Goal: Communication & Community: Answer question/provide support

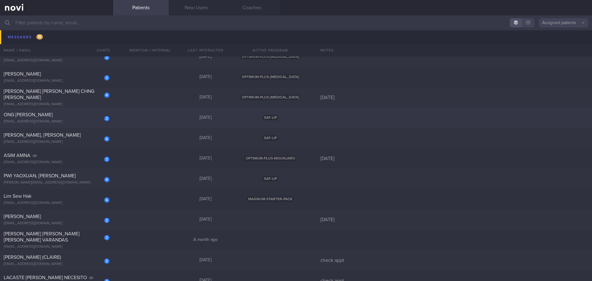
scroll to position [154, 0]
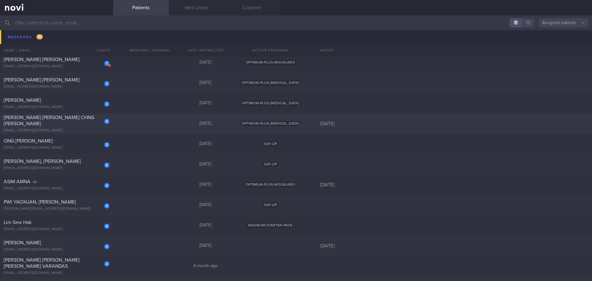
click at [58, 123] on span "[PERSON_NAME] [PERSON_NAME] CHNG [PERSON_NAME]" at bounding box center [49, 120] width 91 height 11
select select "9"
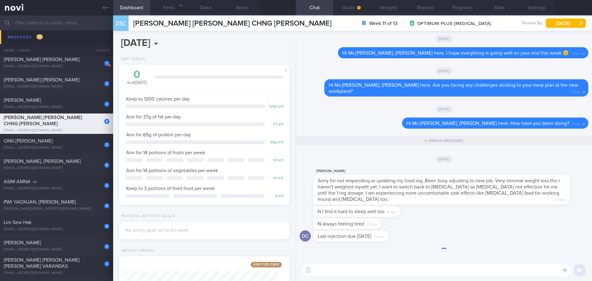
scroll to position [0, 0]
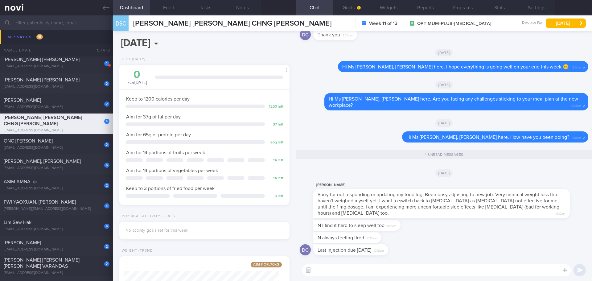
click at [511, 249] on div "DC Last injection due this Friday 10:12am" at bounding box center [444, 251] width 289 height 15
click at [511, 252] on div "DC Last injection due this Friday 10:12am" at bounding box center [444, 251] width 289 height 15
click at [509, 253] on div "DC Last injection due this Friday 10:12am" at bounding box center [444, 251] width 289 height 15
click at [510, 256] on div "DC Last injection due this Friday 10:12am" at bounding box center [444, 251] width 289 height 15
click at [511, 255] on div "DC Last injection due this Friday 10:12am" at bounding box center [444, 251] width 289 height 15
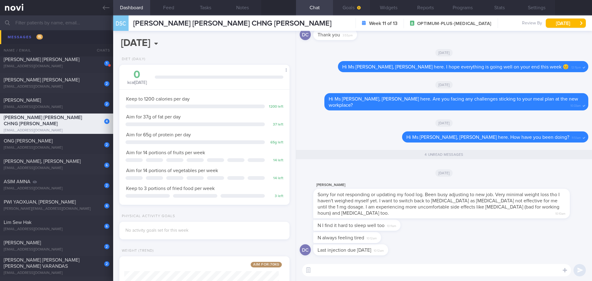
click at [357, 13] on button "Goals" at bounding box center [351, 7] width 37 height 15
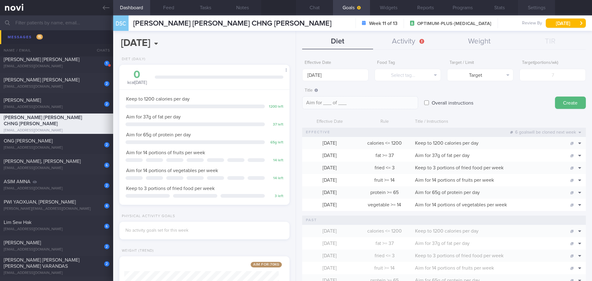
click at [537, 5] on button "Settings" at bounding box center [536, 7] width 37 height 15
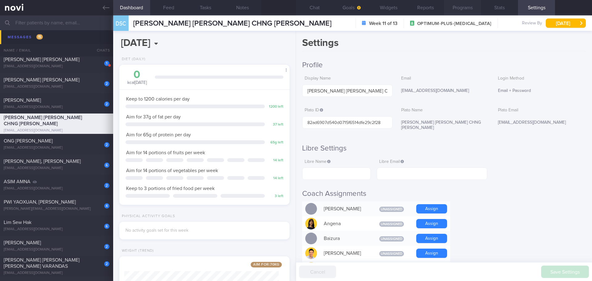
click at [452, 7] on button "Programs" at bounding box center [462, 7] width 37 height 15
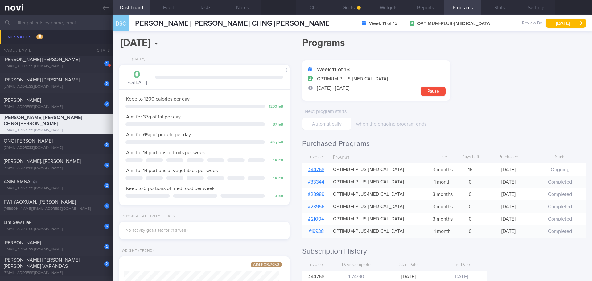
click at [317, 170] on link "# 44768" at bounding box center [316, 169] width 16 height 5
drag, startPoint x: 360, startPoint y: 11, endPoint x: 358, endPoint y: 18, distance: 7.5
click at [360, 11] on button "Goals" at bounding box center [351, 7] width 37 height 15
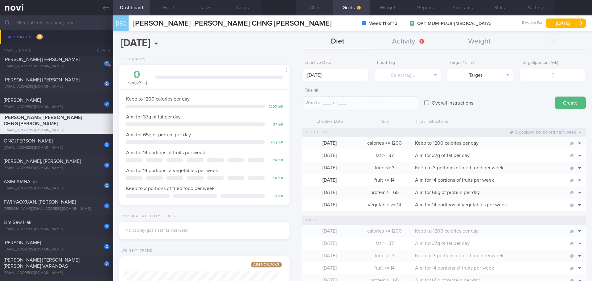
click at [320, 9] on button "Chat" at bounding box center [314, 7] width 37 height 15
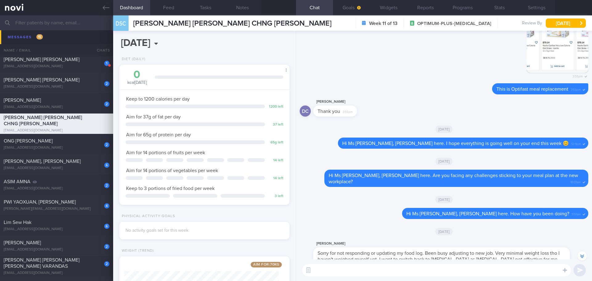
scroll to position [0, 0]
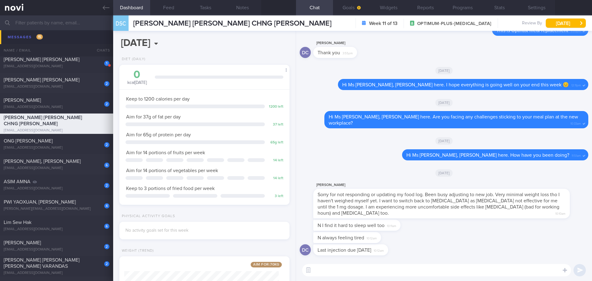
drag, startPoint x: 408, startPoint y: 267, endPoint x: 410, endPoint y: 296, distance: 28.8
drag, startPoint x: 410, startPoint y: 296, endPoint x: 353, endPoint y: 181, distance: 128.2
click at [353, 181] on div "[DATE]" at bounding box center [444, 172] width 289 height 17
click at [371, 272] on textarea at bounding box center [436, 270] width 269 height 12
drag, startPoint x: 341, startPoint y: 274, endPoint x: 341, endPoint y: 270, distance: 4.1
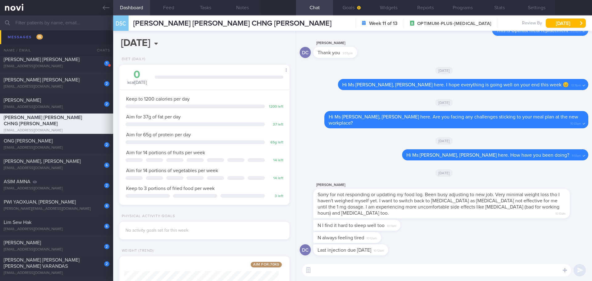
click at [342, 271] on textarea at bounding box center [436, 270] width 269 height 12
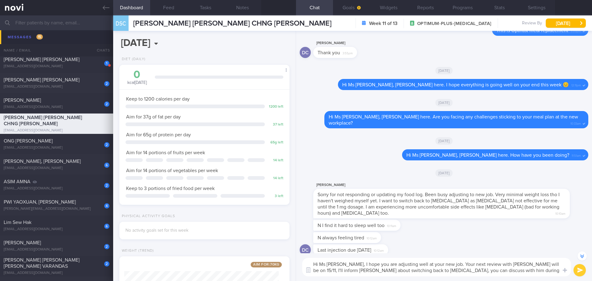
click at [346, 270] on textarea "Hi Ms Doreen, I hope you are adjusting well at your new job. Your next review w…" at bounding box center [436, 267] width 269 height 19
click at [360, 271] on textarea "Hi Ms Doreen, I hope you are adjusting well at your new job. Your next review w…" at bounding box center [436, 267] width 269 height 19
click at [455, 270] on textarea "Hi Ms Doreen, I hope you are adjusting well at your new job. Your next review w…" at bounding box center [436, 267] width 269 height 19
click at [528, 268] on textarea "Hi Ms Doreen, I hope you are adjusting well at your new job. Your next review w…" at bounding box center [436, 267] width 269 height 19
click at [529, 269] on textarea "Hi Ms Doreen, I hope you are adjusting well at your new job. Your next review w…" at bounding box center [436, 267] width 269 height 19
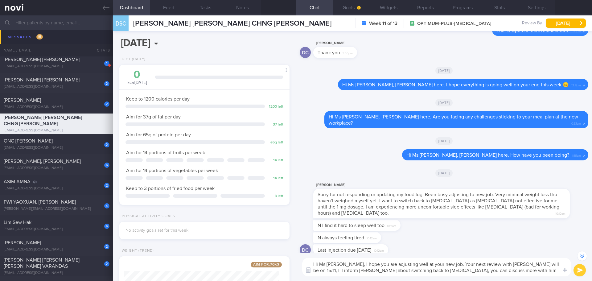
click at [529, 269] on textarea "Hi Ms Doreen, I hope you are adjusting well at your new job. Your next review w…" at bounding box center [436, 267] width 269 height 19
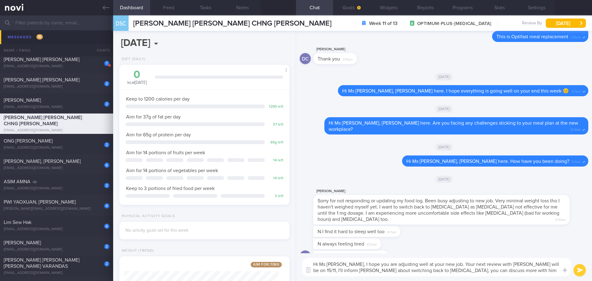
scroll to position [0, 0]
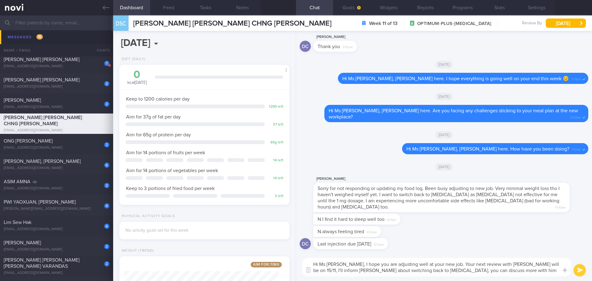
click at [546, 272] on textarea "Hi Ms Doreen, I hope you are adjusting well at your new job. Your next review w…" at bounding box center [436, 267] width 269 height 19
click at [546, 271] on textarea "Hi Ms Doreen, I hope you are adjusting well at your new job. Your next review w…" at bounding box center [436, 267] width 269 height 19
drag, startPoint x: 445, startPoint y: 264, endPoint x: 527, endPoint y: 275, distance: 82.8
click at [527, 275] on textarea "Hi Ms Doreen, I hope you are adjusting well at your new job. Your next review w…" at bounding box center [436, 267] width 269 height 19
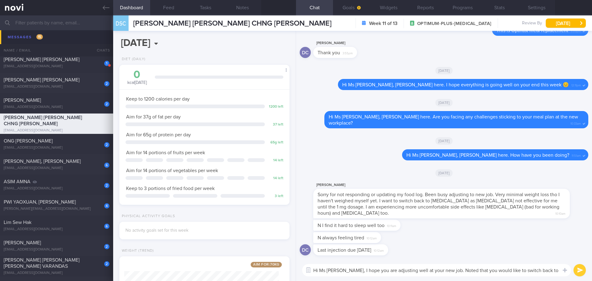
scroll to position [0, 0]
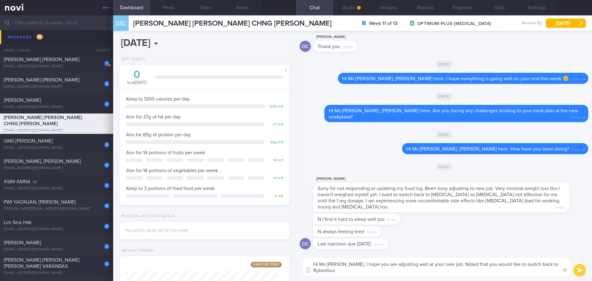
click at [428, 275] on textarea "Hi Ms Doreen, I hope you are adjusting well at your new job. Noted that you wou…" at bounding box center [436, 267] width 269 height 19
click at [535, 272] on textarea "Hi Ms Doreen, I hope you are adjusting well at your new job. Your next review w…" at bounding box center [436, 267] width 269 height 19
click at [539, 264] on textarea "Hi Ms Doreen, I hope you are adjusting well at your new job. Your next review w…" at bounding box center [436, 267] width 269 height 19
drag, startPoint x: 419, startPoint y: 271, endPoint x: 544, endPoint y: 262, distance: 124.9
click at [544, 262] on textarea "Hi Ms Doreen, I hope you are adjusting well at your new job. Your next review w…" at bounding box center [436, 267] width 269 height 19
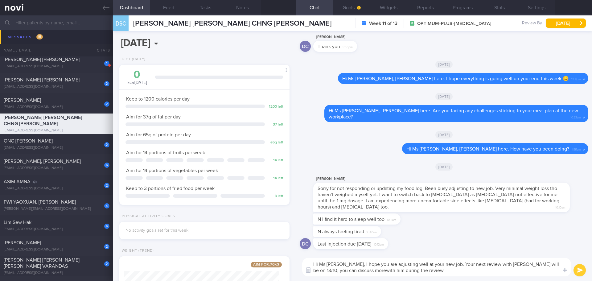
click at [351, 272] on textarea "Hi Ms Doreen, I hope you are adjusting well at your new job. Your next review w…" at bounding box center [436, 267] width 269 height 19
click at [427, 272] on textarea "Hi Ms Doreen, I hope you are adjusting well at your new job. Your next review w…" at bounding box center [436, 267] width 269 height 19
click at [444, 262] on textarea "Hi Ms Doreen, I hope you are adjusting well at your new job. Your next review w…" at bounding box center [436, 267] width 269 height 19
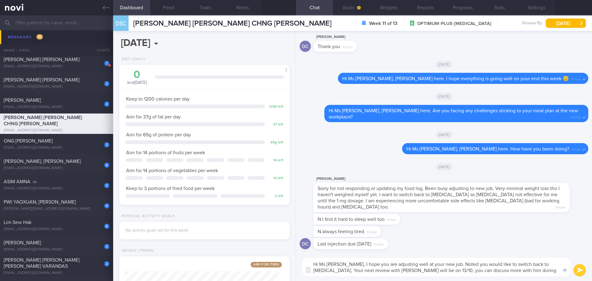
click at [538, 274] on textarea "Hi Ms Doreen, I hope you are adjusting well at your new job. Noted you would li…" at bounding box center [436, 267] width 269 height 19
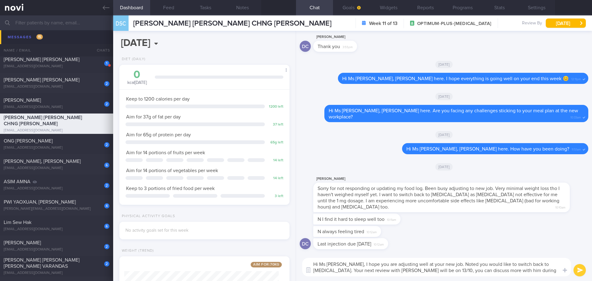
click at [538, 274] on textarea "Hi Ms Doreen, I hope you are adjusting well at your new job. Noted you would li…" at bounding box center [436, 267] width 269 height 19
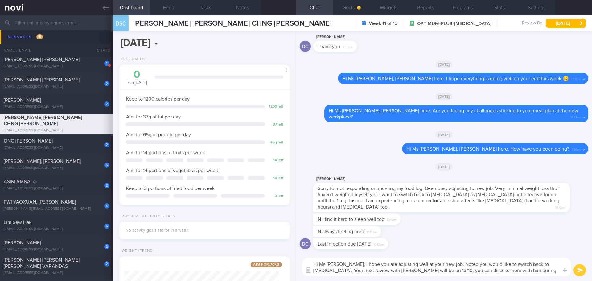
click at [538, 274] on textarea "Hi Ms Doreen, I hope you are adjusting well at your new job. Noted you would li…" at bounding box center [436, 267] width 269 height 19
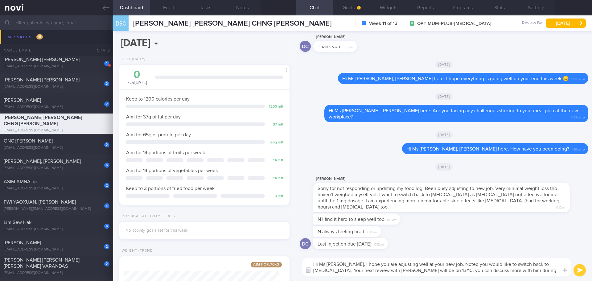
click at [538, 274] on textarea "Hi Ms Doreen, I hope you are adjusting well at your new job. Noted you would li…" at bounding box center [436, 267] width 269 height 19
type textarea "Hi Ms Doreen, I hope you are adjusting well at your new job. Noted you would li…"
click at [579, 271] on button "submit" at bounding box center [580, 270] width 12 height 12
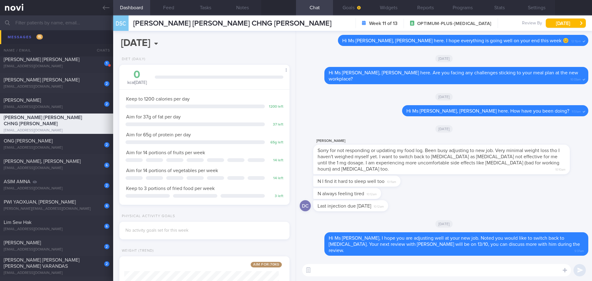
click at [513, 269] on textarea at bounding box center [436, 270] width 269 height 12
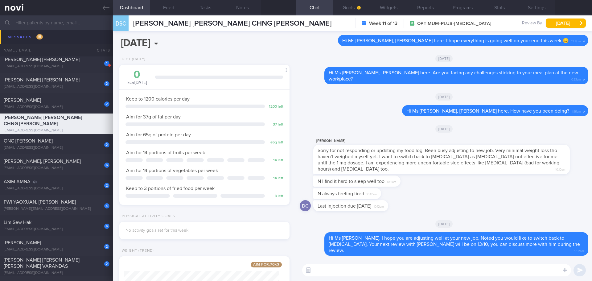
click at [513, 269] on textarea at bounding box center [436, 270] width 269 height 12
type textarea "H"
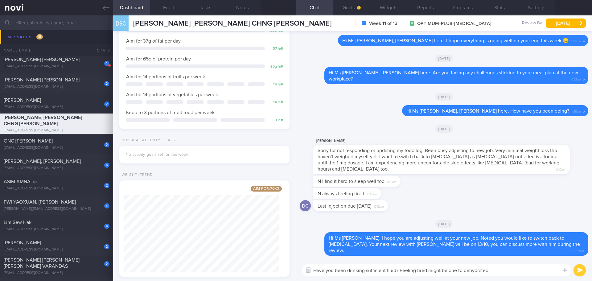
scroll to position [192, 0]
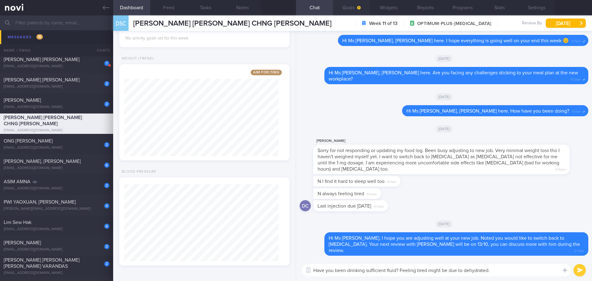
click at [354, 5] on button "Goals" at bounding box center [351, 7] width 37 height 15
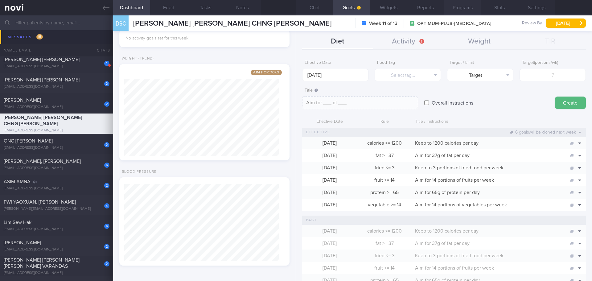
click at [459, 7] on button "Programs" at bounding box center [462, 7] width 37 height 15
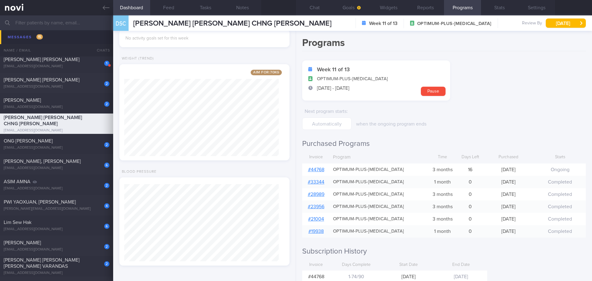
click at [323, 168] on link "# 44768" at bounding box center [316, 169] width 16 height 5
click at [356, 3] on button "Goals" at bounding box center [351, 7] width 37 height 15
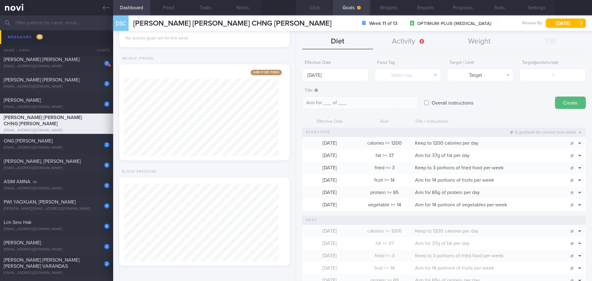
click at [312, 8] on button "Chat" at bounding box center [314, 7] width 37 height 15
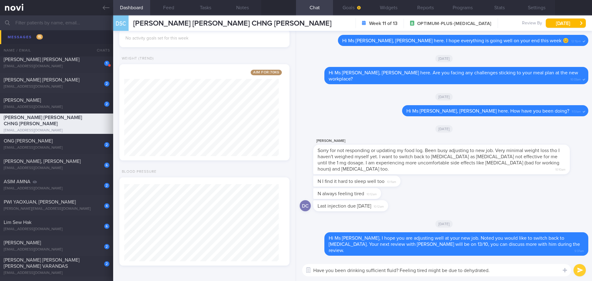
click at [505, 272] on textarea "Have you been drinking sufficient fluid? Feeling tired might be due to dehydrat…" at bounding box center [436, 270] width 269 height 12
click at [510, 272] on textarea "Have you been drinking sufficient fluid? Feeling tired might be due to dehydrat…" at bounding box center [436, 270] width 269 height 12
click at [516, 272] on textarea "Have you been drinking sufficient fluid? Feeling tired might be due to dehydrat…" at bounding box center [436, 270] width 269 height 12
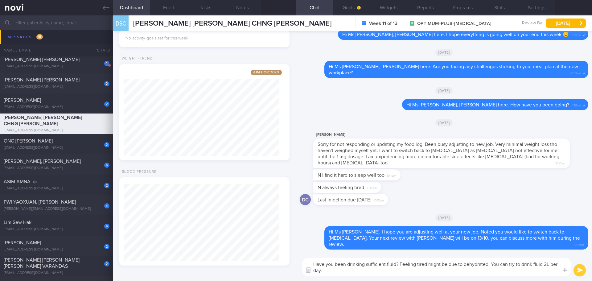
click at [433, 275] on textarea "Have you been drinking sufficient fluid? Feeling tired might be due to dehydrat…" at bounding box center [436, 267] width 269 height 19
type textarea "Have you been drinking sufficient fluid? Feeling tired might be due to dehydrat…"
click at [577, 273] on button "submit" at bounding box center [580, 270] width 12 height 12
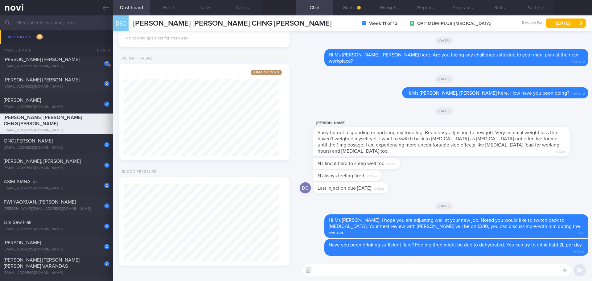
click at [494, 197] on div "DC Last injection due this Friday 10:12am" at bounding box center [444, 189] width 289 height 15
click at [494, 206] on div "[DATE]" at bounding box center [444, 205] width 289 height 17
click at [448, 266] on textarea at bounding box center [436, 270] width 269 height 12
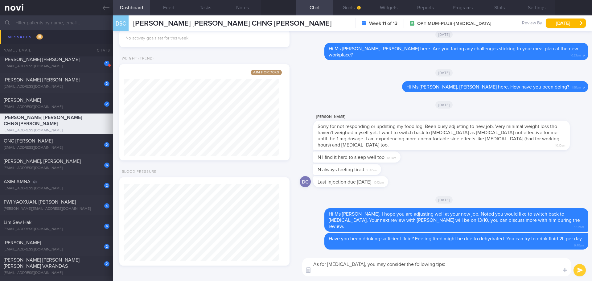
click at [357, 274] on textarea "As for acid reflux, you may consider the following tips:" at bounding box center [436, 267] width 269 height 19
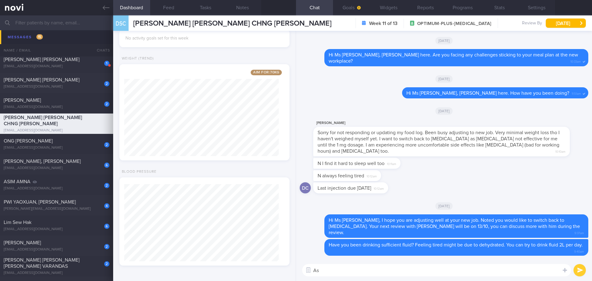
type textarea "A"
type textarea "T"
click at [424, 269] on textarea "As for managing acid reflux, you can try to go for" at bounding box center [436, 270] width 269 height 12
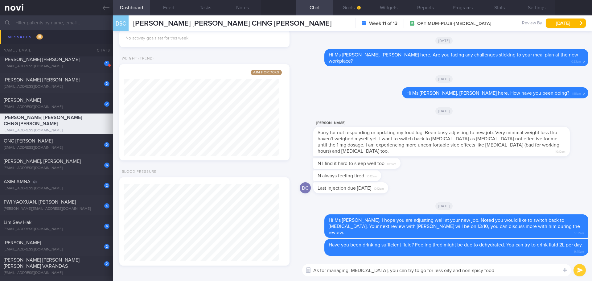
drag, startPoint x: 400, startPoint y: 270, endPoint x: 482, endPoint y: 271, distance: 81.8
click at [482, 271] on textarea "As for managing acid reflux, you can try to go for less oily and non-spicy food" at bounding box center [436, 270] width 269 height 12
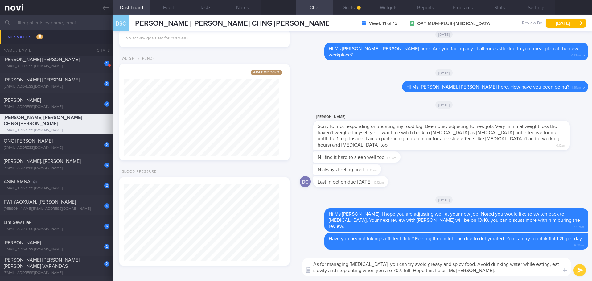
type textarea "As for managing acid reflux, you can try avoid greasy and spicy food. Avoid dri…"
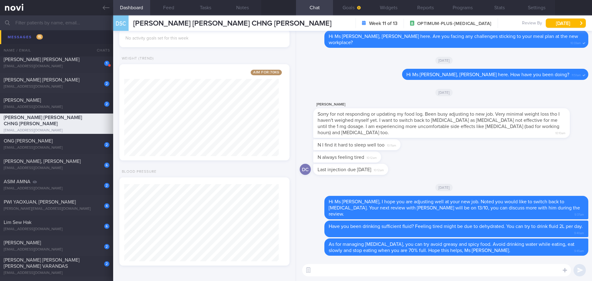
click at [493, 164] on div "N always feeling tired 10:12am" at bounding box center [444, 158] width 289 height 12
click at [443, 159] on div "N always feeling tired 10:12am" at bounding box center [444, 158] width 289 height 12
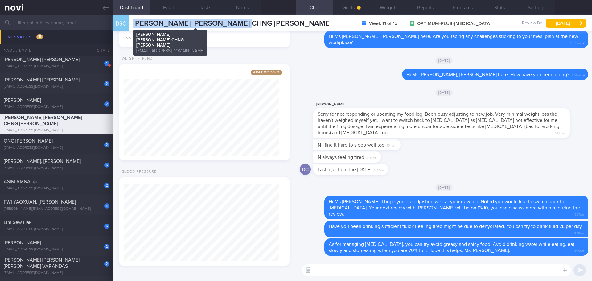
drag, startPoint x: 256, startPoint y: 22, endPoint x: 134, endPoint y: 26, distance: 122.9
click at [134, 26] on span "[PERSON_NAME] [PERSON_NAME] CHNG [PERSON_NAME]" at bounding box center [232, 23] width 198 height 7
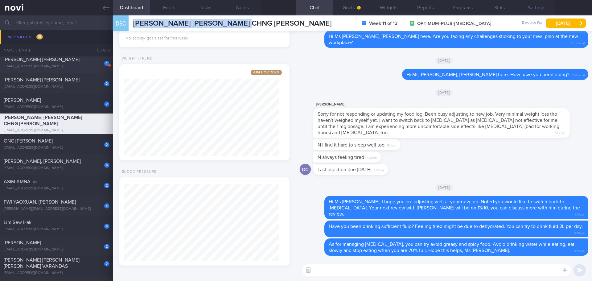
copy span "[PERSON_NAME] [PERSON_NAME] CHNG [PERSON_NAME]"
click at [540, 8] on button "Settings" at bounding box center [536, 7] width 37 height 15
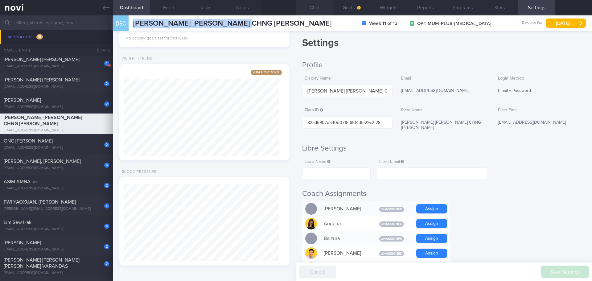
click at [319, 8] on button "Chat" at bounding box center [314, 7] width 37 height 15
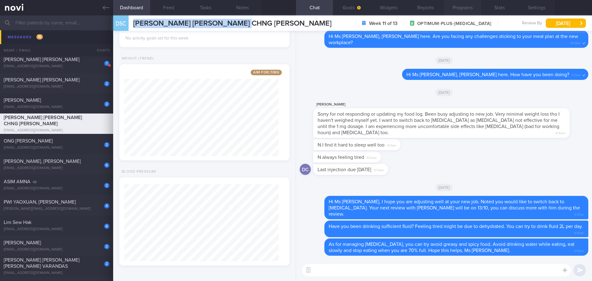
click at [461, 5] on button "Programs" at bounding box center [462, 7] width 37 height 15
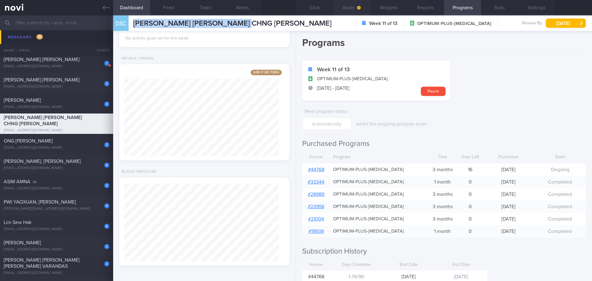
click at [359, 8] on icon "button" at bounding box center [359, 8] width 4 height 4
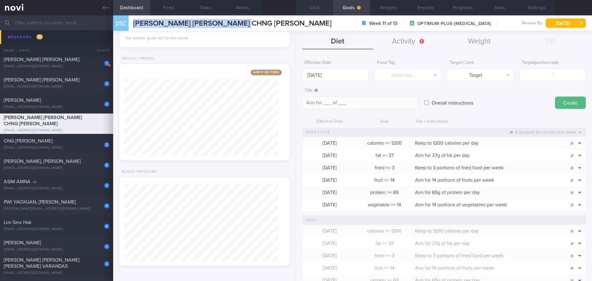
click at [321, 7] on button "Chat" at bounding box center [314, 7] width 37 height 15
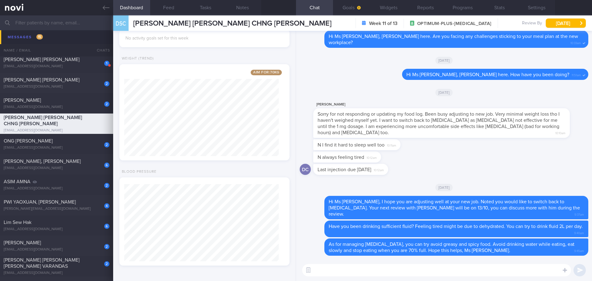
click at [427, 176] on div "DC Last injection due this Friday 10:12am" at bounding box center [444, 171] width 289 height 15
click at [424, 150] on div "N I find it hard to sleep well too 10:11am" at bounding box center [444, 145] width 289 height 12
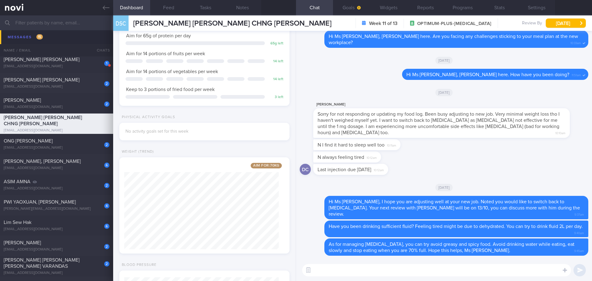
scroll to position [192, 0]
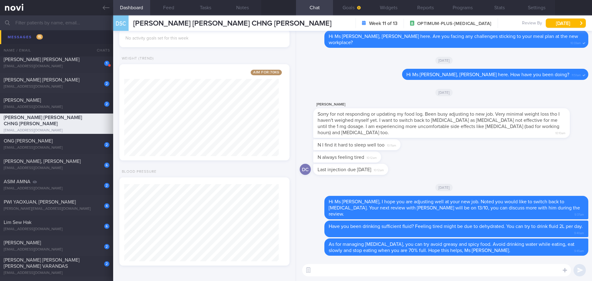
click at [375, 270] on textarea at bounding box center [436, 270] width 269 height 12
type textarea "D"
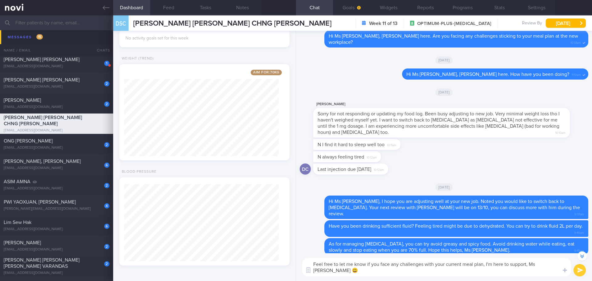
type textarea "Feel free to let me know if you face any challenges with your current meal plan…"
click at [584, 269] on button "submit" at bounding box center [580, 270] width 12 height 12
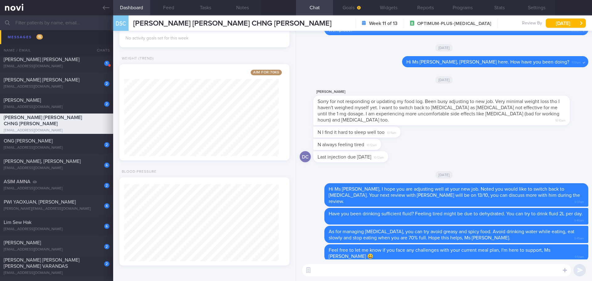
scroll to position [0, 0]
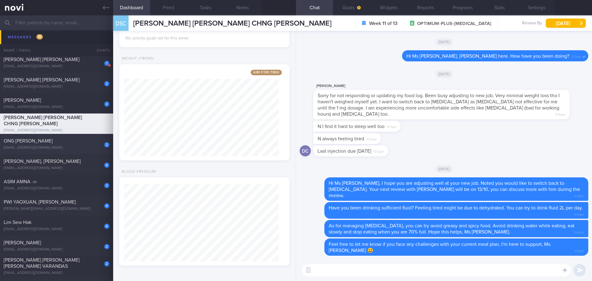
click at [57, 144] on div "ONG MENG HUI" at bounding box center [56, 141] width 104 height 6
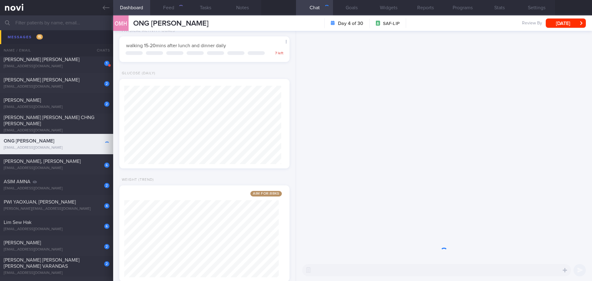
scroll to position [78, 157]
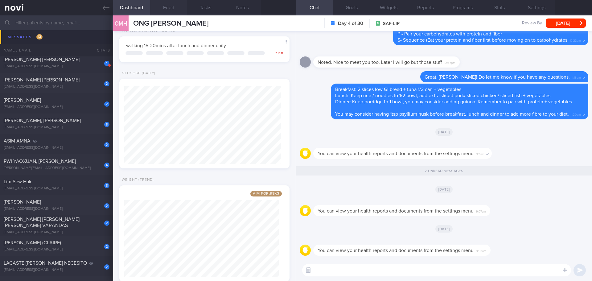
click at [164, 10] on button "Feed" at bounding box center [168, 7] width 37 height 15
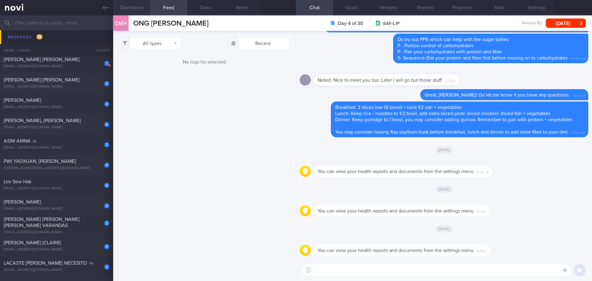
click at [140, 9] on button "Dashboard" at bounding box center [131, 7] width 37 height 15
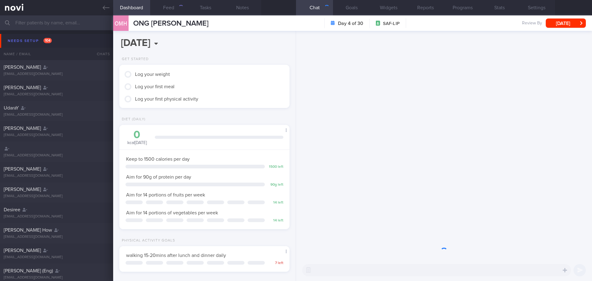
scroll to position [78, 157]
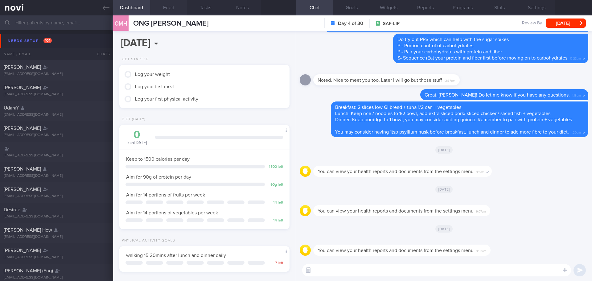
click at [171, 7] on button "Feed" at bounding box center [168, 7] width 37 height 15
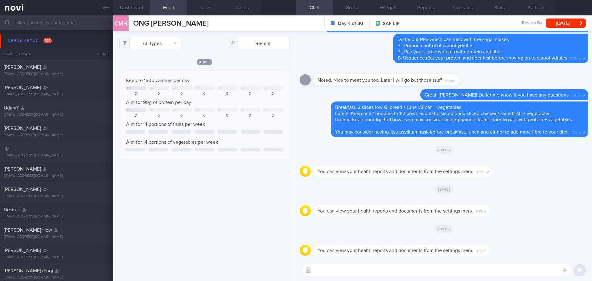
drag, startPoint x: 29, startPoint y: 31, endPoint x: 27, endPoint y: 36, distance: 6.1
click at [28, 32] on div "Needs setup 104 Name / Email Chats Setup tasks needed" at bounding box center [296, 45] width 592 height 30
click at [27, 37] on div "Needs setup 104" at bounding box center [29, 41] width 47 height 8
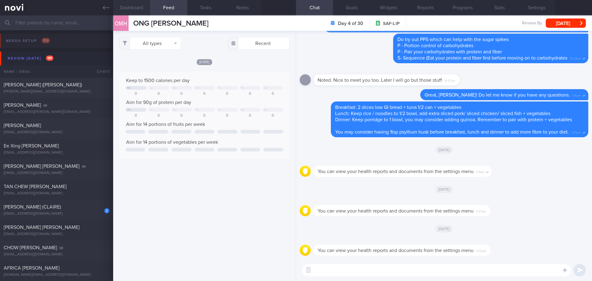
click at [121, 9] on button "Dashboard" at bounding box center [131, 7] width 37 height 15
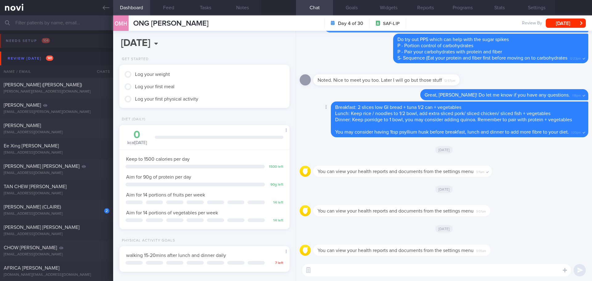
click at [373, 139] on div "Delete Breakfast: 2 slices low GI bread + tuna 1/2 can + vegetables Lunch: Keep…" at bounding box center [444, 121] width 289 height 39
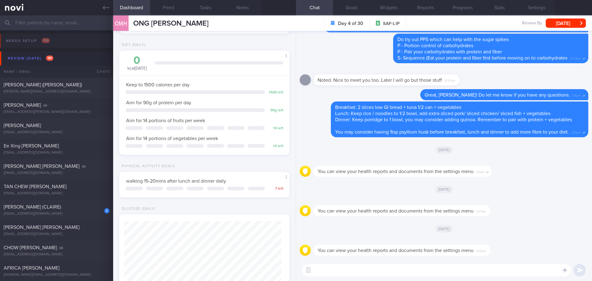
scroll to position [41, 0]
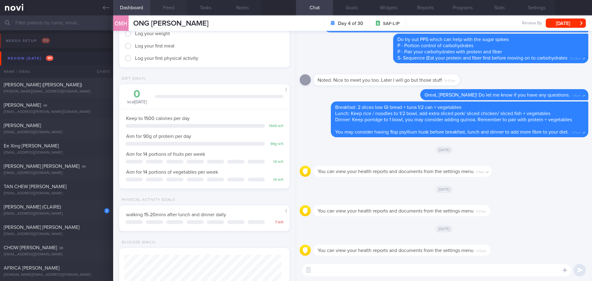
click at [167, 5] on button "Feed" at bounding box center [168, 7] width 37 height 15
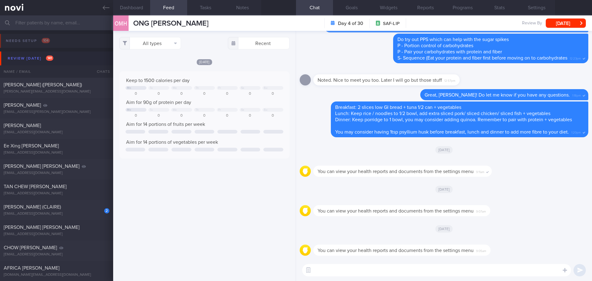
click at [493, 241] on div at bounding box center [412, 240] width 196 height 7
click at [35, 57] on div "Review [DATE] 141" at bounding box center [30, 58] width 49 height 8
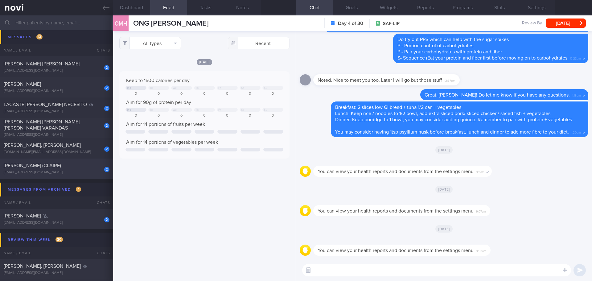
scroll to position [309, 0]
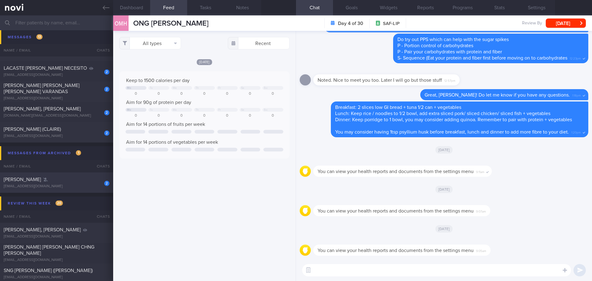
click at [64, 185] on div "geraldinetenorio@yahoo.com.sg" at bounding box center [57, 186] width 106 height 5
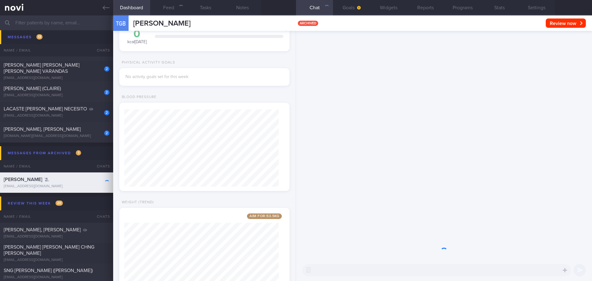
scroll to position [77, 155]
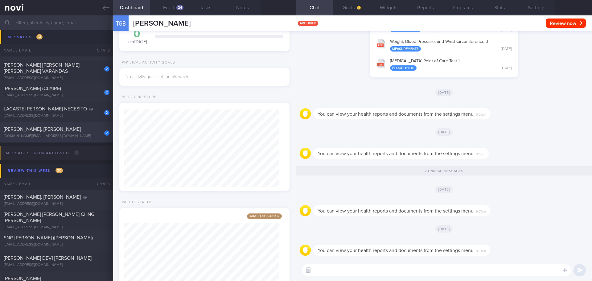
click at [51, 125] on div "2 TEO WEI JIN, AARON-JAMES aaronjames.navy@gmail.com 4 days ago" at bounding box center [296, 132] width 592 height 20
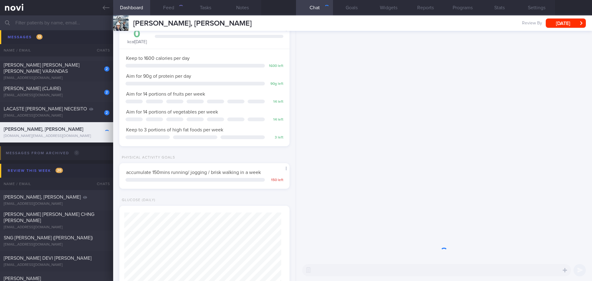
scroll to position [78, 157]
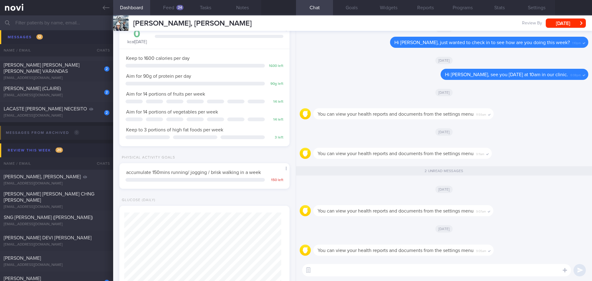
click at [534, 212] on div "You can view your health reports and documents from the settings menu 9:07am" at bounding box center [444, 209] width 289 height 22
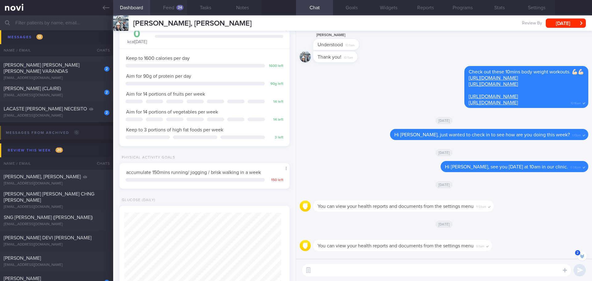
click at [173, 6] on button "Feed 24" at bounding box center [168, 7] width 37 height 15
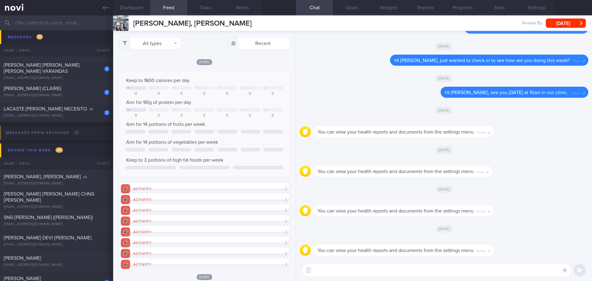
click at [346, 128] on div "You can view your health reports and documents from the settings menu 11:59am" at bounding box center [404, 131] width 181 height 11
drag, startPoint x: 91, startPoint y: 112, endPoint x: 69, endPoint y: 114, distance: 21.4
click at [91, 112] on div "2 LACASTE MARY MAY NECESITO wsnhhfyqqw@privaterelay.appleid.com" at bounding box center [56, 112] width 113 height 12
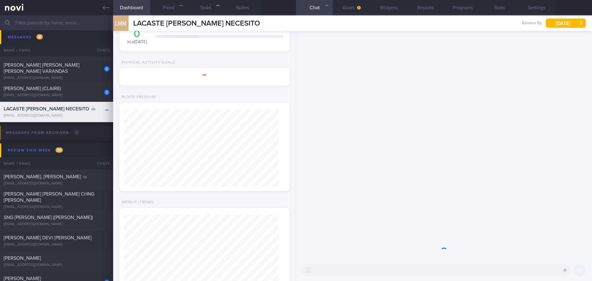
type input "check appt"
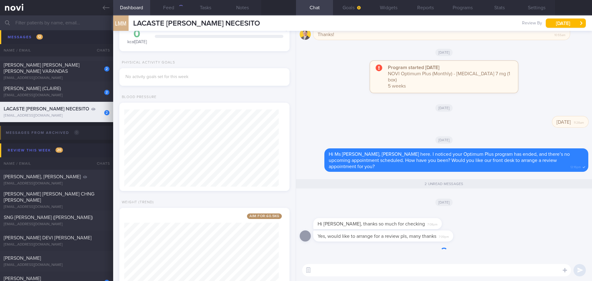
click at [61, 22] on input "text" at bounding box center [296, 22] width 592 height 15
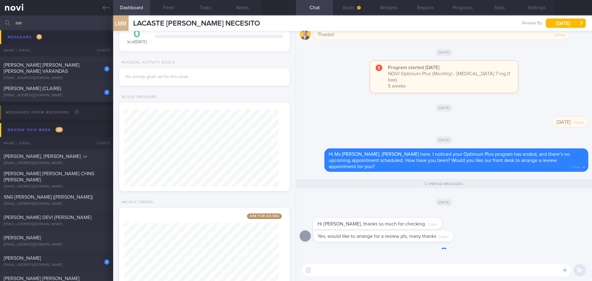
type input "aar"
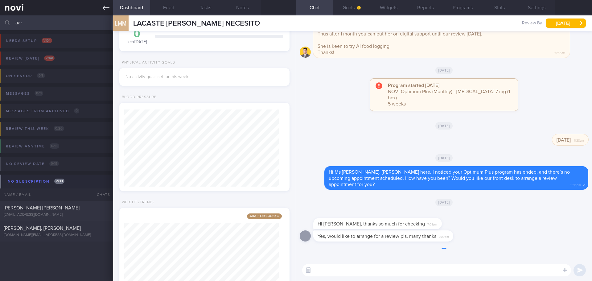
scroll to position [86, 155]
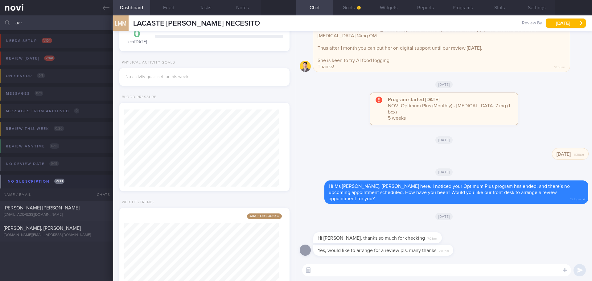
click at [386, 272] on textarea at bounding box center [436, 270] width 269 height 12
click at [429, 271] on textarea at bounding box center [436, 270] width 269 height 12
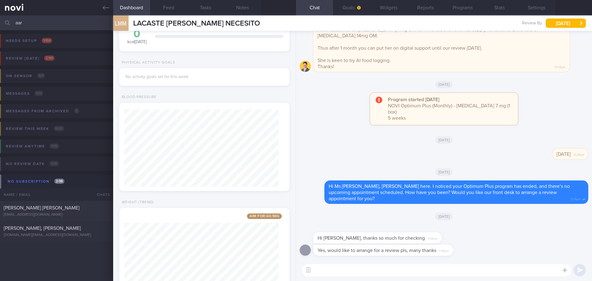
click at [430, 271] on textarea at bounding box center [436, 270] width 269 height 12
click at [348, 269] on textarea at bounding box center [436, 270] width 269 height 12
click at [415, 267] on textarea at bounding box center [436, 270] width 269 height 12
click at [540, 6] on button "Settings" at bounding box center [536, 7] width 37 height 15
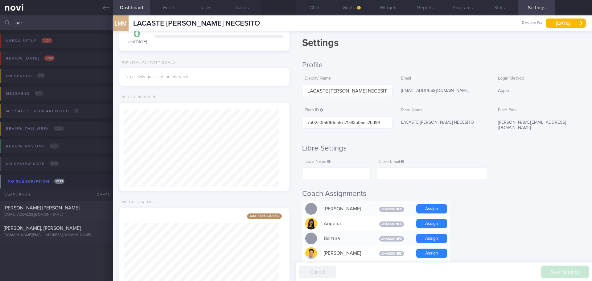
click at [308, 6] on button "Chat" at bounding box center [314, 7] width 37 height 15
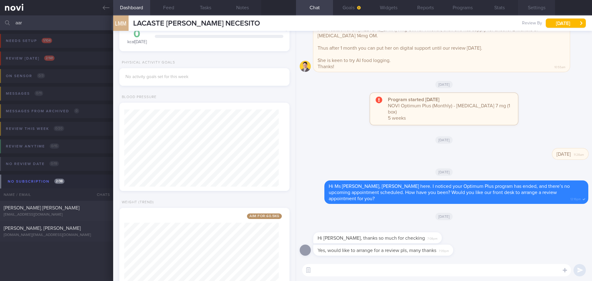
click at [539, 9] on button "Settings" at bounding box center [536, 7] width 37 height 15
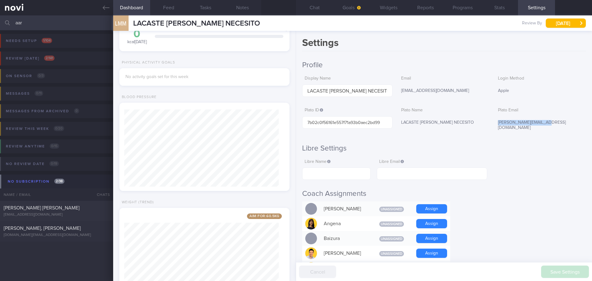
drag, startPoint x: 541, startPoint y: 122, endPoint x: 493, endPoint y: 124, distance: 47.9
click at [496, 124] on div "mary.lacaste@gmail.com" at bounding box center [541, 125] width 90 height 18
copy div "mary.lacaste@gmail.com"
drag, startPoint x: 315, startPoint y: 7, endPoint x: 303, endPoint y: 14, distance: 13.9
click at [315, 7] on button "Chat" at bounding box center [314, 7] width 37 height 15
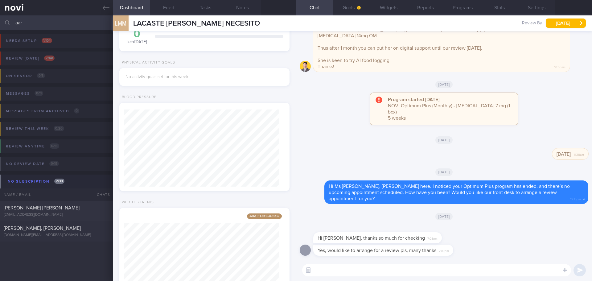
click at [369, 271] on textarea at bounding box center [436, 270] width 269 height 12
type textarea "No problem, Ms [PERSON_NAME]. Our front desk colleague will reach out to you to…"
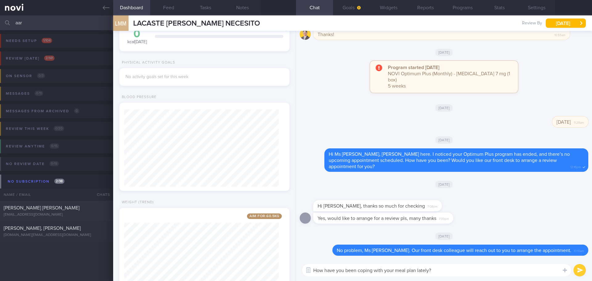
type textarea "How have you been coping with your meal plan lately?"
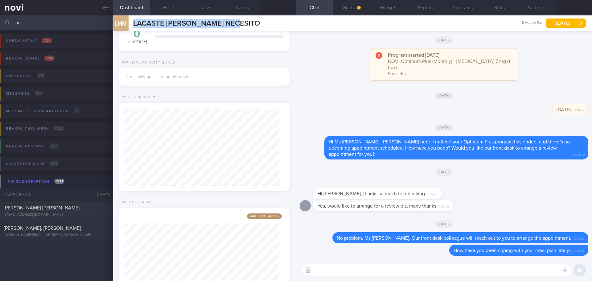
drag, startPoint x: 241, startPoint y: 23, endPoint x: 135, endPoint y: 19, distance: 106.5
click at [135, 19] on div "LMM LACASTE MARY MAY NECESITO LACASTE MARY MAY NECESITO wsnhhfyqqw@privaterelay…" at bounding box center [352, 22] width 479 height 15
copy span "LACASTE [PERSON_NAME] NECESITO"
click at [50, 231] on span "[PERSON_NAME], [PERSON_NAME]" at bounding box center [42, 228] width 77 height 5
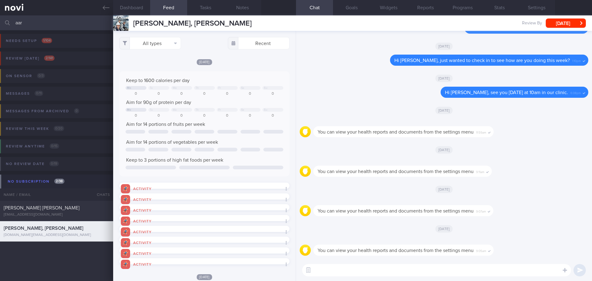
click at [513, 158] on div "You can view your health reports and documents from the settings menu 9:11am" at bounding box center [444, 169] width 289 height 22
click at [407, 272] on textarea at bounding box center [436, 270] width 269 height 12
paste textarea "Your NoviHealth account will be archived shortly to mark the end of the program…"
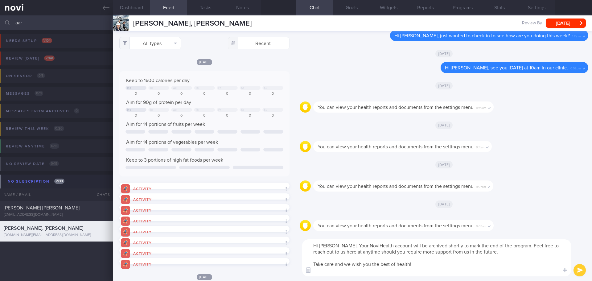
click at [354, 244] on textarea "Hi Aaron-James, Your NoviHealth account will be archived shortly to mark the en…" at bounding box center [436, 257] width 269 height 37
click at [447, 263] on textarea "Hi Aaron-James, your NoviHealth account will be archived shortly to mark the en…" at bounding box center [436, 257] width 269 height 37
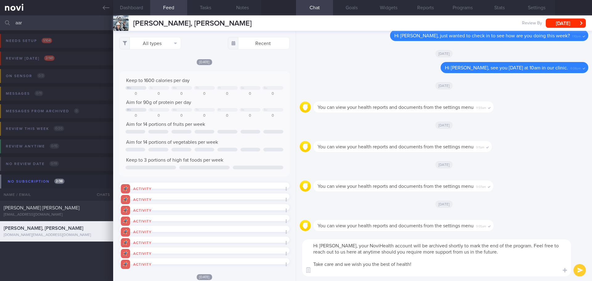
click at [447, 263] on textarea "Hi Aaron-James, your NoviHealth account will be archived shortly to mark the en…" at bounding box center [436, 257] width 269 height 37
click at [398, 272] on textarea "Hi Aaron-James, your NoviHealth account will be archived shortly to mark the en…" at bounding box center [436, 257] width 269 height 37
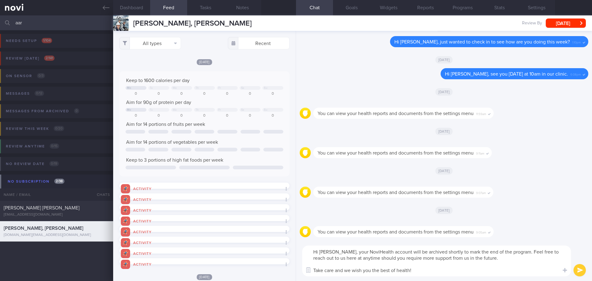
click at [422, 269] on textarea "Hi Aaron-James, your NoviHealth account will be archived shortly to mark the en…" at bounding box center [436, 261] width 269 height 31
click at [424, 271] on textarea "Hi Aaron-James, your NoviHealth account will be archived shortly to mark the en…" at bounding box center [436, 261] width 269 height 31
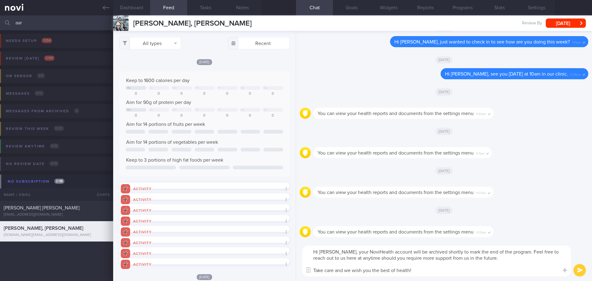
click at [424, 271] on textarea "Hi Aaron-James, your NoviHealth account will be archived shortly to mark the en…" at bounding box center [436, 261] width 269 height 31
click at [492, 271] on textarea "Hi Aaron-James, your NoviHealth account will be archived shortly to mark the en…" at bounding box center [436, 261] width 269 height 31
type textarea "Hi Aaron-James, your NoviHealth account will be archived shortly to mark the en…"
click at [429, 9] on button "Reports" at bounding box center [425, 7] width 37 height 15
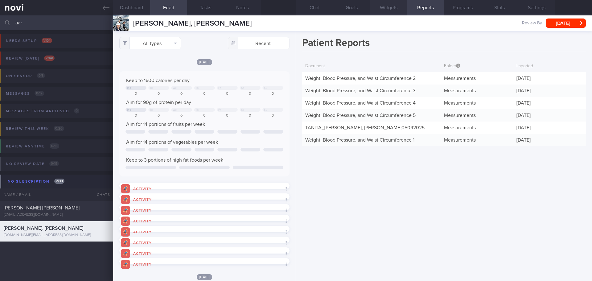
click at [394, 9] on button "Widgets" at bounding box center [388, 7] width 37 height 15
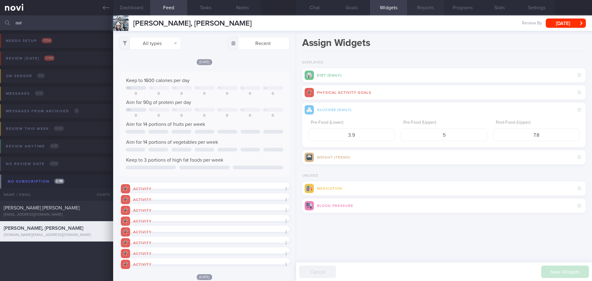
click at [418, 8] on button "Reports" at bounding box center [425, 7] width 37 height 15
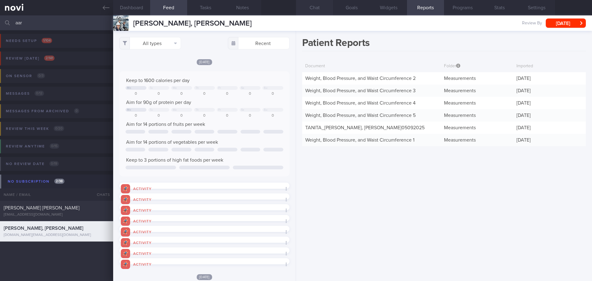
click at [314, 10] on button "Chat" at bounding box center [314, 7] width 37 height 15
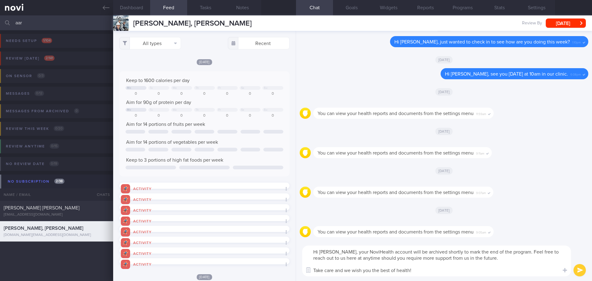
click at [580, 269] on button "submit" at bounding box center [580, 270] width 12 height 12
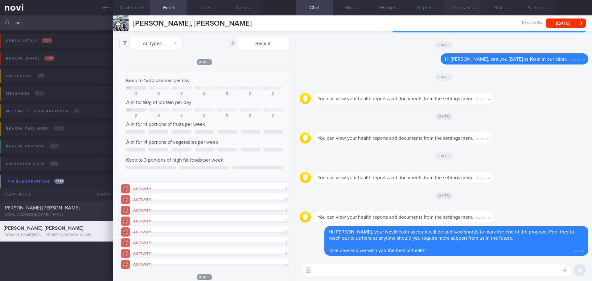
click at [458, 9] on button "Programs" at bounding box center [462, 7] width 37 height 15
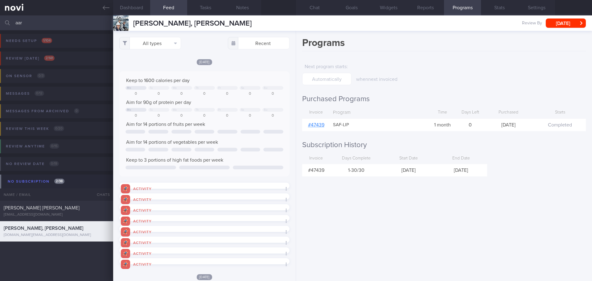
click at [319, 125] on link "# 47439" at bounding box center [316, 125] width 16 height 5
click at [392, 11] on button "Widgets" at bounding box center [388, 7] width 37 height 15
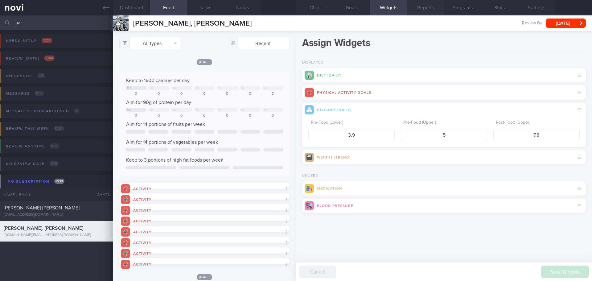
click at [428, 10] on button "Reports" at bounding box center [425, 7] width 37 height 15
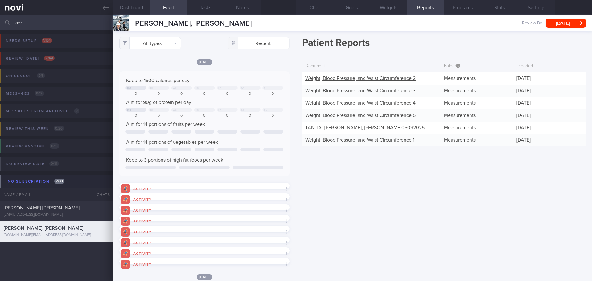
click at [389, 76] on link "Weight, Blood Pressure, and Waist Circumference 2" at bounding box center [361, 78] width 110 height 5
click at [381, 90] on link "Weight, Blood Pressure, and Waist Circumference 3" at bounding box center [361, 90] width 110 height 5
click at [311, 2] on button "Chat" at bounding box center [314, 7] width 37 height 15
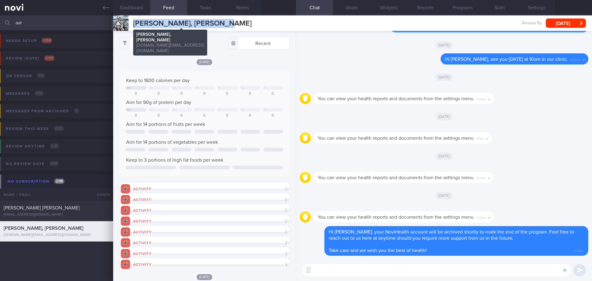
drag, startPoint x: 207, startPoint y: 25, endPoint x: 134, endPoint y: 25, distance: 73.4
click at [134, 25] on div "TEO WEI JIN, AARON-JAMES TEO WEI JIN, AARON-JAMES aaronjames.navy@gmail.com Rev…" at bounding box center [352, 22] width 479 height 15
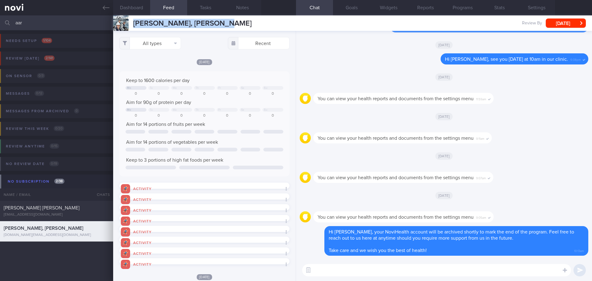
copy span "[PERSON_NAME], [PERSON_NAME]"
drag, startPoint x: 41, startPoint y: 17, endPoint x: -28, endPoint y: 30, distance: 70.8
click at [0, 30] on html "You are offline! Some functionality will be unavailable Patients New Users Coac…" at bounding box center [296, 140] width 592 height 281
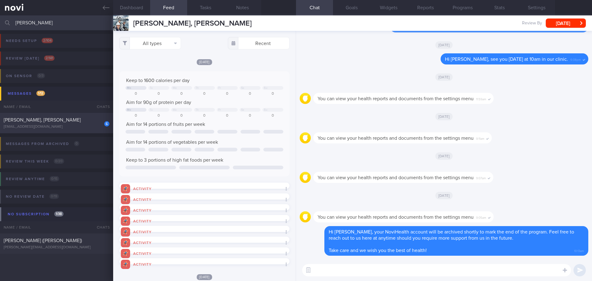
type input "alex"
click at [99, 124] on div "6" at bounding box center [103, 122] width 14 height 10
select select "8"
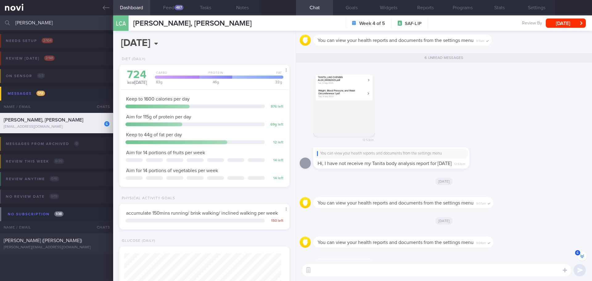
scroll to position [0, 0]
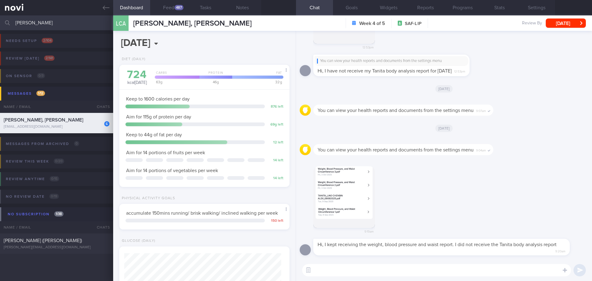
drag, startPoint x: 487, startPoint y: 267, endPoint x: 488, endPoint y: 264, distance: 3.1
click at [488, 267] on textarea at bounding box center [436, 270] width 269 height 12
type textarea "Hi [PERSON_NAME], it seems there's technical glitch over the weekend. Our tech …"
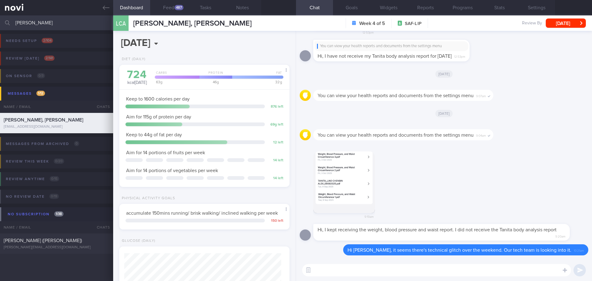
scroll to position [0, 0]
type textarea "L"
type textarea "I will screenshot and send you first if this helps while waiting for the PDF fi…"
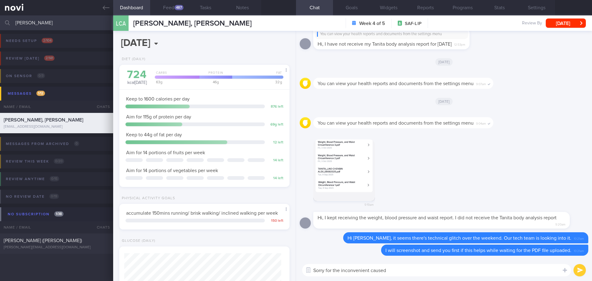
type textarea "Sorry for the inconvenient caused"
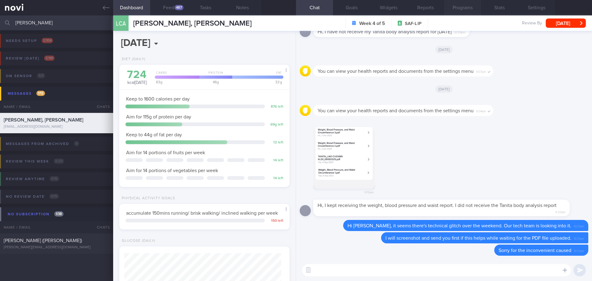
click at [463, 12] on button "Programs" at bounding box center [462, 7] width 37 height 15
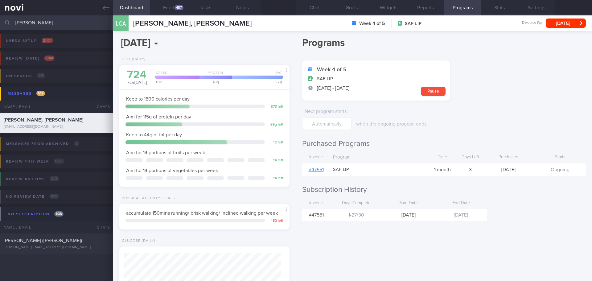
click at [323, 168] on link "# 47551" at bounding box center [316, 169] width 15 height 5
click at [307, 10] on button "Chat" at bounding box center [314, 7] width 37 height 15
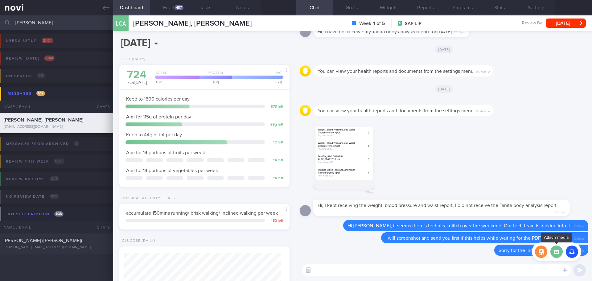
click at [559, 256] on label at bounding box center [557, 252] width 12 height 12
click at [0, 0] on input "file" at bounding box center [0, 0] width 0 height 0
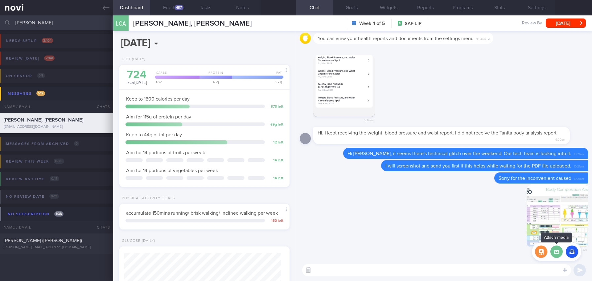
click at [559, 253] on label at bounding box center [557, 252] width 12 height 12
click at [0, 0] on input "file" at bounding box center [0, 0] width 0 height 0
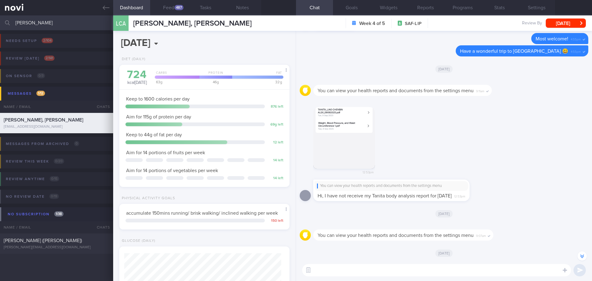
scroll to position [-278, 0]
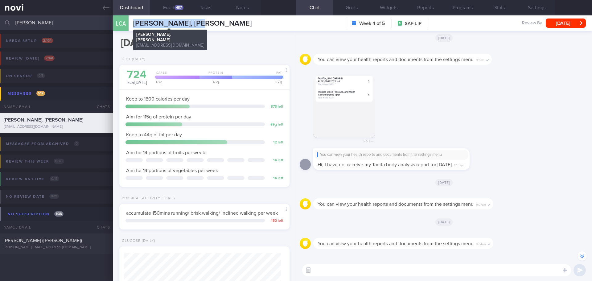
drag, startPoint x: 210, startPoint y: 22, endPoint x: 134, endPoint y: 24, distance: 76.3
click at [134, 24] on div "LCA LIAO CHENBIN, ALEX LIAO CHENBIN, ALEX ynwa.alex@gmail.com Week 4 of 5 SAF-L…" at bounding box center [352, 22] width 479 height 15
copy span "[PERSON_NAME], [PERSON_NAME]"
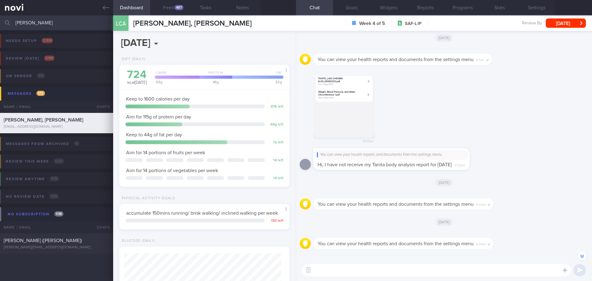
drag, startPoint x: 32, startPoint y: 24, endPoint x: 4, endPoint y: 24, distance: 27.8
click at [4, 24] on div "alex Assigned patients Assigned patients All active patients Archived patients" at bounding box center [296, 22] width 592 height 15
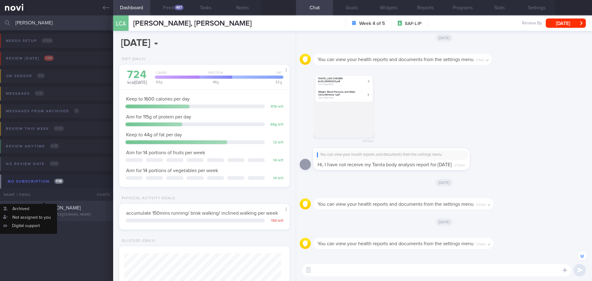
type input "aaron"
click at [58, 207] on span "[PERSON_NAME], [PERSON_NAME]" at bounding box center [42, 208] width 77 height 5
select select "9"
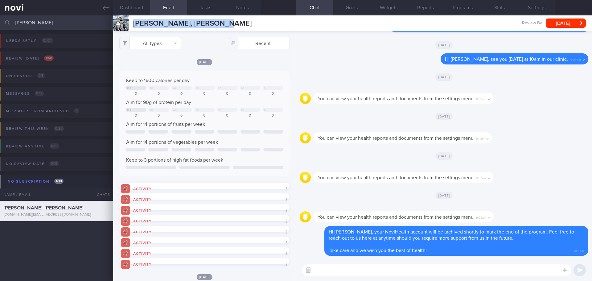
drag, startPoint x: 230, startPoint y: 23, endPoint x: 134, endPoint y: 18, distance: 96.4
click at [134, 18] on div "TEO WEI JIN, AARON-JAMES TEO WEI JIN, AARON-JAMES aaronjames.navy@gmail.com Rev…" at bounding box center [352, 22] width 479 height 15
copy span "[PERSON_NAME], [PERSON_NAME]"
drag, startPoint x: 30, startPoint y: 21, endPoint x: -18, endPoint y: 25, distance: 48.0
click at [0, 25] on html "You are offline! Some functionality will be unavailable Patients New Users Coac…" at bounding box center [296, 140] width 592 height 281
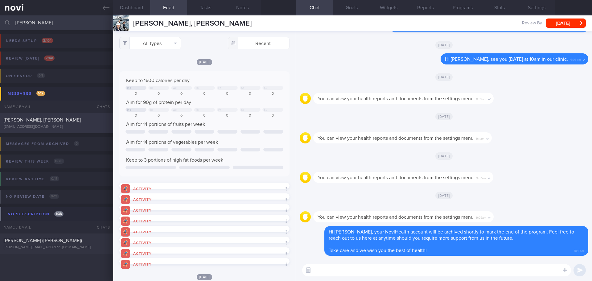
type input "alex"
click at [50, 123] on div "[PERSON_NAME], [PERSON_NAME]" at bounding box center [56, 120] width 104 height 6
select select "8"
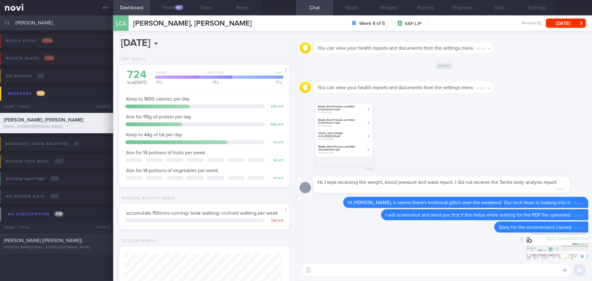
scroll to position [-123, 0]
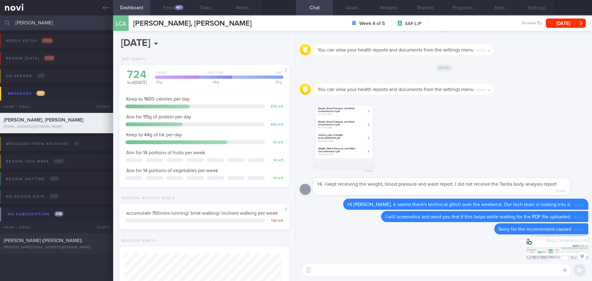
drag, startPoint x: 19, startPoint y: 24, endPoint x: -8, endPoint y: 29, distance: 28.1
click at [0, 29] on html "You are offline! Some functionality will be unavailable Patients New Users Coac…" at bounding box center [296, 140] width 592 height 281
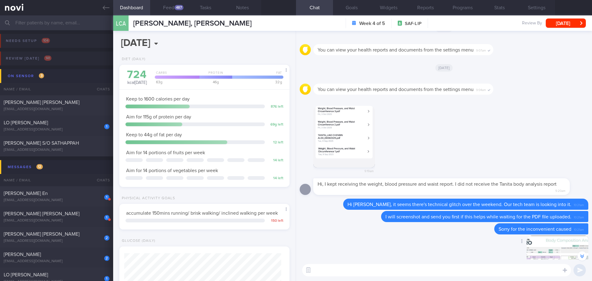
scroll to position [0, 0]
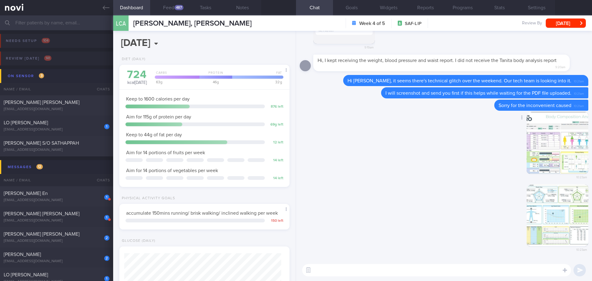
click at [422, 135] on div "Delete 10:23am" at bounding box center [444, 148] width 289 height 73
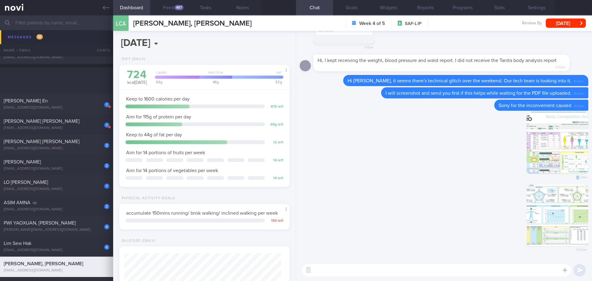
scroll to position [185, 0]
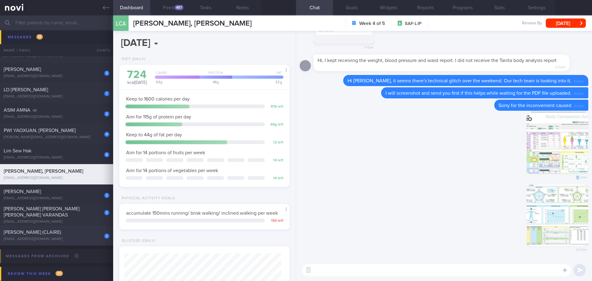
click at [67, 242] on div "2 YI CHONGWEN (CLAIRE) yichongwen@gmail.com 25 days ago check appt" at bounding box center [296, 235] width 592 height 20
type input "check appt"
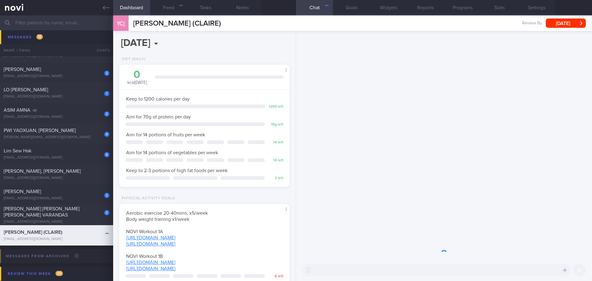
scroll to position [86, 155]
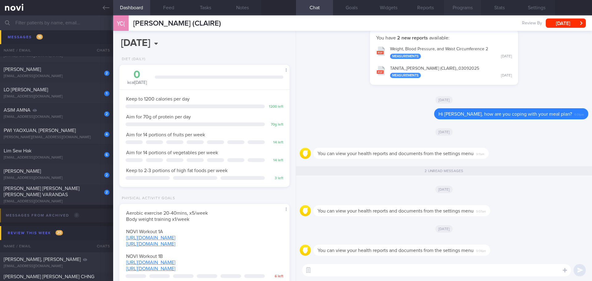
click at [461, 7] on button "Programs" at bounding box center [462, 7] width 37 height 15
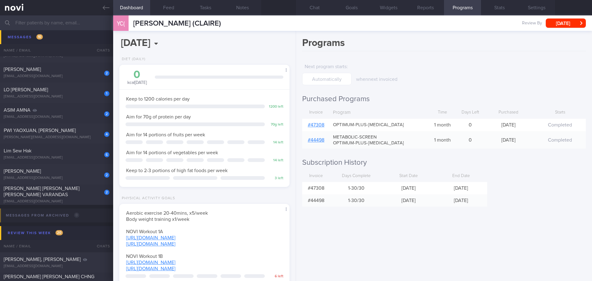
click at [315, 125] on link "# 47308" at bounding box center [316, 125] width 17 height 5
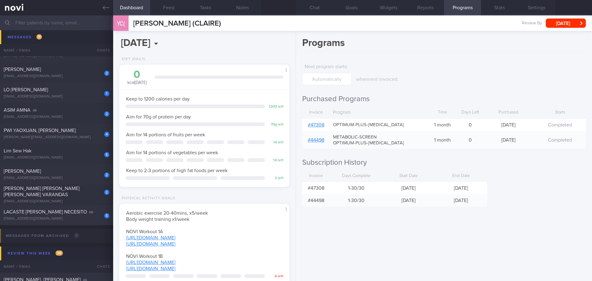
click at [57, 23] on input "text" at bounding box center [296, 22] width 592 height 15
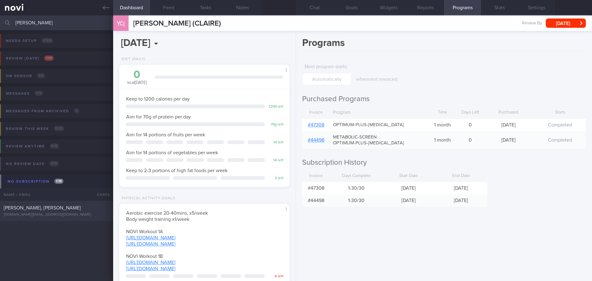
type input "aaron"
click at [67, 213] on div "[DOMAIN_NAME][EMAIL_ADDRESS][DOMAIN_NAME]" at bounding box center [57, 215] width 106 height 5
select select "9"
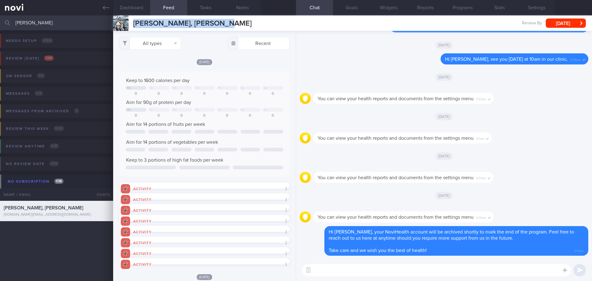
drag, startPoint x: 229, startPoint y: 21, endPoint x: 128, endPoint y: 22, distance: 100.3
click at [128, 22] on div "TEO WEI JIN, AARON-JAMES TEO WEI JIN, AARON-JAMES aaronjames.navy@gmail.com" at bounding box center [182, 22] width 139 height 15
copy div "[PERSON_NAME], [PERSON_NAME]"
drag, startPoint x: 59, startPoint y: 21, endPoint x: 14, endPoint y: 24, distance: 45.2
click at [14, 24] on div "aaron Assigned patients Assigned patients All active patients Archived patients" at bounding box center [296, 22] width 592 height 15
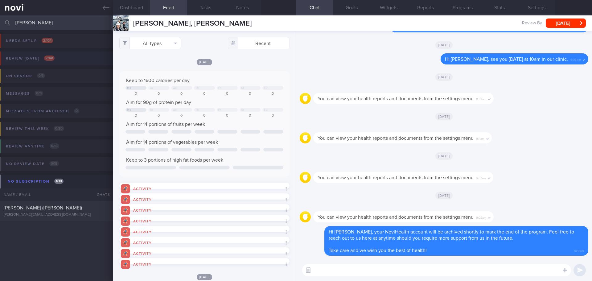
type input "alex"
click at [56, 60] on div "Review today 2 / 141" at bounding box center [30, 58] width 52 height 8
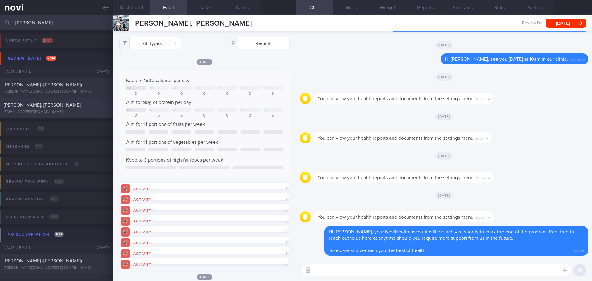
click at [45, 105] on span "[PERSON_NAME], [PERSON_NAME]" at bounding box center [42, 105] width 77 height 5
select select "8"
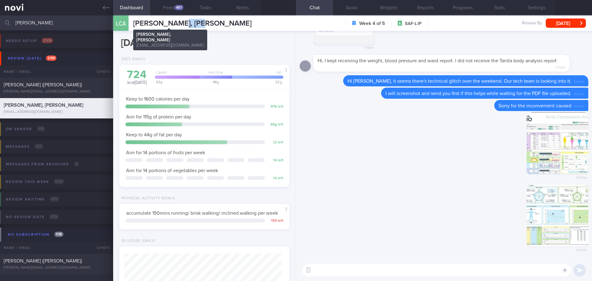
scroll to position [78, 157]
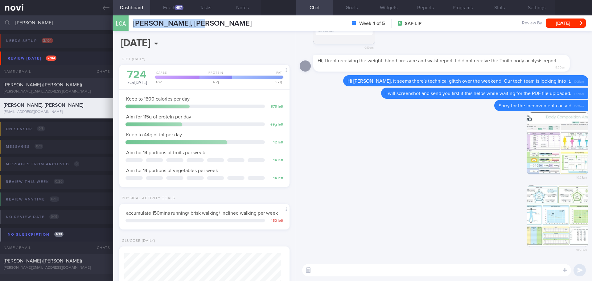
drag, startPoint x: 205, startPoint y: 22, endPoint x: 131, endPoint y: 22, distance: 73.8
click at [131, 22] on div "LCA LIAO CHENBIN, ALEX LIAO CHENBIN, ALEX ynwa.alex@gmail.com" at bounding box center [182, 22] width 139 height 15
copy span "[PERSON_NAME], [PERSON_NAME]"
click at [437, 11] on button "Reports" at bounding box center [425, 7] width 37 height 15
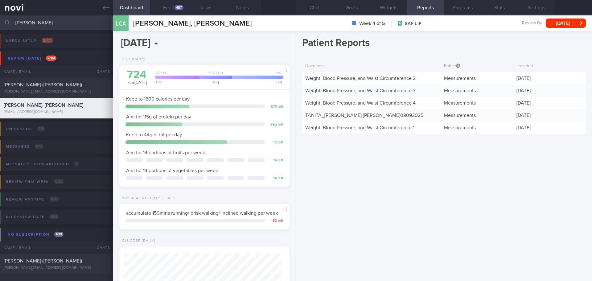
click at [396, 217] on div "Patient Reports Document Folder Imported Weight, Blood Pressure, and Waist Circ…" at bounding box center [444, 156] width 296 height 250
drag, startPoint x: 25, startPoint y: 23, endPoint x: 13, endPoint y: 24, distance: 12.1
click at [13, 24] on div "alex Assigned patients Assigned patients All active patients Archived patients" at bounding box center [296, 22] width 592 height 15
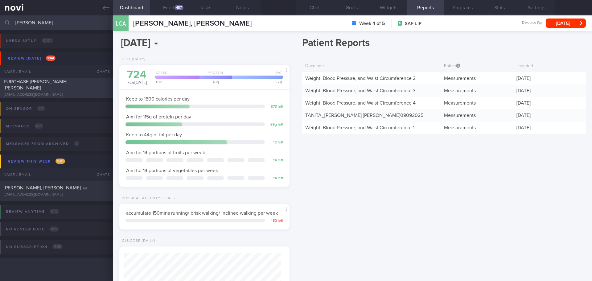
type input "jessica"
click at [53, 93] on div "[EMAIL_ADDRESS][DOMAIN_NAME]" at bounding box center [57, 95] width 106 height 5
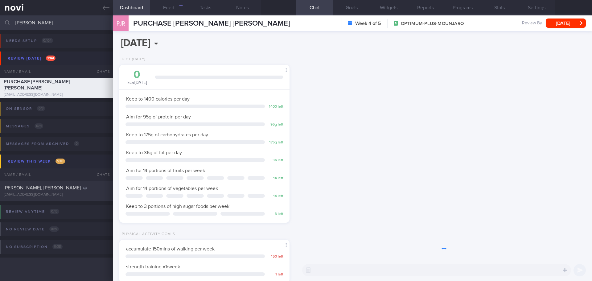
scroll to position [86, 155]
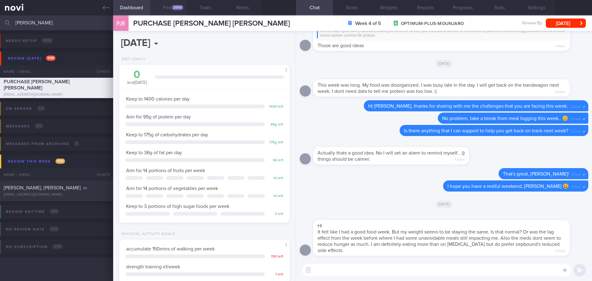
click at [170, 6] on button "Feed 2000" at bounding box center [168, 7] width 37 height 15
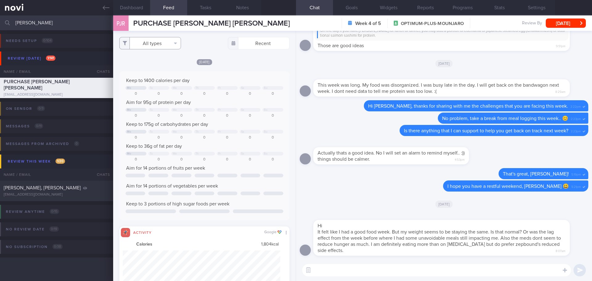
click at [168, 39] on button "All types" at bounding box center [150, 43] width 62 height 12
click at [158, 64] on button "Activity" at bounding box center [150, 64] width 61 height 9
checkbox input "false"
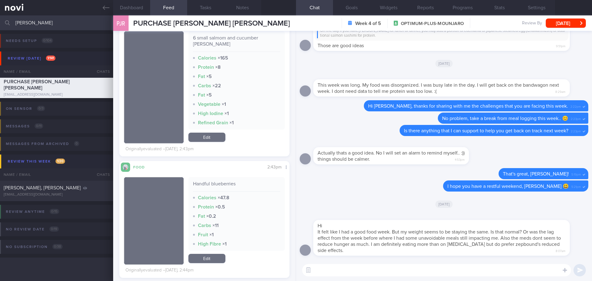
scroll to position [494, 0]
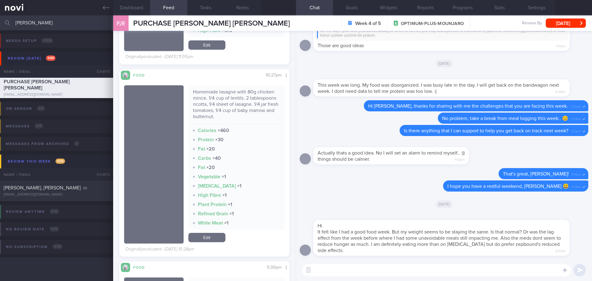
click at [348, 274] on textarea at bounding box center [436, 270] width 269 height 12
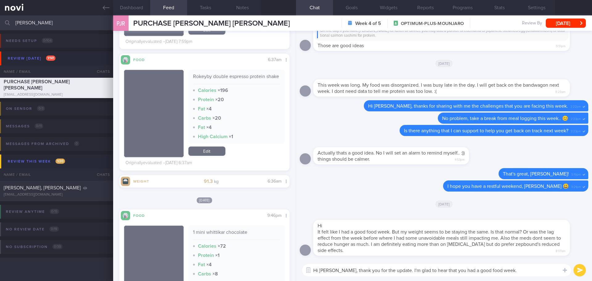
scroll to position [3364, 0]
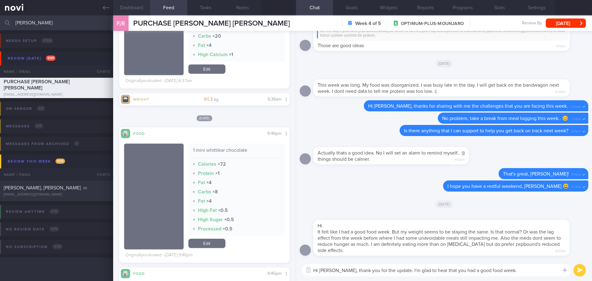
click at [144, 9] on button "Dashboard" at bounding box center [131, 7] width 37 height 15
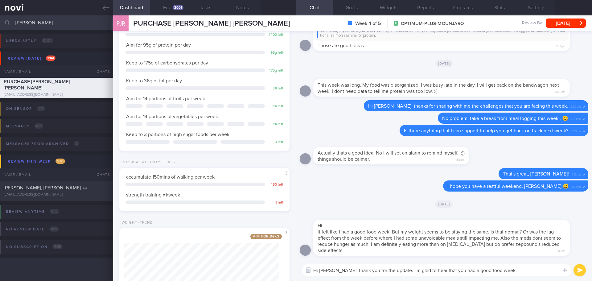
scroll to position [131, 0]
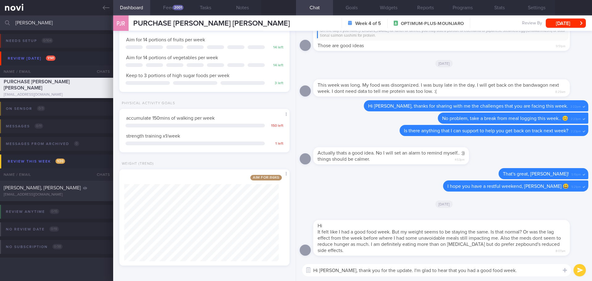
click at [533, 273] on textarea "Hi Jessica, thank you for the update. I'm glad to hear that you had a good food…" at bounding box center [436, 270] width 269 height 12
click at [530, 275] on textarea "Hi Jessica, thank you for the update. I'm glad to hear that you had a good food…" at bounding box center [436, 270] width 269 height 12
click at [513, 273] on textarea "Hi Jessica, thank you for the update. I'm glad to hear that you had a good food…" at bounding box center [436, 270] width 269 height 12
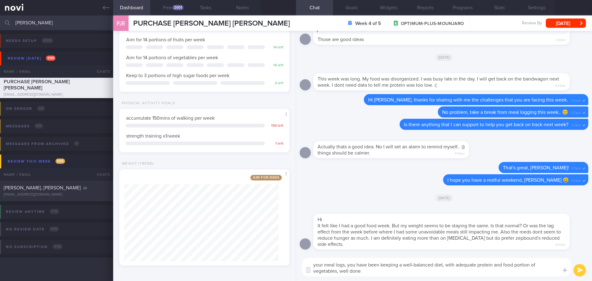
scroll to position [0, 0]
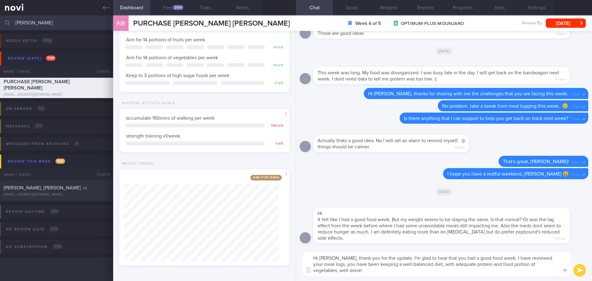
type textarea "Hi Jessica, thank you for the update. I'm glad to hear that you had a good food…"
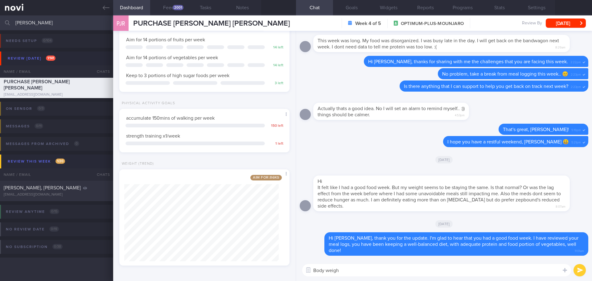
type textarea "Body weight"
drag, startPoint x: 361, startPoint y: 271, endPoint x: 271, endPoint y: 269, distance: 89.5
click at [271, 269] on div "Dashboard Feed 2001 Tasks Notes Chat Goals Widgets Reports Programs Stats Setti…" at bounding box center [352, 148] width 479 height 266
type textarea "B"
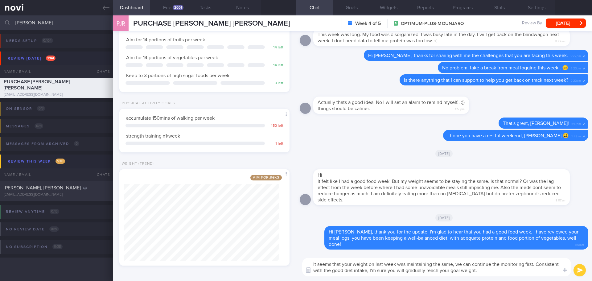
click at [538, 263] on textarea "It seems that your weight on last week was maintaining the same, we can continu…" at bounding box center [436, 267] width 269 height 19
click at [521, 272] on textarea "It seems that your weight on last week was maintaining the same, we can continu…" at bounding box center [436, 267] width 269 height 19
type textarea "It seems that your weight on last week was maintaining the same, we can continu…"
click at [579, 270] on button "submit" at bounding box center [580, 270] width 12 height 12
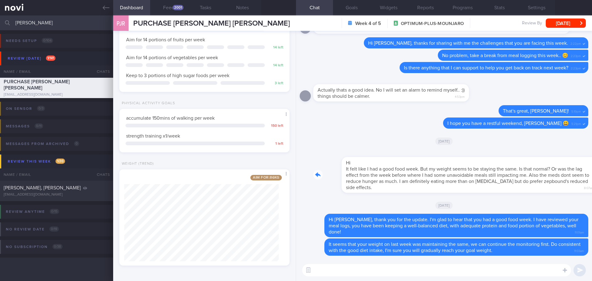
drag, startPoint x: 479, startPoint y: 187, endPoint x: 547, endPoint y: 191, distance: 67.7
click at [547, 191] on div "Hi It felt like I had a good food week. But my weight seems to be staying the s…" at bounding box center [451, 171] width 275 height 43
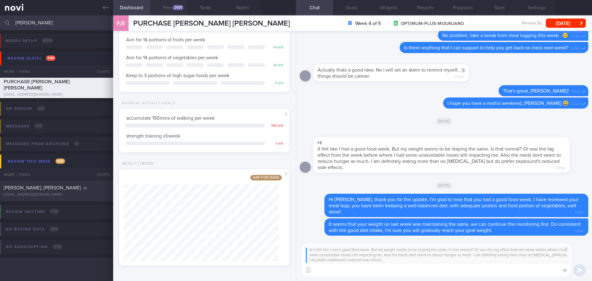
click at [168, 4] on button "Feed 2001" at bounding box center [168, 7] width 37 height 15
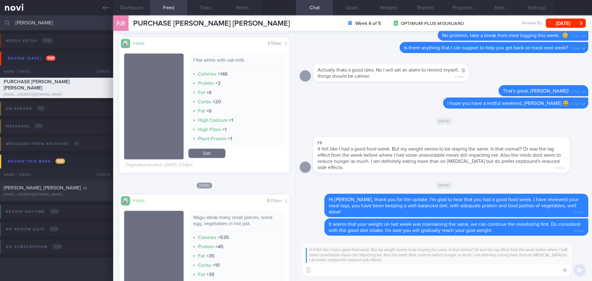
scroll to position [1574, 0]
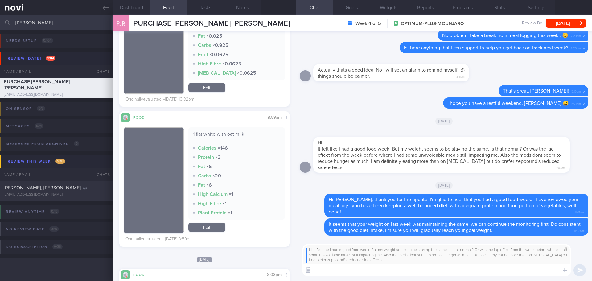
click at [568, 250] on span at bounding box center [566, 248] width 7 height 7
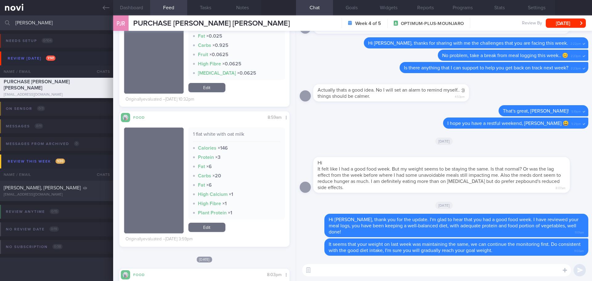
click at [129, 7] on button "Dashboard" at bounding box center [131, 7] width 37 height 15
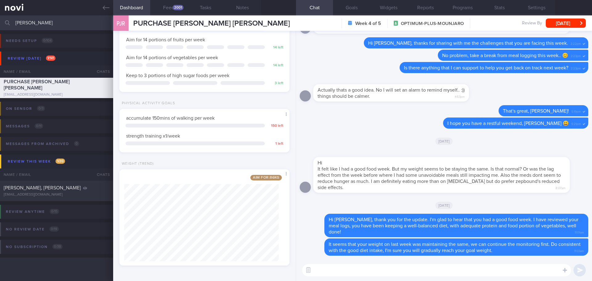
click at [341, 268] on textarea at bounding box center [436, 270] width 269 height 12
type textarea "H"
click at [452, 274] on textarea "If you" at bounding box center [436, 270] width 269 height 12
click at [404, 272] on textarea "If you" at bounding box center [436, 270] width 269 height 12
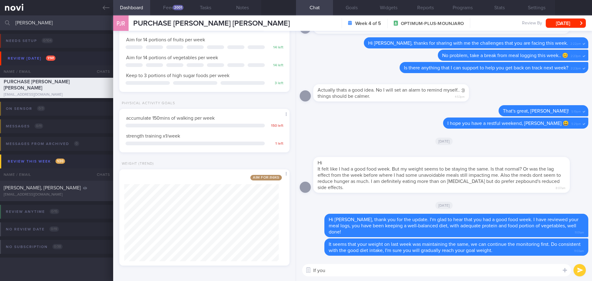
click at [404, 272] on textarea "If you" at bounding box center [436, 270] width 269 height 12
click at [389, 248] on div "It seems that your weight on last week was maintaining the same, we can continu…" at bounding box center [457, 247] width 264 height 17
click at [393, 268] on textarea "If you" at bounding box center [436, 270] width 269 height 12
click at [392, 270] on textarea "If you" at bounding box center [436, 270] width 269 height 12
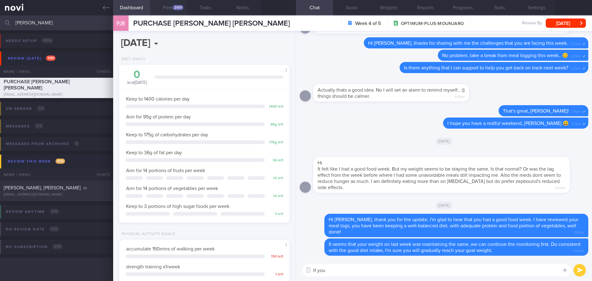
click at [163, 10] on button "Feed 2001" at bounding box center [168, 7] width 37 height 15
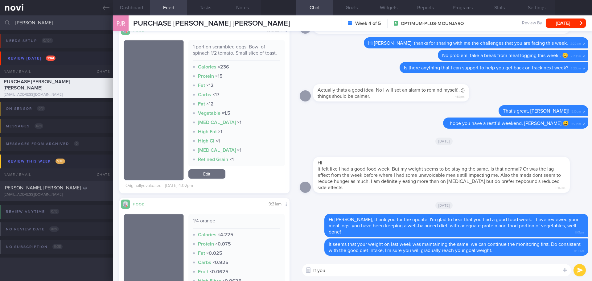
scroll to position [1367, 0]
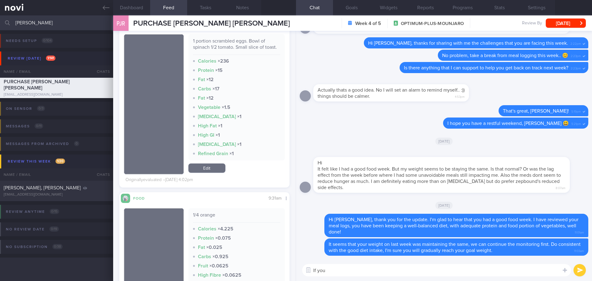
click at [348, 269] on textarea "If you" at bounding box center [436, 270] width 269 height 12
type textarea "I"
type textarea "It appears that your carbohydrate intake has been"
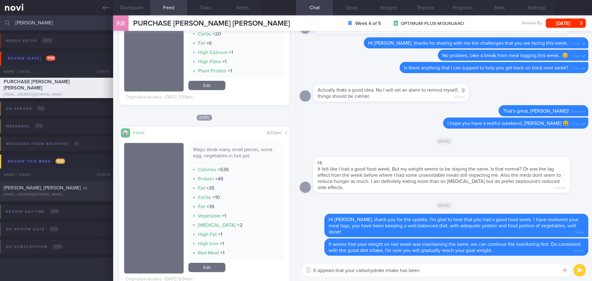
scroll to position [1799, 0]
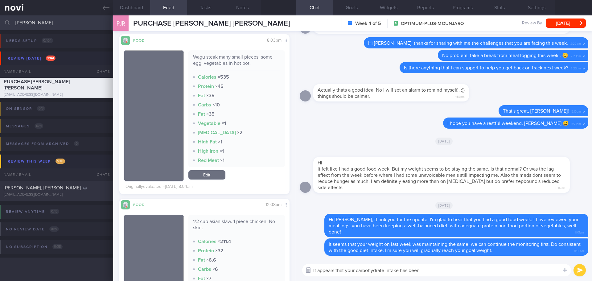
drag, startPoint x: 433, startPoint y: 270, endPoint x: 310, endPoint y: 270, distance: 122.2
click at [310, 270] on div "Attach media Chat Templates Admin CGM Weight Nutrition Physical Activity Infogr…" at bounding box center [444, 271] width 296 height 22
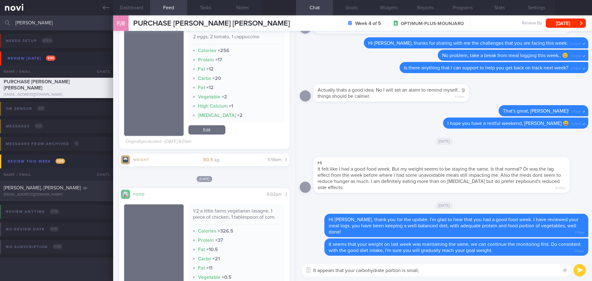
scroll to position [2169, 0]
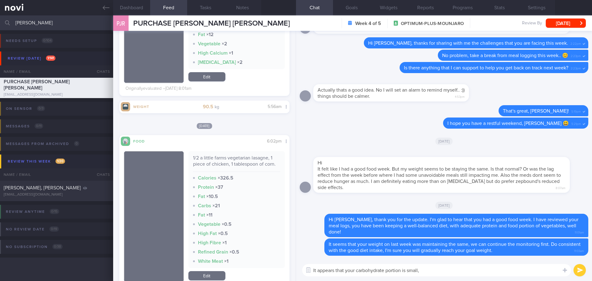
click at [447, 269] on textarea "It appears that your carbohydrate portion is small," at bounding box center [436, 270] width 269 height 12
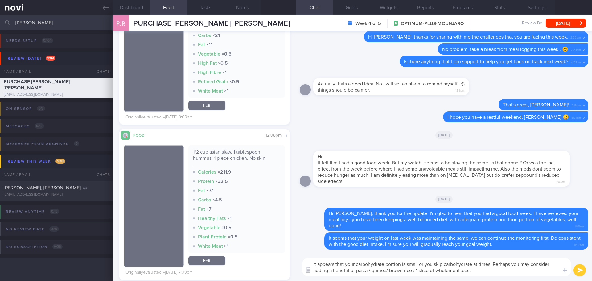
scroll to position [2355, 0]
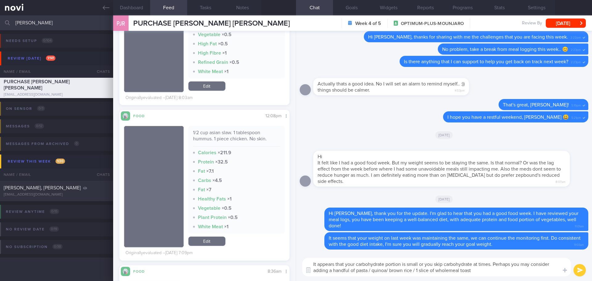
click at [496, 275] on textarea "It appears that your carbohydrate portion is small or you skip carbohydrate at …" at bounding box center [436, 267] width 269 height 19
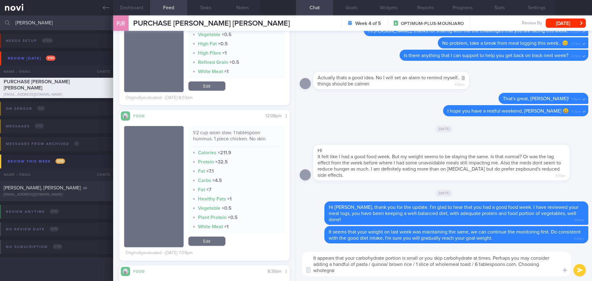
scroll to position [0, 0]
click at [500, 266] on textarea "It appears that your carbohydrate portion is small or you skip carbohydrate at …" at bounding box center [436, 264] width 269 height 25
click at [500, 265] on textarea "It appears that your carbohydrate portion is small or you skip carbohydrate at …" at bounding box center [436, 264] width 269 height 25
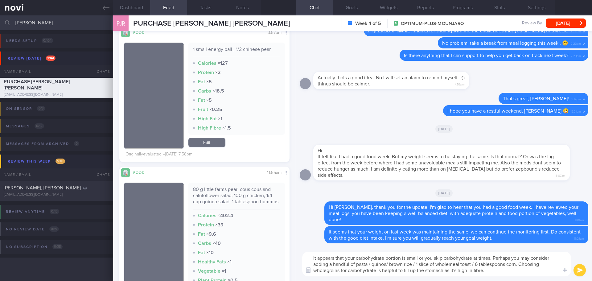
scroll to position [3126, 0]
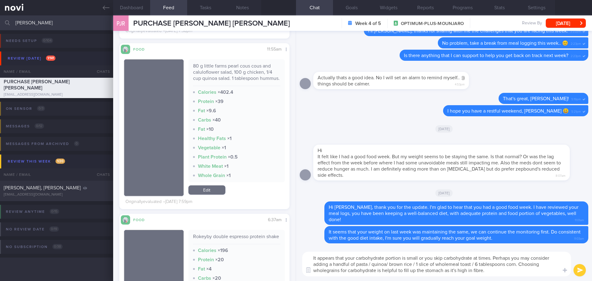
click at [505, 273] on textarea "It appears that your carbohydrate portion is small or you skip carbohydrate at …" at bounding box center [436, 264] width 269 height 25
type textarea "It appears that your carbohydrate portion is small or you skip carbohydrate at …"
click at [505, 277] on div "It appears that your carbohydrate portion is small or you skip carbohydrate at …" at bounding box center [444, 264] width 296 height 34
click at [580, 272] on button "submit" at bounding box center [580, 270] width 12 height 12
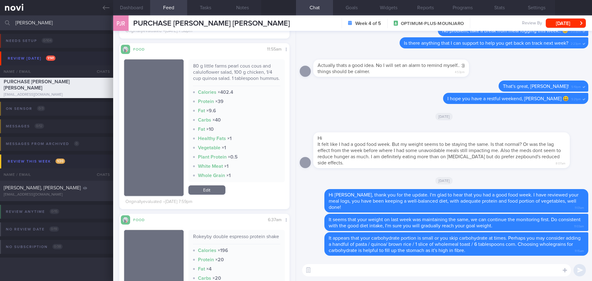
drag, startPoint x: 26, startPoint y: 24, endPoint x: -14, endPoint y: 27, distance: 39.6
click at [0, 27] on html "You are offline! Some functionality will be unavailable Patients New Users Coac…" at bounding box center [296, 140] width 592 height 281
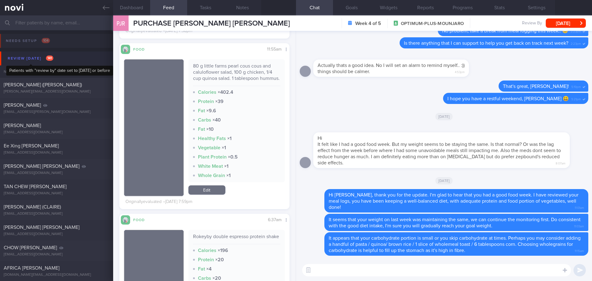
click at [40, 56] on div "Review [DATE] 141" at bounding box center [30, 58] width 49 height 8
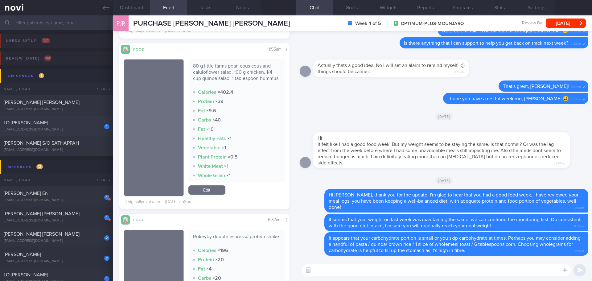
click at [79, 130] on div "[EMAIL_ADDRESS][DOMAIN_NAME]" at bounding box center [57, 129] width 106 height 5
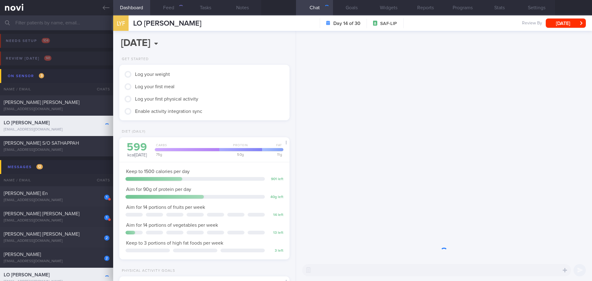
scroll to position [78, 157]
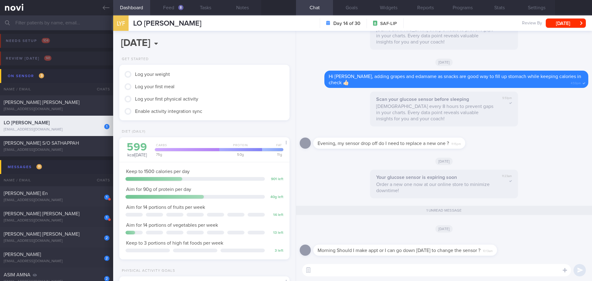
click at [390, 270] on textarea at bounding box center [436, 270] width 269 height 12
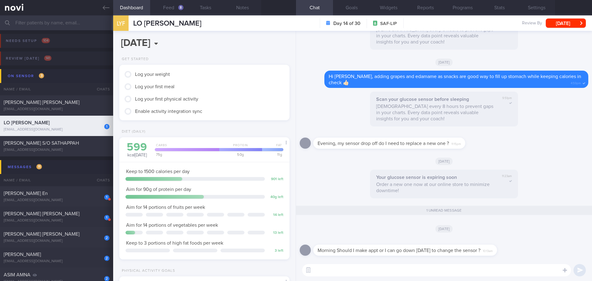
click at [390, 270] on textarea at bounding box center [436, 270] width 269 height 12
click at [363, 189] on div "Your glucose sensor is expiring soon Order a new one now at our online store to…" at bounding box center [444, 186] width 289 height 32
click at [167, 6] on button "Feed 8" at bounding box center [168, 7] width 37 height 15
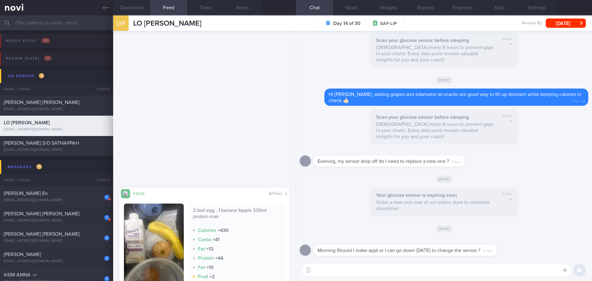
scroll to position [5726, 0]
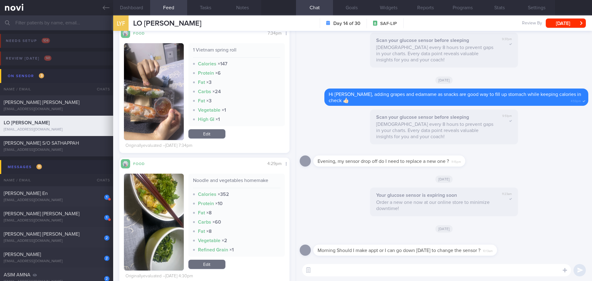
click at [329, 268] on textarea at bounding box center [436, 270] width 269 height 12
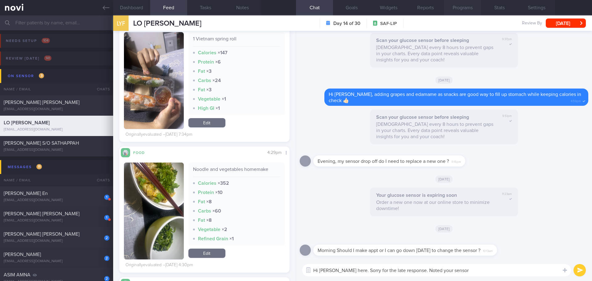
click at [469, 7] on button "Programs" at bounding box center [462, 7] width 37 height 15
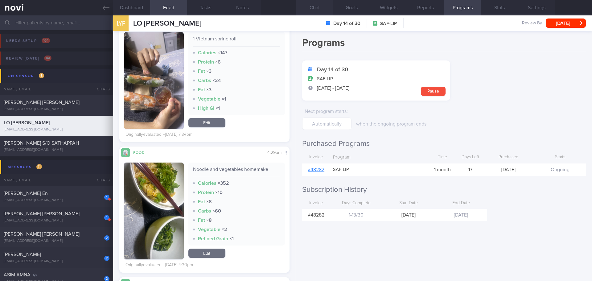
click at [315, 9] on button "Chat" at bounding box center [314, 7] width 37 height 15
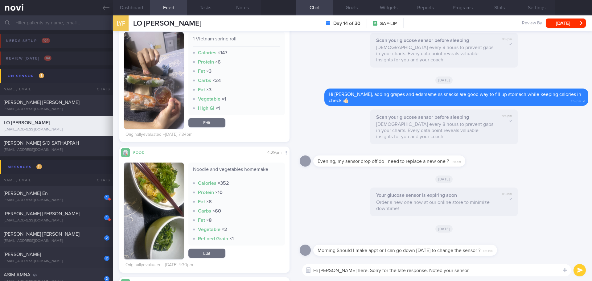
click at [477, 270] on textarea "Hi Lance, Elizabeth here. Sorry for the late response. Noted your sensor" at bounding box center [436, 270] width 269 height 12
type textarea "Hi [PERSON_NAME] here. Sorry for the late response. Noted your sensor has dropp…"
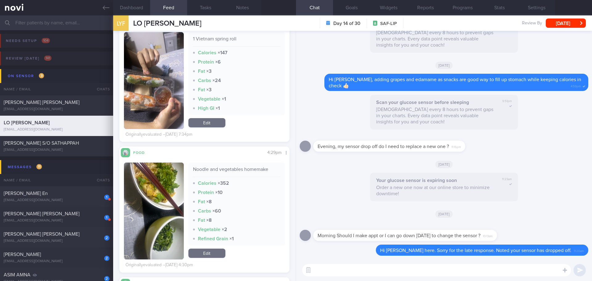
type textarea "M"
type textarea "I"
type textarea "Are you available to walk in to our clinic [DATE] or this week to replace the s…"
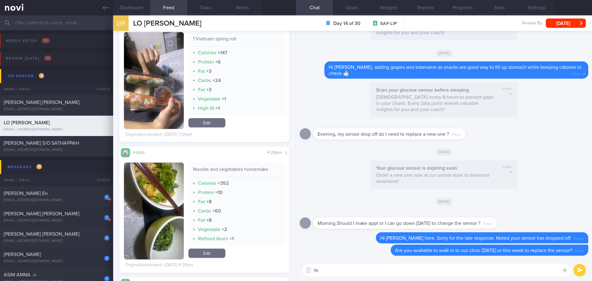
type textarea "Y"
type textarea "No appt is needed"
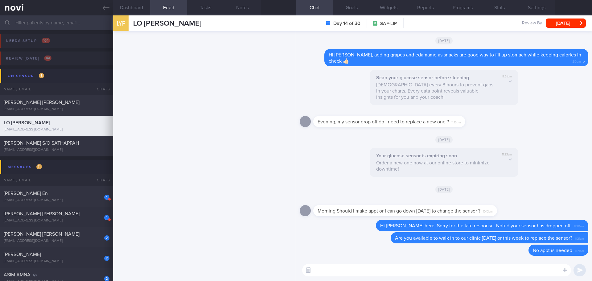
scroll to position [2787, 0]
click at [148, 9] on button "Dashboard" at bounding box center [131, 7] width 37 height 15
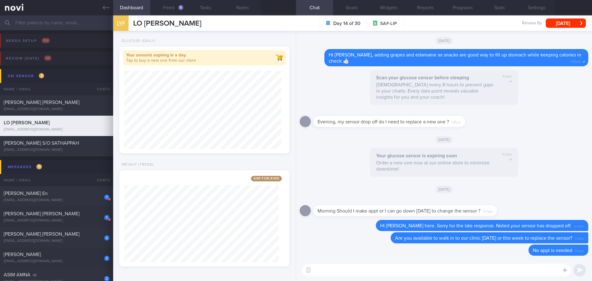
scroll to position [280, 0]
click at [165, 5] on button "Feed 8" at bounding box center [168, 7] width 37 height 15
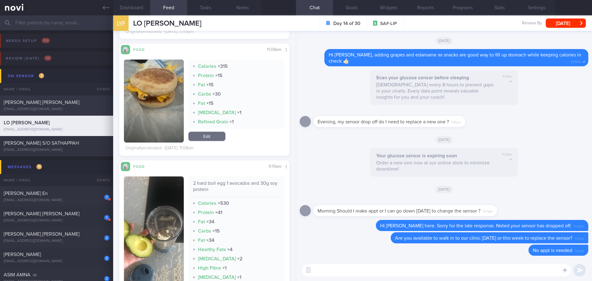
click at [70, 110] on div "[EMAIL_ADDRESS][DOMAIN_NAME]" at bounding box center [57, 109] width 106 height 5
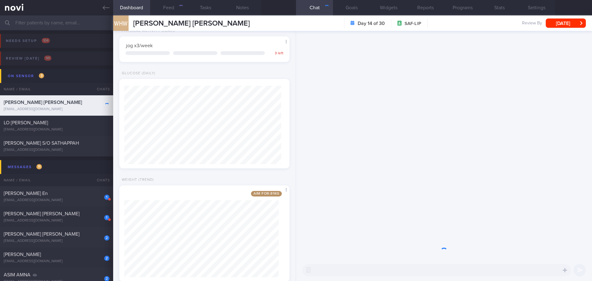
scroll to position [86, 155]
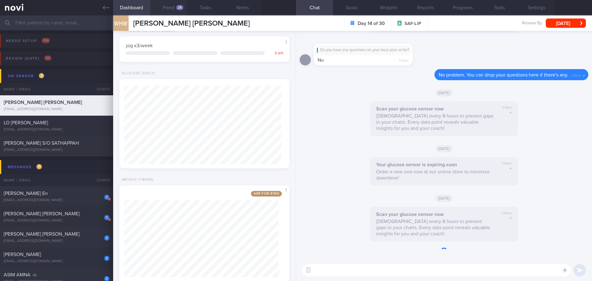
click at [170, 10] on button "Feed 28" at bounding box center [168, 7] width 37 height 15
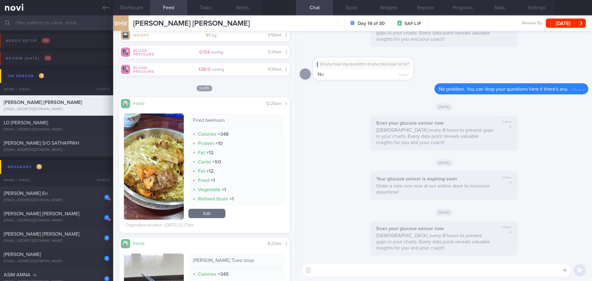
scroll to position [987, 0]
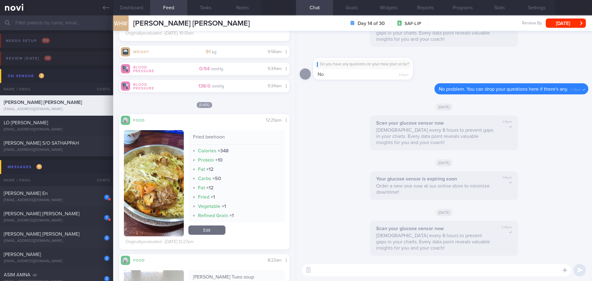
click at [165, 148] on img "button" at bounding box center [154, 183] width 60 height 106
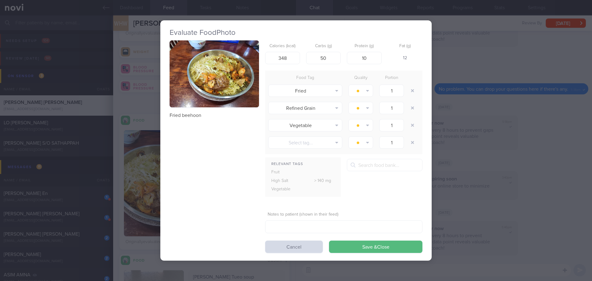
click at [237, 85] on button "button" at bounding box center [214, 73] width 89 height 67
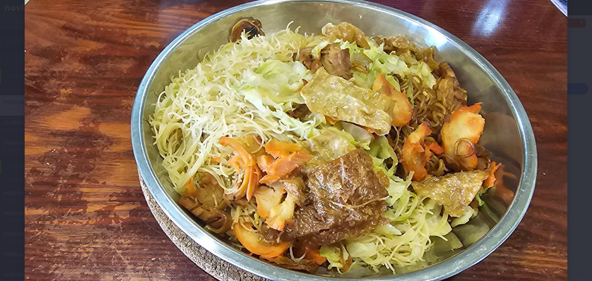
scroll to position [123, 0]
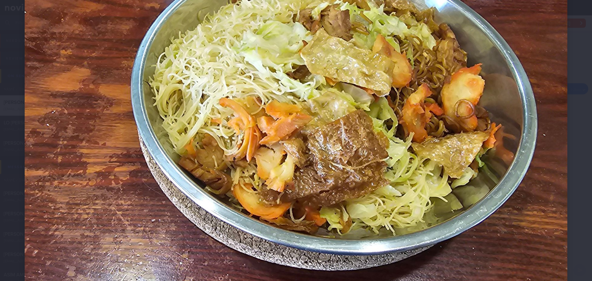
click at [569, 108] on div at bounding box center [296, 105] width 592 height 457
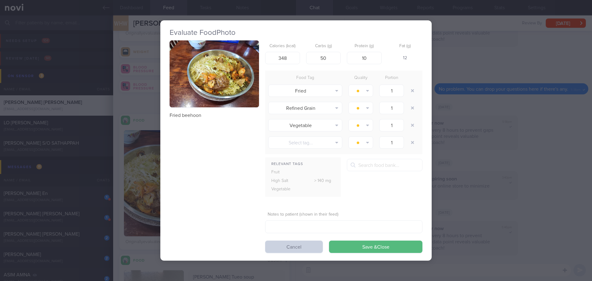
click at [292, 242] on button "Cancel" at bounding box center [294, 247] width 58 height 12
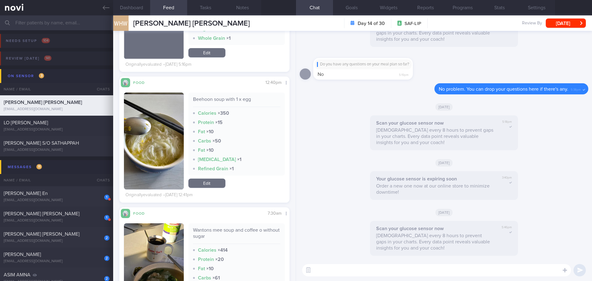
scroll to position [1909, 0]
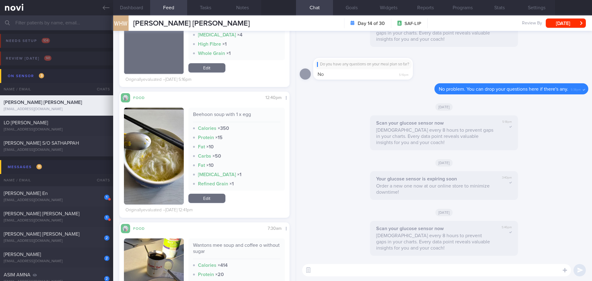
click at [156, 187] on button "button" at bounding box center [154, 156] width 60 height 97
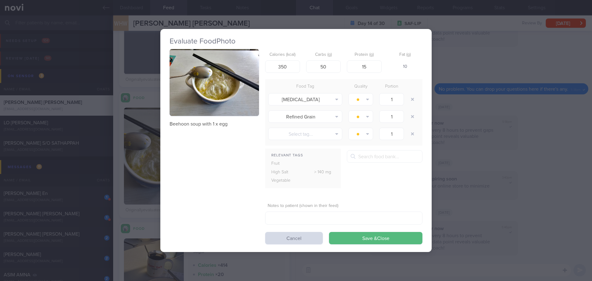
click at [219, 97] on button "button" at bounding box center [214, 82] width 89 height 67
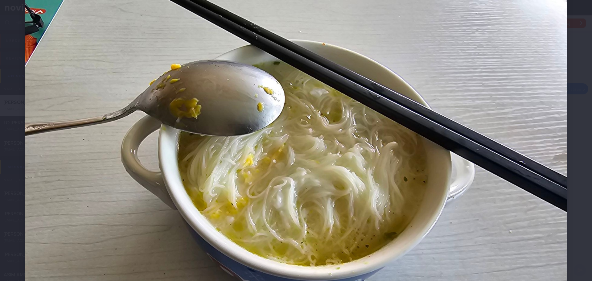
scroll to position [93, 0]
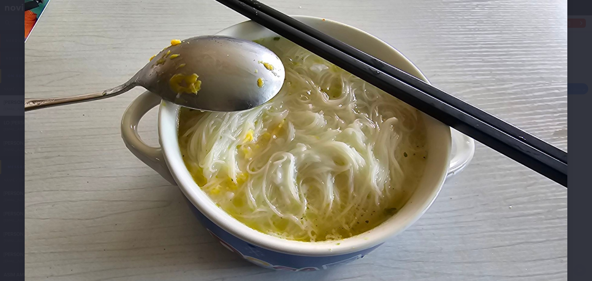
click at [566, 130] on div at bounding box center [296, 135] width 592 height 457
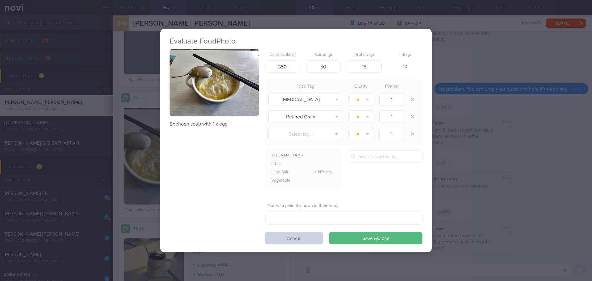
click at [311, 242] on button "Cancel" at bounding box center [294, 238] width 58 height 12
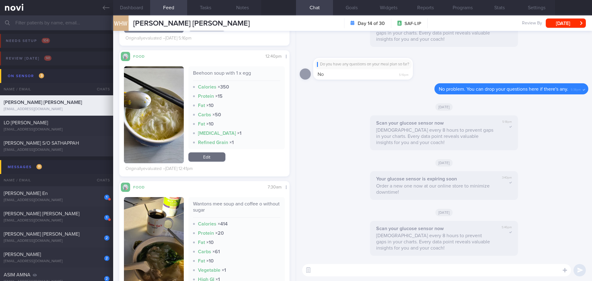
scroll to position [2094, 0]
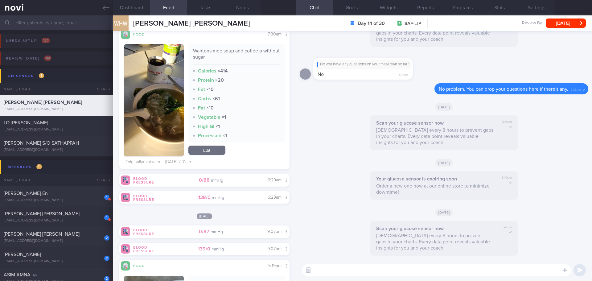
click at [162, 115] on button "button" at bounding box center [154, 100] width 60 height 112
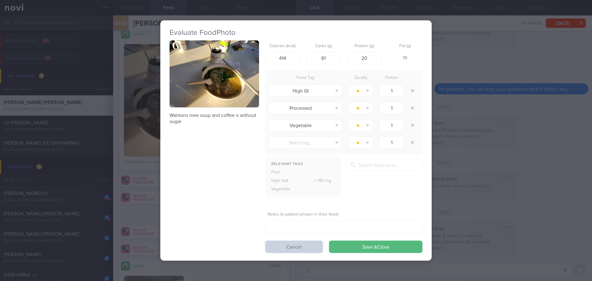
click at [308, 242] on button "Cancel" at bounding box center [294, 247] width 58 height 12
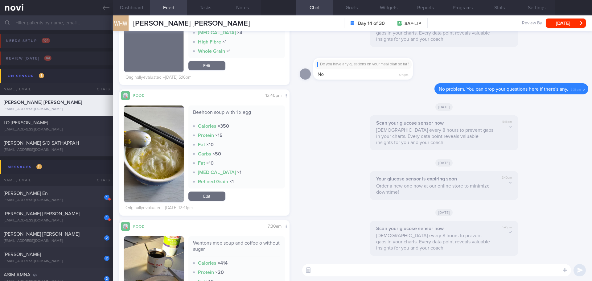
scroll to position [1909, 0]
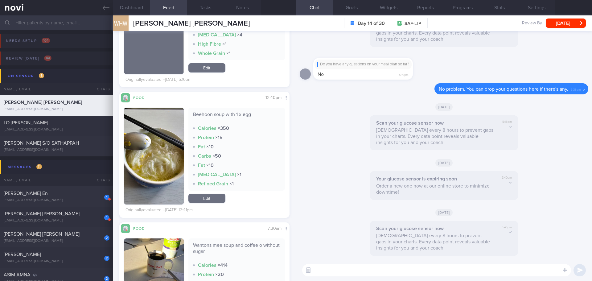
click at [323, 272] on textarea at bounding box center [436, 270] width 269 height 12
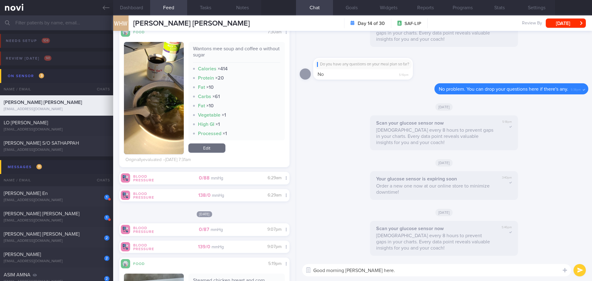
scroll to position [2054, 0]
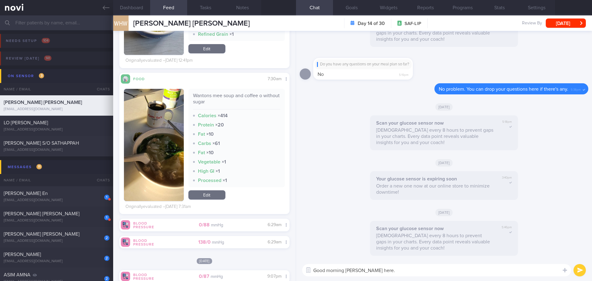
click at [164, 122] on button "button" at bounding box center [154, 145] width 60 height 112
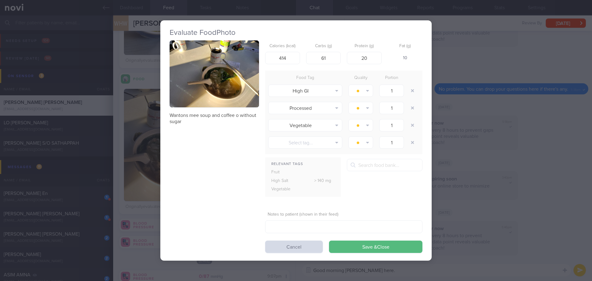
click at [219, 77] on button "button" at bounding box center [214, 73] width 89 height 67
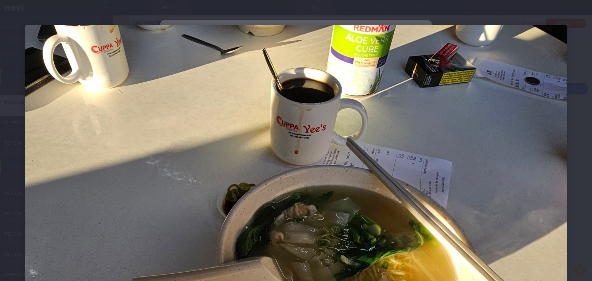
click at [393, 49] on img at bounding box center [296, 228] width 543 height 407
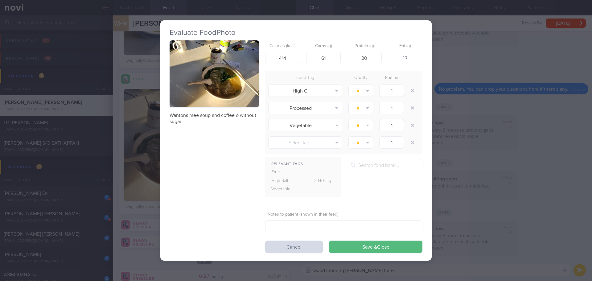
click at [220, 57] on button "button" at bounding box center [214, 73] width 89 height 67
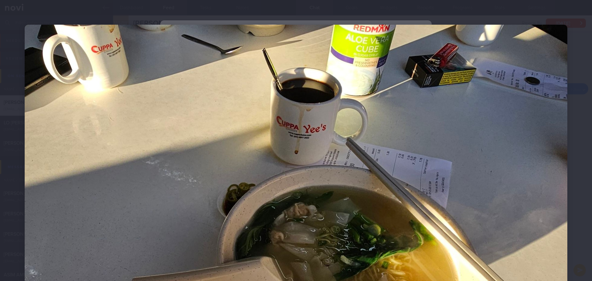
click at [568, 92] on div at bounding box center [296, 228] width 592 height 457
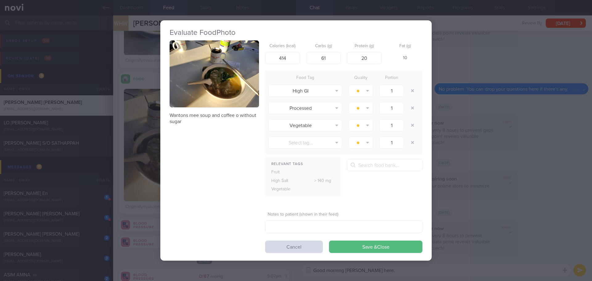
click at [475, 191] on div "Evaluate Food Photo Wantons mee soup and coffee o without sugar Calories (kcal)…" at bounding box center [296, 140] width 592 height 281
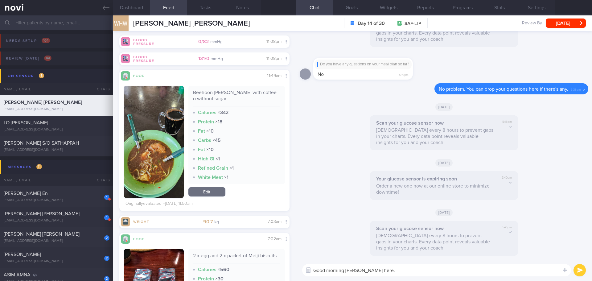
scroll to position [1432, 0]
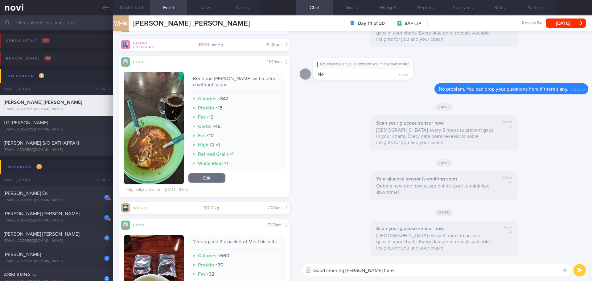
click at [415, 268] on textarea "Good morning Mr Wong, Elizabeth here." at bounding box center [436, 270] width 269 height 12
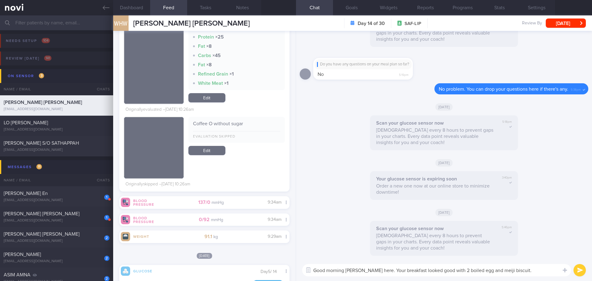
scroll to position [101, 160]
type textarea "Good morning Mr Wong, Elizabeth here. Your breakfast looked good with 2 boiled …"
click at [579, 272] on button "submit" at bounding box center [580, 270] width 12 height 12
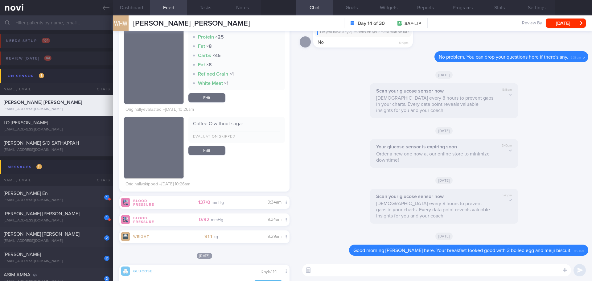
click at [548, 272] on textarea at bounding box center [436, 270] width 269 height 12
type textarea "F"
type textarea "Y"
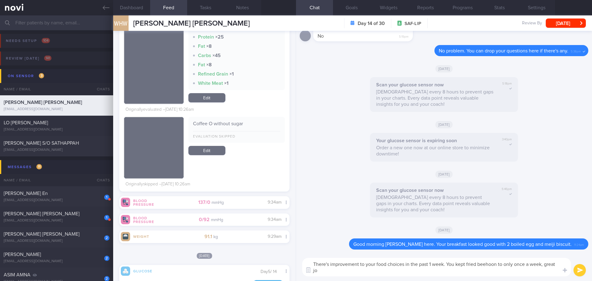
scroll to position [0, 0]
drag, startPoint x: 381, startPoint y: 270, endPoint x: 359, endPoint y: 269, distance: 21.6
click at [359, 269] on textarea "There's improvement to your food choices in the past 1 week. You kept fried bee…" at bounding box center [436, 267] width 269 height 19
click at [430, 269] on textarea "There's improvement to your food choices in the past 1 week. You kept fried bee…" at bounding box center [436, 267] width 269 height 19
type textarea "There's improvement to your food choices in the past 1 week. You kept fried bee…"
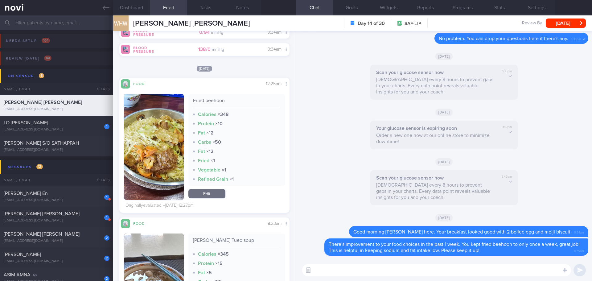
scroll to position [1004, 0]
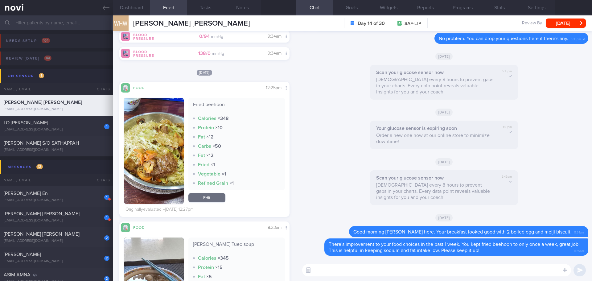
click at [335, 273] on textarea at bounding box center [436, 270] width 269 height 12
type textarea "Over the weekend, you had only 2 meals"
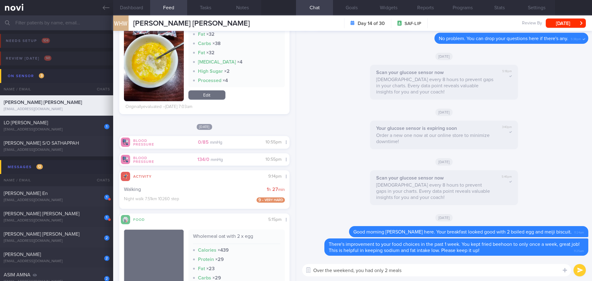
scroll to position [1652, 0]
drag, startPoint x: 411, startPoint y: 273, endPoint x: 293, endPoint y: 271, distance: 118.2
click at [293, 271] on div "Dashboard Feed 28 Tasks Notes Chat Goals Widgets Reports Programs Stats Setting…" at bounding box center [352, 148] width 479 height 266
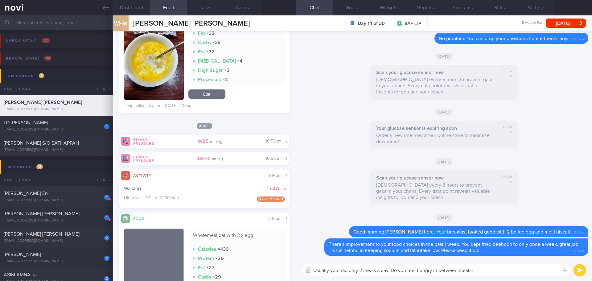
drag, startPoint x: 348, startPoint y: 270, endPoint x: 293, endPoint y: 271, distance: 54.9
click at [293, 271] on div "Dashboard Feed 28 Tasks Notes Chat Goals Widgets Reports Programs Stats Setting…" at bounding box center [352, 148] width 479 height 266
type textarea "You usually have only 2 meals a day. Do you feel hungry in between meals?"
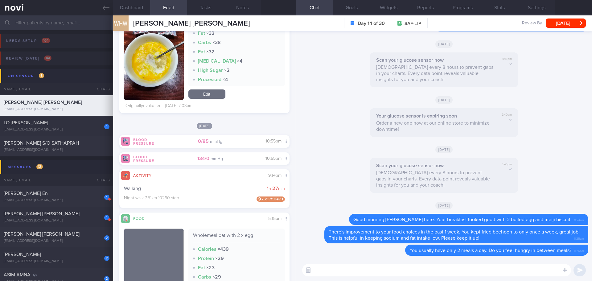
click at [335, 268] on textarea at bounding box center [436, 270] width 269 height 12
type textarea "Remember to also scan your blood glucose more often in a day, Mr Wong."
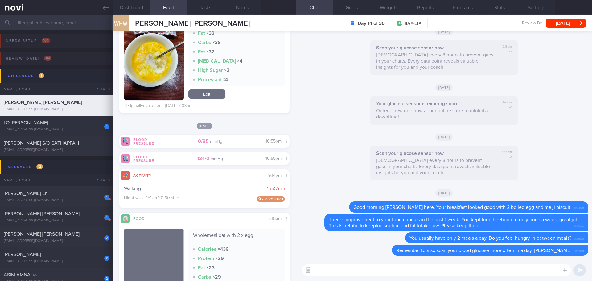
click at [45, 17] on input "text" at bounding box center [296, 22] width 592 height 15
click at [88, 26] on input "text" at bounding box center [296, 22] width 592 height 15
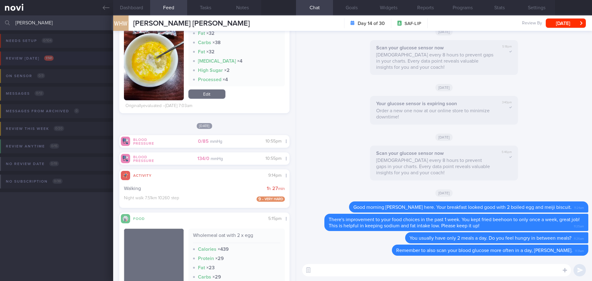
type input "ong meng"
click at [56, 62] on button "Review today 1 / 141" at bounding box center [295, 61] width 594 height 18
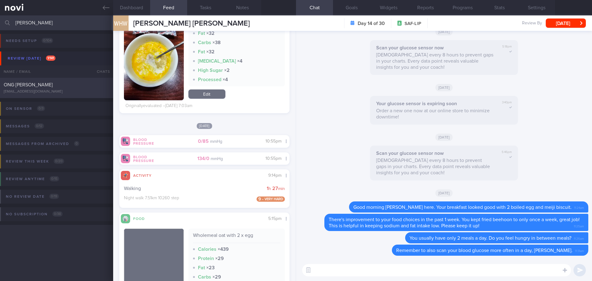
click at [44, 84] on div "ONG MENG HUI" at bounding box center [56, 85] width 104 height 6
select select "9"
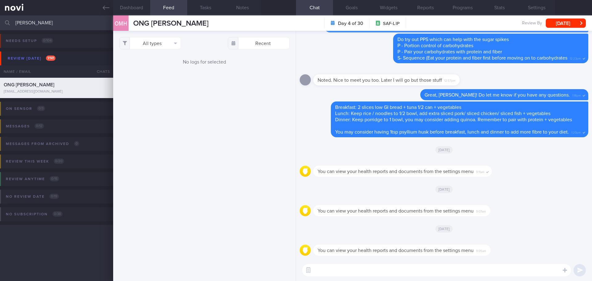
drag, startPoint x: 538, startPoint y: 3, endPoint x: 500, endPoint y: 21, distance: 42.2
click at [538, 3] on button "Settings" at bounding box center [536, 7] width 37 height 15
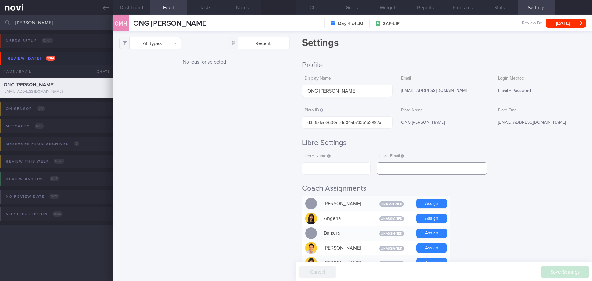
click at [458, 169] on input "text" at bounding box center [432, 168] width 110 height 12
paste input "tomfang2003@yahoo.com.sg"
type input "tomfang2003@yahoo.com.sg"
click at [359, 169] on input "text" at bounding box center [336, 168] width 69 height 12
paste input "Meng Hui Ong"
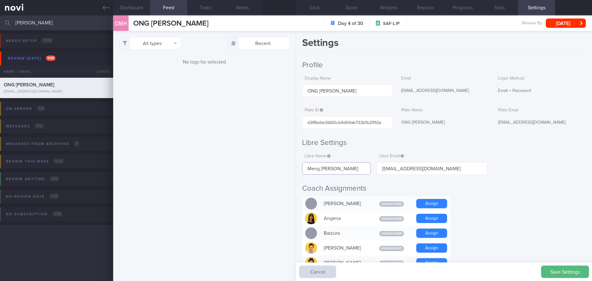
type input "Meng Hui Ong"
click at [557, 265] on div "Save Settings Cancel" at bounding box center [444, 272] width 296 height 19
click at [559, 268] on button "Save Settings" at bounding box center [566, 272] width 48 height 12
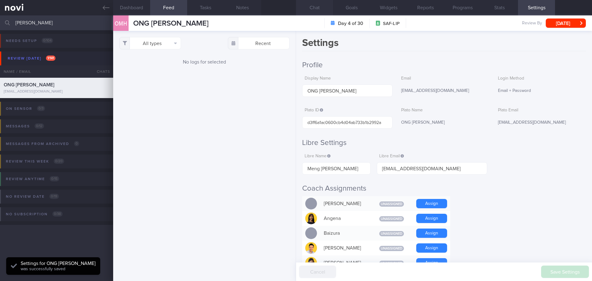
click at [321, 12] on button "Chat" at bounding box center [314, 7] width 37 height 15
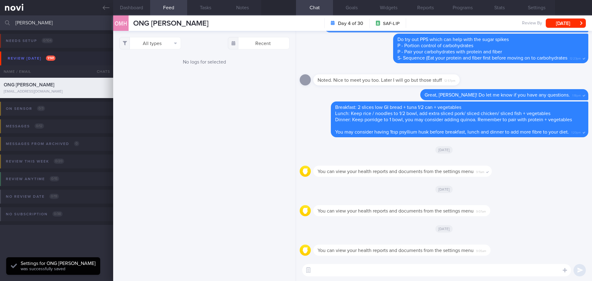
click at [374, 267] on textarea at bounding box center [436, 270] width 269 height 12
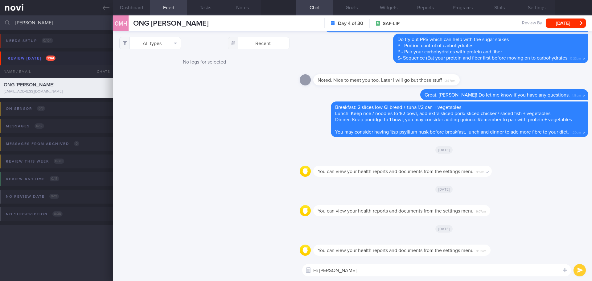
click at [475, 272] on textarea "Hi Mr Ong," at bounding box center [436, 270] width 269 height 12
type textarea "Hi Mr Ong, do you have issue uploading your food on Novi app?"
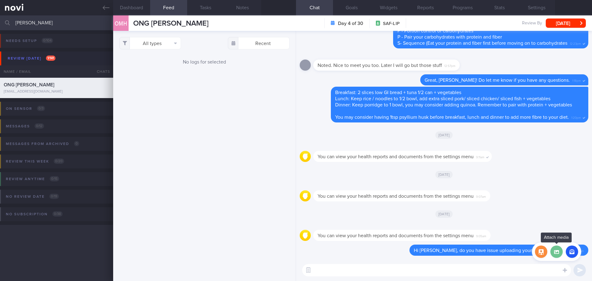
click at [558, 254] on label at bounding box center [557, 252] width 12 height 12
click at [0, 0] on input "file" at bounding box center [0, 0] width 0 height 0
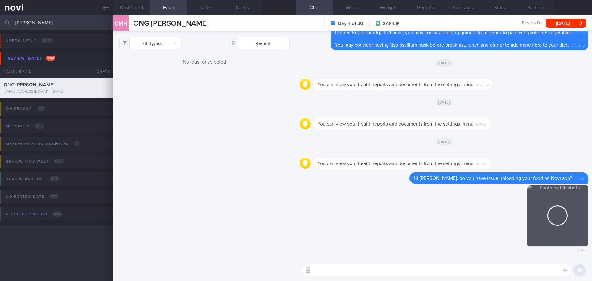
click at [408, 272] on textarea at bounding box center [436, 270] width 269 height 12
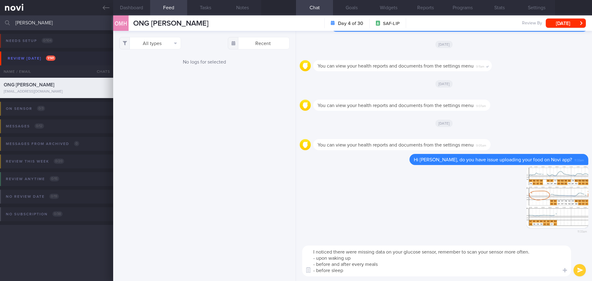
type textarea "I noticed there were missing data on your glucose sensor, remember to scan your…"
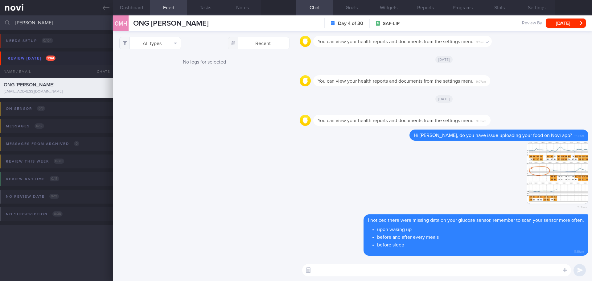
drag, startPoint x: 49, startPoint y: 25, endPoint x: 4, endPoint y: 26, distance: 45.4
click at [4, 26] on div "ong meng Assigned patients Assigned patients All active patients Archived patie…" at bounding box center [296, 22] width 592 height 15
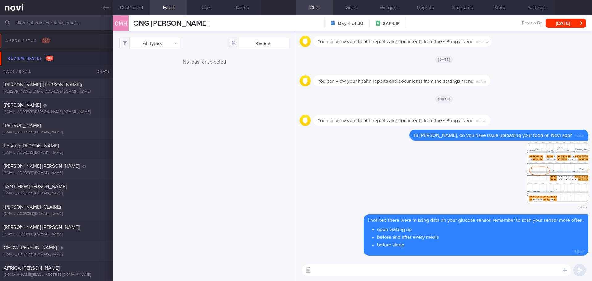
click at [22, 27] on input "text" at bounding box center [296, 22] width 592 height 15
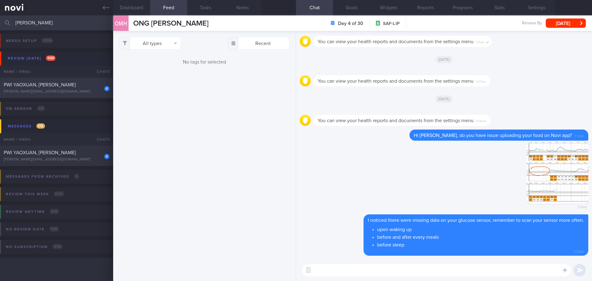
type input "[PERSON_NAME]"
click at [68, 85] on div "PWI YAOXUAN, [PERSON_NAME]" at bounding box center [56, 85] width 104 height 6
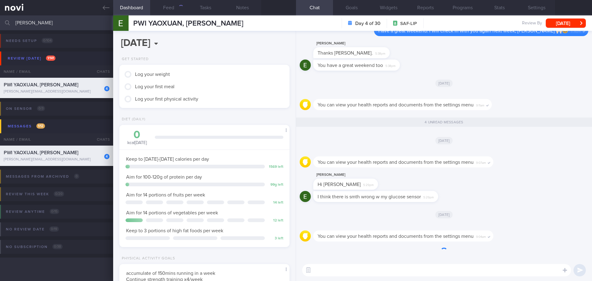
scroll to position [86, 155]
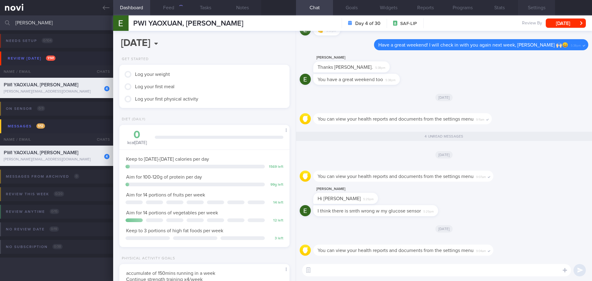
click at [530, 7] on button "Settings" at bounding box center [536, 7] width 37 height 15
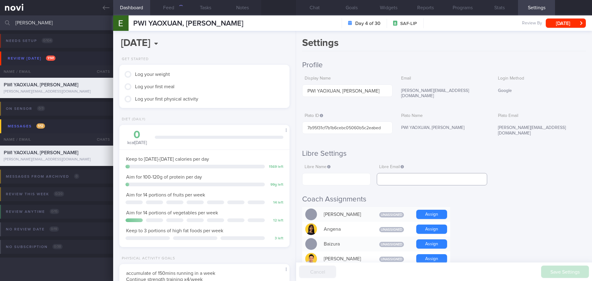
click at [431, 173] on input "text" at bounding box center [432, 179] width 110 height 12
paste input "[PERSON_NAME][EMAIL_ADDRESS][DOMAIN_NAME]"
type input "[PERSON_NAME][EMAIL_ADDRESS][DOMAIN_NAME]"
drag, startPoint x: 314, startPoint y: 164, endPoint x: 318, endPoint y: 166, distance: 4.4
click at [314, 173] on input "text" at bounding box center [336, 179] width 69 height 12
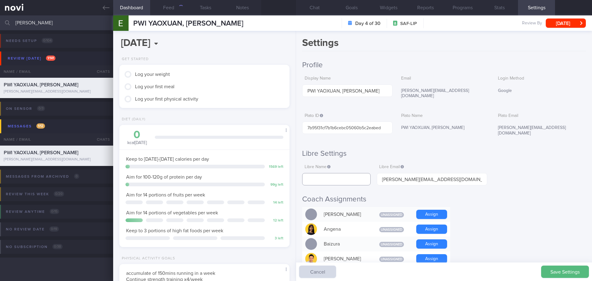
paste input "[PERSON_NAME]"
type input "[PERSON_NAME]"
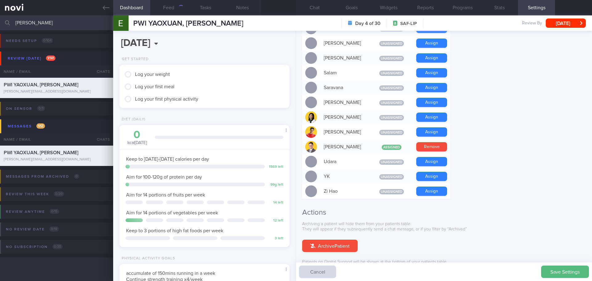
scroll to position [494, 0]
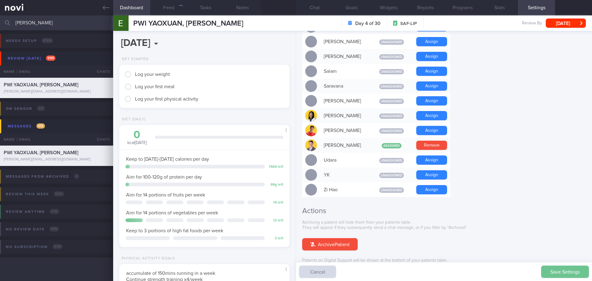
click at [560, 275] on button "Save Settings" at bounding box center [566, 272] width 48 height 12
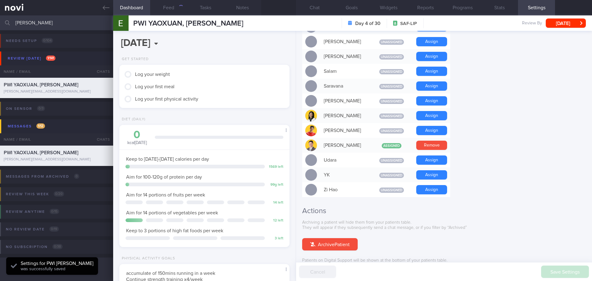
scroll to position [78, 157]
click at [320, 6] on button "Chat" at bounding box center [314, 7] width 37 height 15
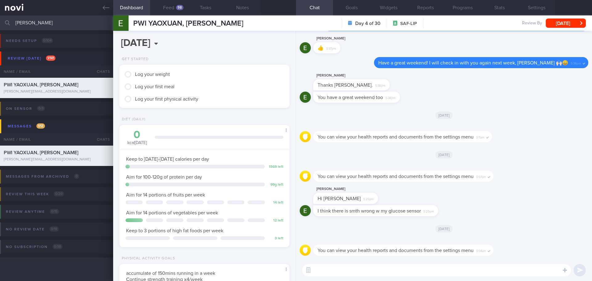
click at [413, 270] on textarea at bounding box center [436, 270] width 269 height 12
type textarea "Hi [PERSON_NAME] here. I hope you have had a great weekend!"
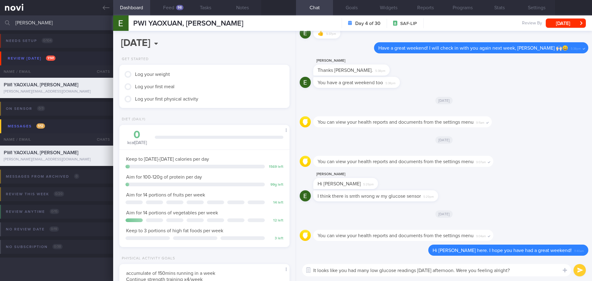
type textarea "It looks like you had many low glucose readings [DATE] afternoon. Were you feel…"
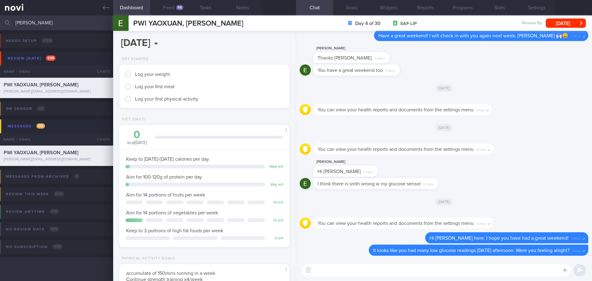
click at [521, 273] on textarea at bounding box center [436, 270] width 269 height 12
type textarea "I"
type textarea "A"
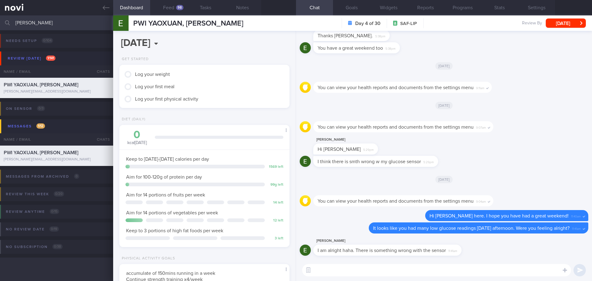
type textarea "A"
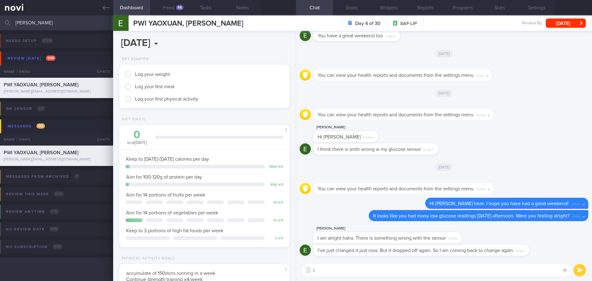
type textarea "I"
type textarea "Opppsss.. no problem."
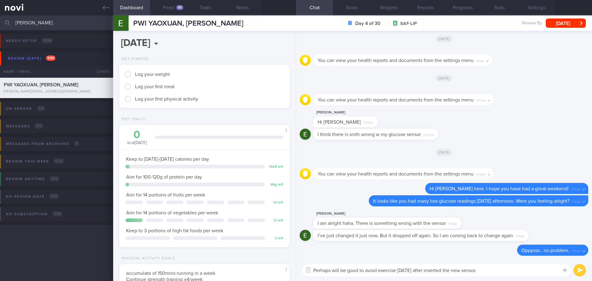
type textarea "Perhaps will be good to avoid exercise [DATE] after inserted the new sensor."
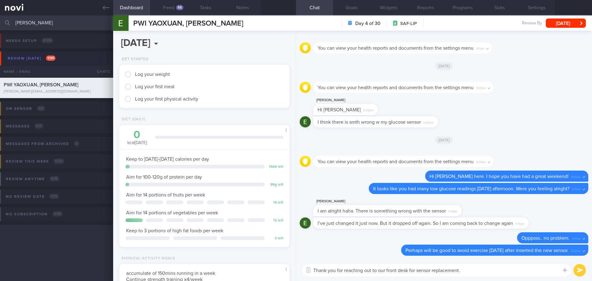
type textarea "Thank you for reaching out to our front desk for sensor replacement."
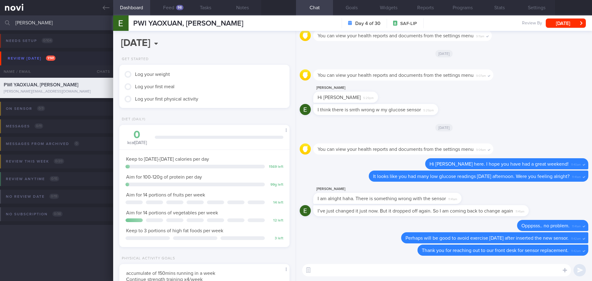
drag, startPoint x: 33, startPoint y: 20, endPoint x: -22, endPoint y: 29, distance: 55.6
click at [0, 29] on html "You are offline! Some functionality will be unavailable Patients New Users Coac…" at bounding box center [296, 140] width 592 height 281
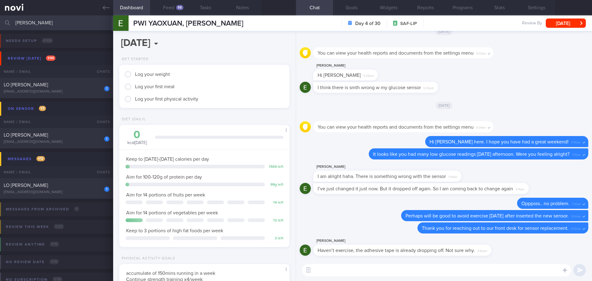
type input "[PERSON_NAME]"
click at [397, 266] on textarea at bounding box center [436, 270] width 269 height 12
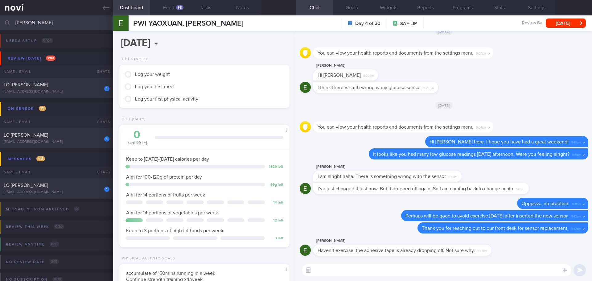
click at [397, 266] on textarea at bounding box center [436, 270] width 269 height 12
click at [397, 270] on textarea at bounding box center [436, 270] width 269 height 12
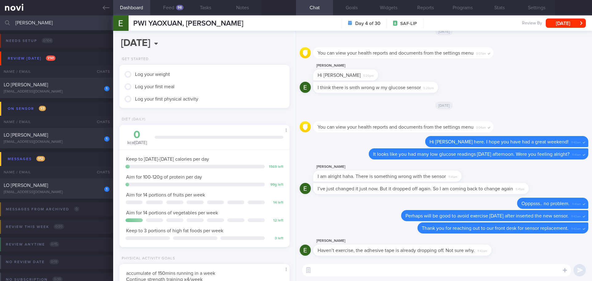
click at [397, 270] on textarea at bounding box center [436, 270] width 269 height 12
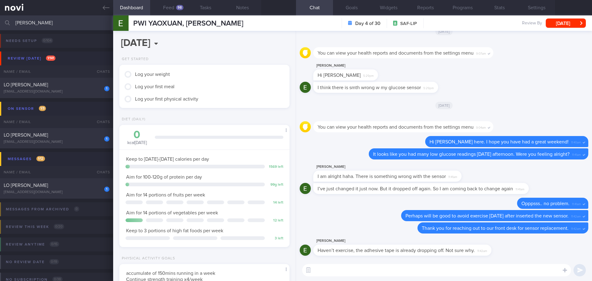
click at [397, 270] on textarea at bounding box center [436, 270] width 269 height 12
click at [448, 268] on textarea "Ahhh I see.. Hopefully the new tape secure it well 😔" at bounding box center [436, 270] width 269 height 12
drag, startPoint x: 459, startPoint y: 268, endPoint x: 474, endPoint y: 269, distance: 15.8
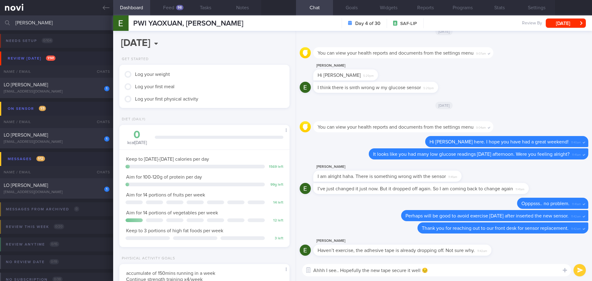
click at [459, 268] on textarea "Ahhh I see.. Hopefully the new tape secure it well 😔" at bounding box center [436, 270] width 269 height 12
type textarea "Ahhh I see.. Hopefully the new tape secure it well 😔"
click at [578, 271] on button "submit" at bounding box center [580, 270] width 12 height 12
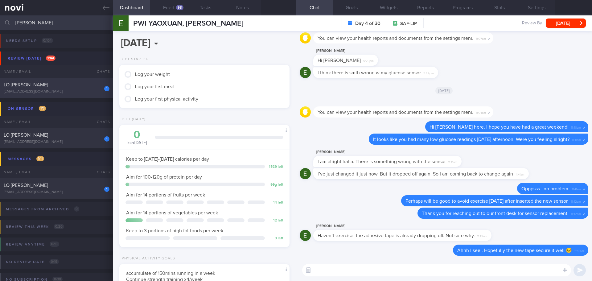
click at [77, 88] on div "1 [PERSON_NAME] [EMAIL_ADDRESS][DOMAIN_NAME]" at bounding box center [56, 88] width 113 height 12
select select "8"
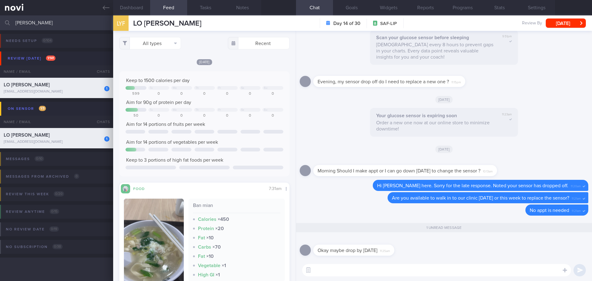
click at [391, 267] on textarea at bounding box center [436, 270] width 269 height 12
type textarea "No problem. Do walk in to our clinic at Unit 03-01. Our front desk colleague wi…"
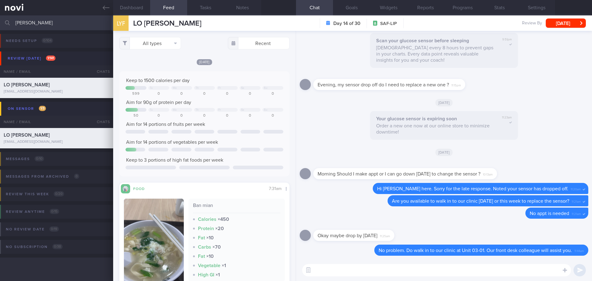
drag, startPoint x: 199, startPoint y: 21, endPoint x: 129, endPoint y: 29, distance: 70.8
click at [129, 29] on div "LYF [PERSON_NAME], [PERSON_NAME] YI [PERSON_NAME] [EMAIL_ADDRESS][DOMAIN_NAME] …" at bounding box center [352, 22] width 479 height 15
copy div "LO [PERSON_NAME]"
drag, startPoint x: 42, startPoint y: 20, endPoint x: -64, endPoint y: 17, distance: 106.2
click at [0, 17] on html "You are offline! Some functionality will be unavailable Patients New Users Coac…" at bounding box center [296, 140] width 592 height 281
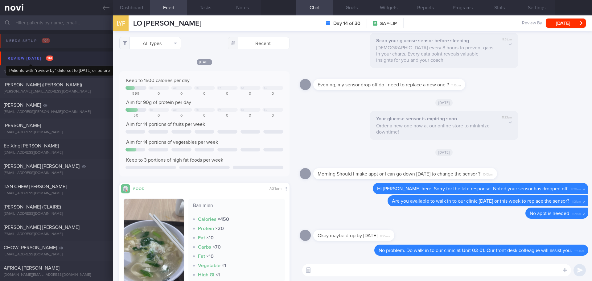
click at [33, 57] on div "Review [DATE] 141" at bounding box center [30, 58] width 49 height 8
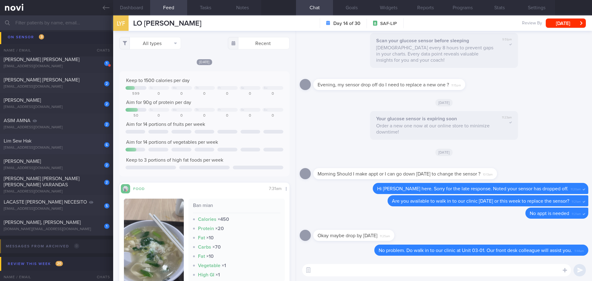
scroll to position [123, 0]
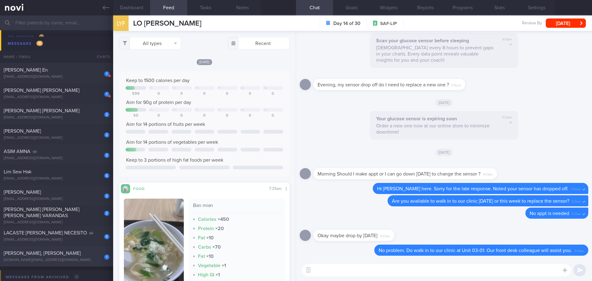
click at [61, 252] on span "[PERSON_NAME], [PERSON_NAME]" at bounding box center [42, 253] width 77 height 5
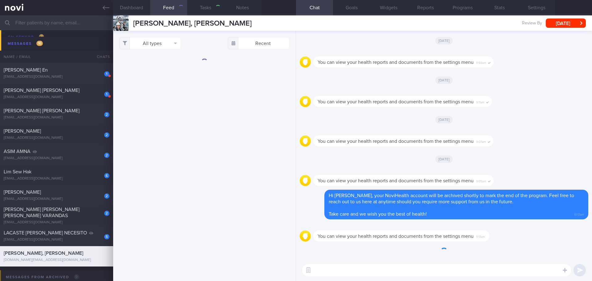
select select "9"
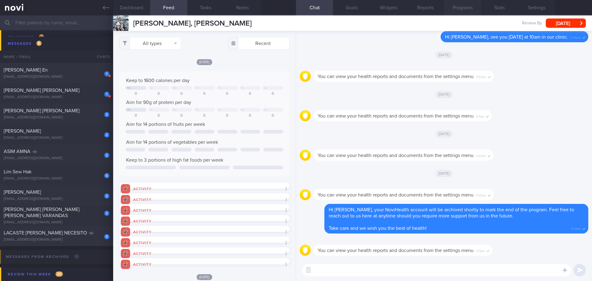
click at [450, 8] on button "Programs" at bounding box center [462, 7] width 37 height 15
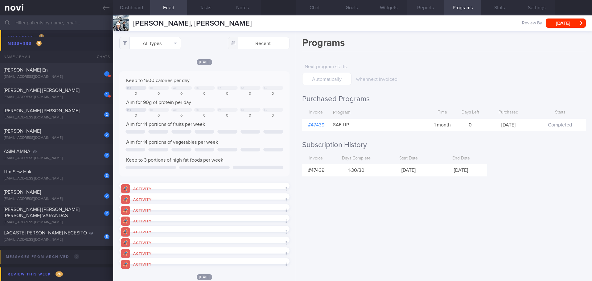
click at [433, 8] on button "Reports" at bounding box center [425, 7] width 37 height 15
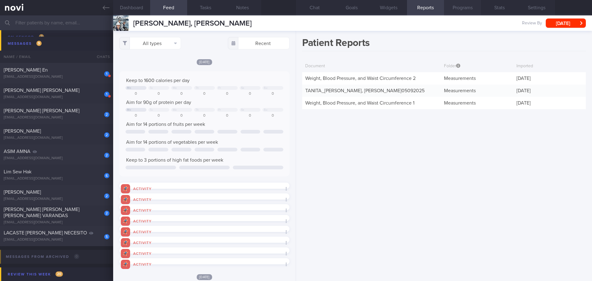
click at [457, 9] on button "Programs" at bounding box center [462, 7] width 37 height 15
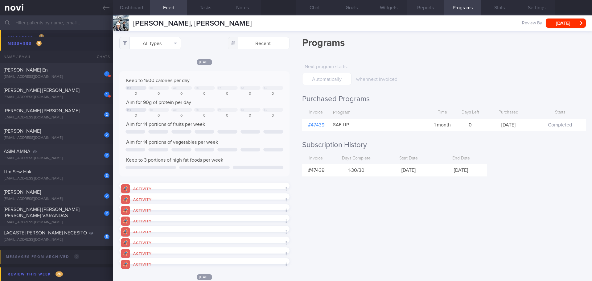
click at [433, 7] on button "Reports" at bounding box center [425, 7] width 37 height 15
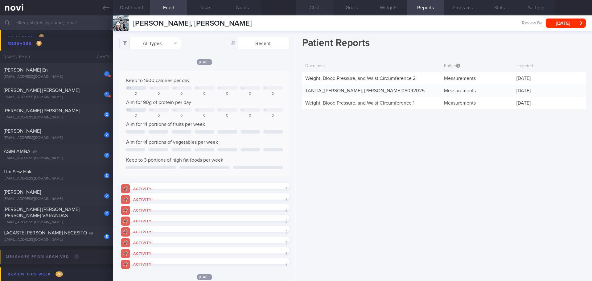
click at [313, 5] on button "Chat" at bounding box center [314, 7] width 37 height 15
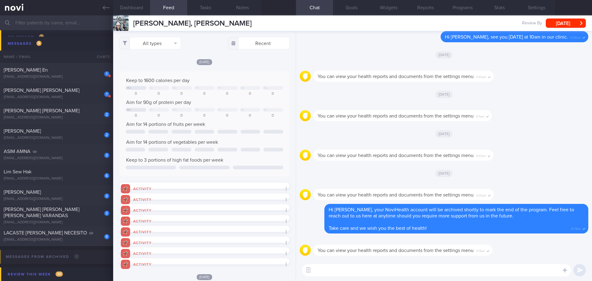
click at [510, 257] on div "You can view your health reports and documents from the settings menu 11:13am" at bounding box center [444, 248] width 289 height 22
click at [46, 237] on div "5 LACASTE [PERSON_NAME] [EMAIL_ADDRESS][DOMAIN_NAME]" at bounding box center [56, 236] width 113 height 12
type input "check appt"
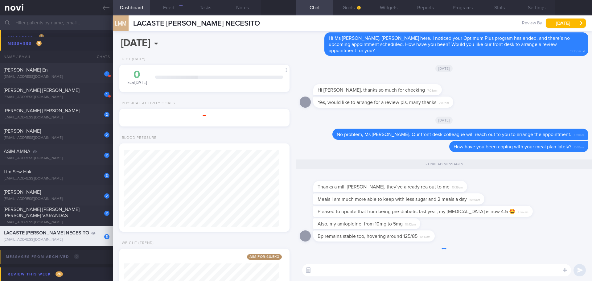
scroll to position [86, 155]
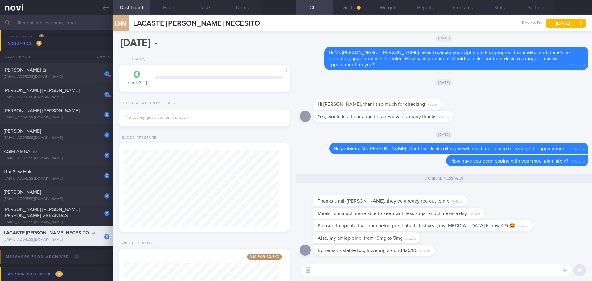
click at [488, 205] on div "Thanks a mil, [PERSON_NAME], they’ve already rea out to me 10:39am" at bounding box center [444, 198] width 289 height 20
click at [497, 202] on div "Thanks a mil, [PERSON_NAME], they’ve already rea out to me 10:39am" at bounding box center [444, 198] width 289 height 20
click at [516, 202] on div "Thanks a mil, [PERSON_NAME], they’ve already rea out to me 10:39am" at bounding box center [444, 198] width 289 height 20
click at [520, 203] on div "Thanks a mil, [PERSON_NAME], they’ve already rea out to me 10:39am" at bounding box center [444, 198] width 289 height 20
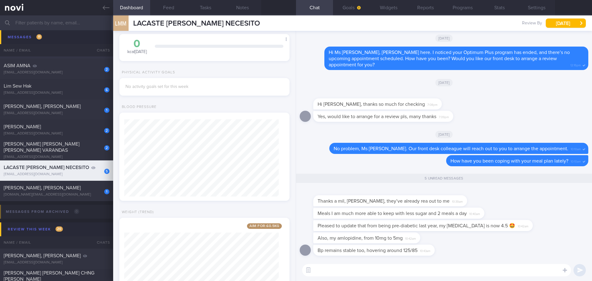
scroll to position [247, 0]
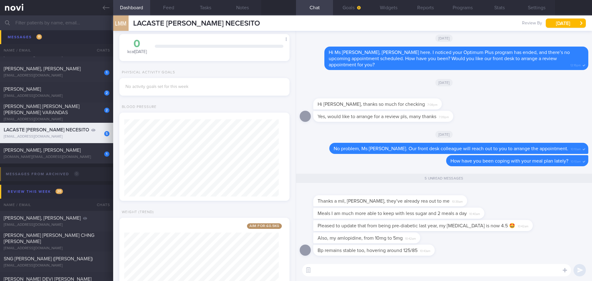
click at [69, 134] on div "5 LACASTE [PERSON_NAME] [EMAIL_ADDRESS][DOMAIN_NAME]" at bounding box center [56, 133] width 113 height 12
click at [557, 211] on div "Meals I am much more able to keep with less sugar and 2 meals a day 10:40am" at bounding box center [444, 214] width 289 height 12
click at [543, 224] on div "Pleased to update that from being pre-diabetic last year, my [MEDICAL_DATA] is …" at bounding box center [444, 226] width 289 height 12
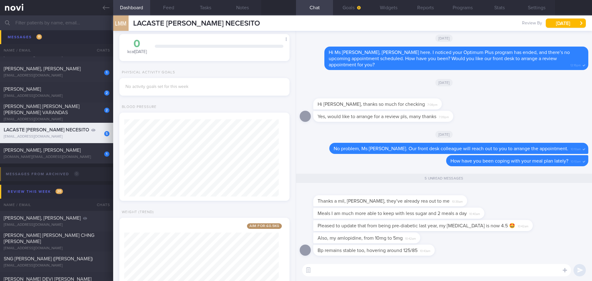
click at [543, 224] on div "Pleased to update that from being pre-diabetic last year, my [MEDICAL_DATA] is …" at bounding box center [444, 226] width 289 height 12
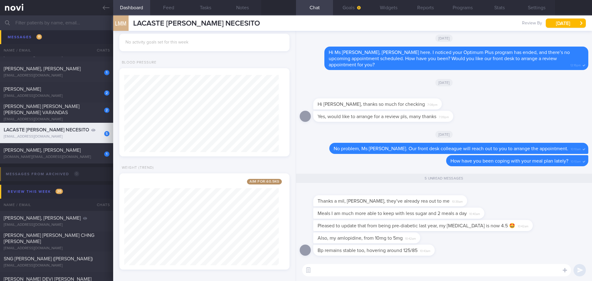
scroll to position [79, 0]
click at [91, 130] on icon at bounding box center [93, 130] width 4 height 3
click at [71, 146] on div "1 [PERSON_NAME], [PERSON_NAME] [DOMAIN_NAME][EMAIL_ADDRESS][DOMAIN_NAME] [DATE]" at bounding box center [296, 153] width 592 height 20
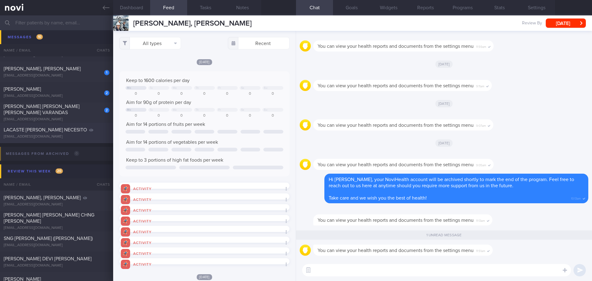
click at [74, 134] on div "LACASTE [PERSON_NAME] NECESITO [EMAIL_ADDRESS][DOMAIN_NAME]" at bounding box center [56, 133] width 113 height 12
type input "check appt"
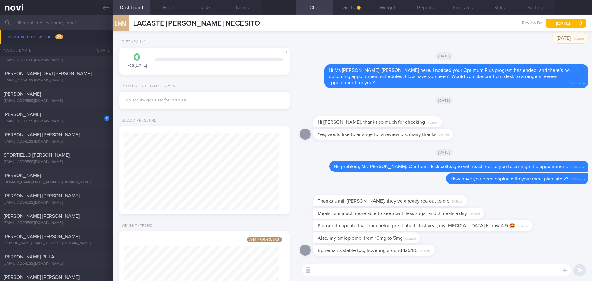
scroll to position [31, 0]
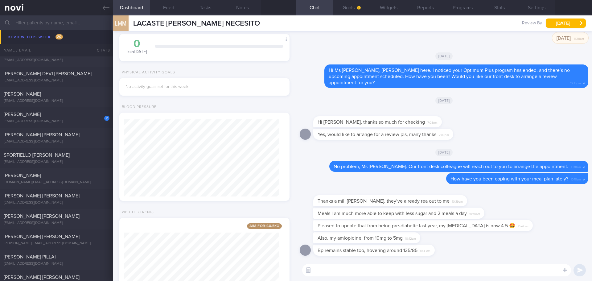
click at [452, 239] on div "Also, my amlopidine, from 10mg to 5mg 10:42am" at bounding box center [444, 238] width 289 height 12
click at [452, 245] on div "Bp remains stable too, hovering around 125/85 10:43am" at bounding box center [384, 250] width 140 height 11
click at [386, 273] on textarea at bounding box center [436, 270] width 269 height 12
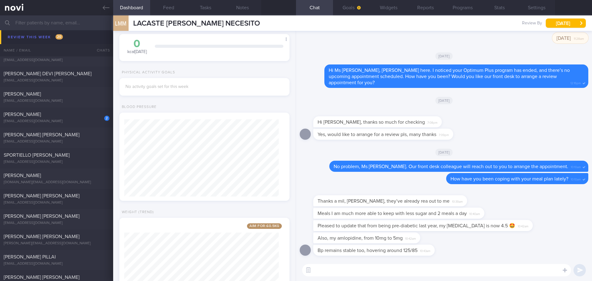
click at [386, 273] on textarea at bounding box center [436, 270] width 269 height 12
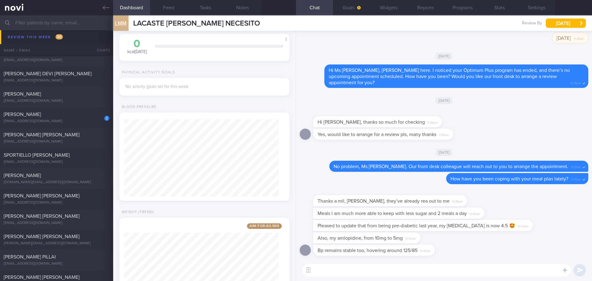
click at [386, 273] on textarea at bounding box center [436, 270] width 269 height 12
click at [501, 242] on div "Also, my amlopidine, from 10mg to 5mg 10:42am" at bounding box center [444, 238] width 289 height 12
drag, startPoint x: 510, startPoint y: 227, endPoint x: 563, endPoint y: 229, distance: 52.5
click at [563, 229] on div "Pleased to update that from being pre-diabetic last year, my [MEDICAL_DATA] is …" at bounding box center [444, 226] width 289 height 12
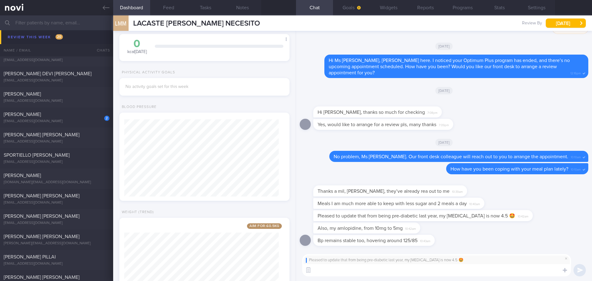
click at [433, 275] on textarea at bounding box center [436, 270] width 269 height 12
click at [568, 259] on span at bounding box center [566, 258] width 7 height 7
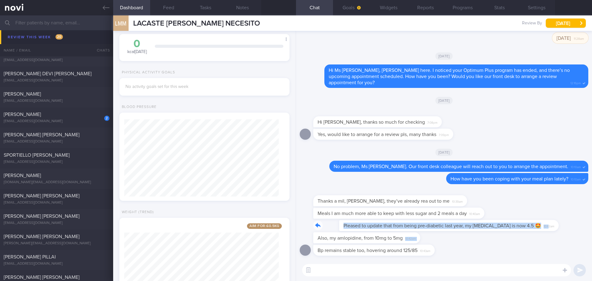
drag, startPoint x: 500, startPoint y: 230, endPoint x: 555, endPoint y: 233, distance: 55.7
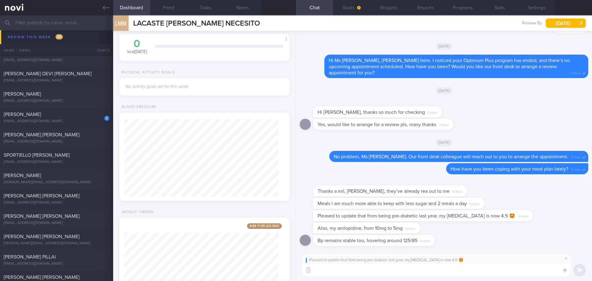
click at [475, 271] on textarea at bounding box center [436, 270] width 269 height 12
type textarea "I"
click at [442, 271] on textarea "I'm happy to know that! Congratulations, Ms [PERSON_NAME]! 😍" at bounding box center [436, 270] width 269 height 12
click at [448, 269] on textarea "I'm happy to know that! Congratulations, Ms [PERSON_NAME]! 🤩" at bounding box center [436, 270] width 269 height 12
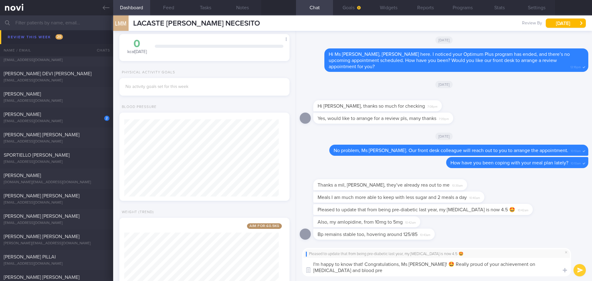
scroll to position [0, 0]
click at [409, 272] on textarea "I'm happy to know that! Congratulations, Ms [PERSON_NAME]! 🤩 Really proud of yo…" at bounding box center [436, 267] width 269 height 19
drag, startPoint x: 430, startPoint y: 264, endPoint x: 441, endPoint y: 275, distance: 15.5
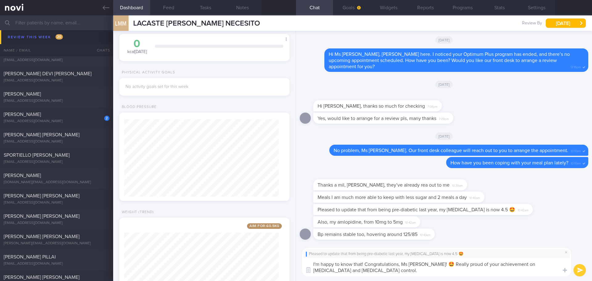
click at [441, 275] on textarea "I'm happy to know that! Congratulations, Ms [PERSON_NAME]! 🤩 Really proud of yo…" at bounding box center [436, 267] width 269 height 19
click at [491, 271] on textarea "I'm happy to know that! Congratulations, Ms [PERSON_NAME]! 🤩 Really proud of yo…" at bounding box center [436, 267] width 269 height 19
click at [502, 266] on textarea "I'm happy to know that! Congratulations, Ms [PERSON_NAME]! 🤩 Really proud of yo…" at bounding box center [436, 267] width 269 height 19
click at [503, 264] on textarea "I'm happy to know that! Congratulations, Ms [PERSON_NAME]! 🤩 Really proud of yo…" at bounding box center [436, 267] width 269 height 19
drag, startPoint x: 504, startPoint y: 264, endPoint x: 476, endPoint y: 264, distance: 28.1
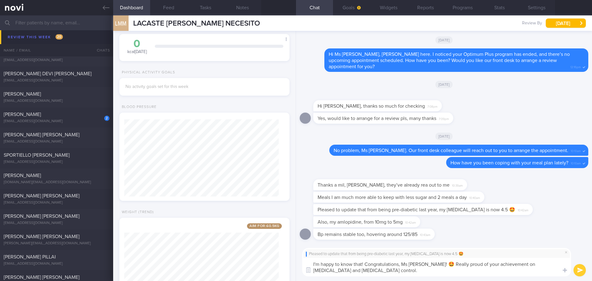
click at [476, 264] on textarea "I'm happy to know that! Congratulations, Ms [PERSON_NAME]! 🤩 Really proud of yo…" at bounding box center [436, 267] width 269 height 19
click at [387, 272] on textarea "I'm happy to know that! Congratulations, Ms [PERSON_NAME]! 🤩 Really proud of yo…" at bounding box center [436, 267] width 269 height 19
click at [528, 270] on textarea "I'm happy to know that! Congratulations, Ms [PERSON_NAME]! 🤩 Really proud of yo…" at bounding box center [436, 267] width 269 height 19
type textarea "I'm happy to know that! Congratulations, Ms [PERSON_NAME]! 🤩 Really proud of yo…"
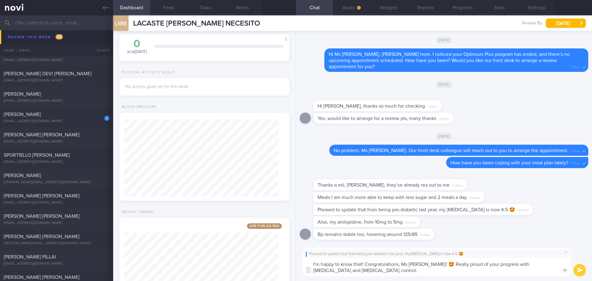
click at [579, 272] on button "submit" at bounding box center [580, 270] width 12 height 12
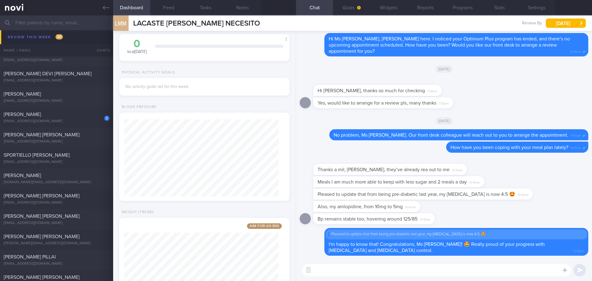
click at [436, 270] on textarea at bounding box center [436, 270] width 269 height 12
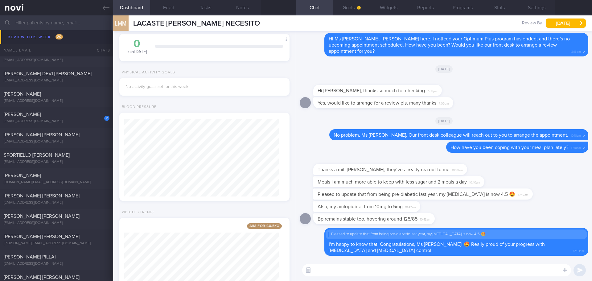
click at [436, 270] on textarea at bounding box center [436, 270] width 269 height 12
type textarea "P"
click at [470, 268] on textarea at bounding box center [436, 270] width 269 height 12
type textarea "Please keep up the great work! 👍🏻🙌🏻"
click at [575, 272] on button "submit" at bounding box center [580, 270] width 12 height 12
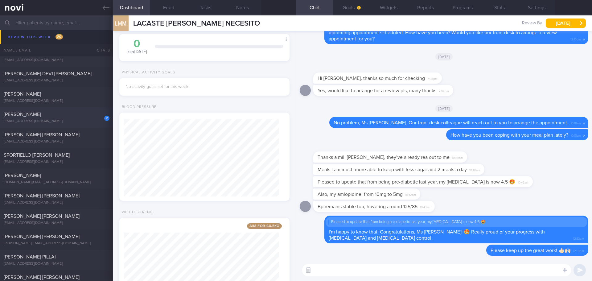
click at [64, 116] on div "[PERSON_NAME]" at bounding box center [56, 114] width 104 height 6
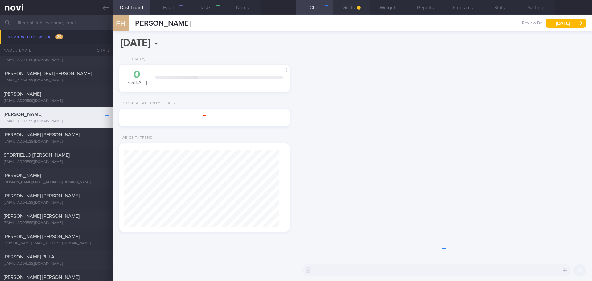
type input "[DATE]"
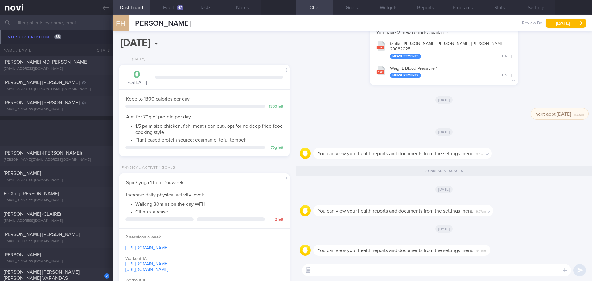
scroll to position [1595, 0]
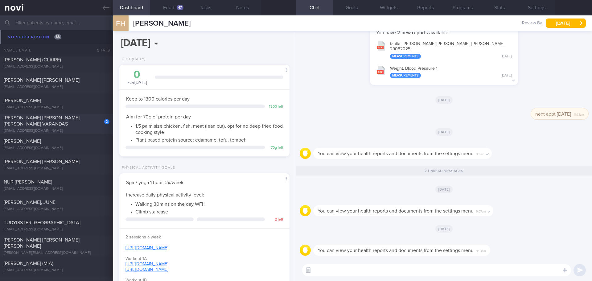
click at [60, 122] on div "[PERSON_NAME] [PERSON_NAME] [PERSON_NAME] VARANDAS" at bounding box center [56, 121] width 104 height 12
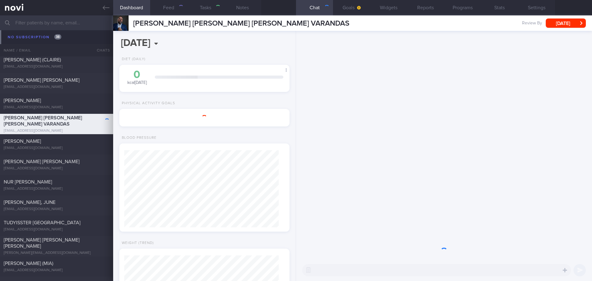
select select "8"
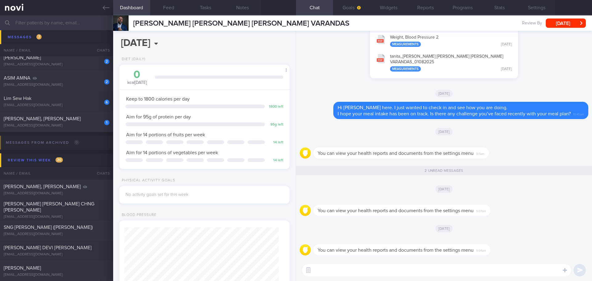
scroll to position [166, 0]
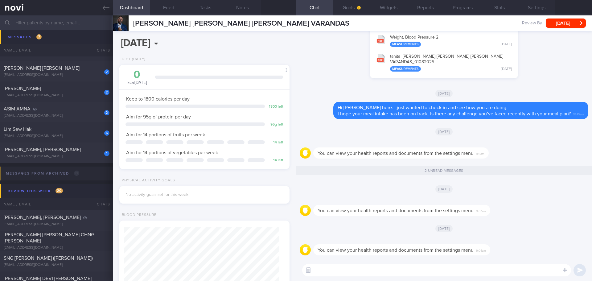
click at [45, 155] on div "[EMAIL_ADDRESS][DOMAIN_NAME]" at bounding box center [57, 156] width 106 height 5
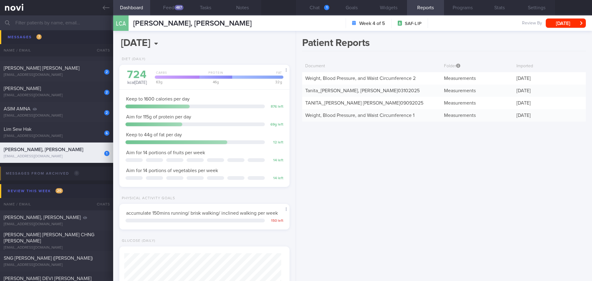
scroll to position [78, 157]
click at [319, 6] on button "Chat 1" at bounding box center [314, 7] width 37 height 15
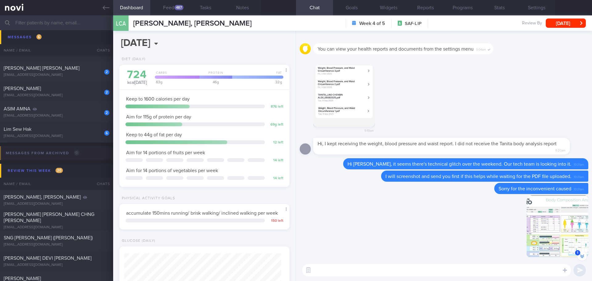
scroll to position [0, 0]
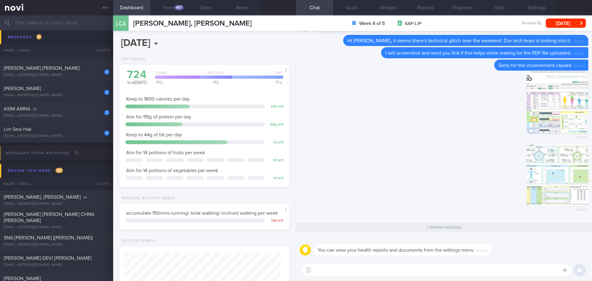
click at [352, 268] on textarea at bounding box center [436, 270] width 269 height 12
click at [36, 131] on div "Lim Sew Hak" at bounding box center [56, 129] width 104 height 6
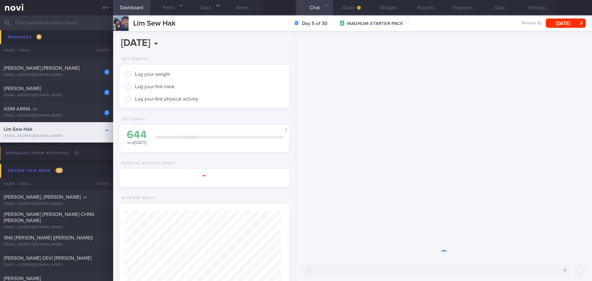
select select "9"
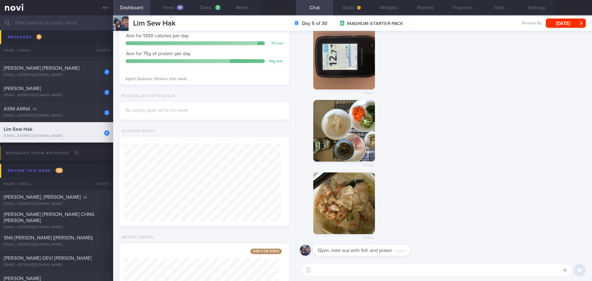
click at [476, 135] on div "12:02pm" at bounding box center [444, 136] width 289 height 73
click at [164, 6] on button "Feed 43" at bounding box center [168, 7] width 37 height 15
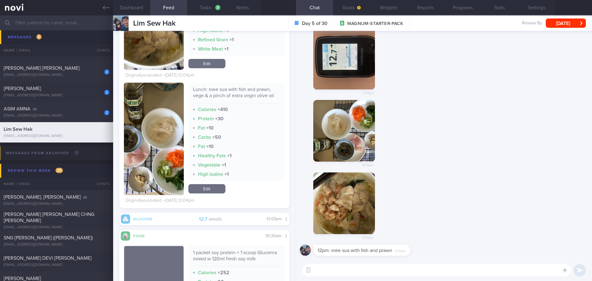
scroll to position [2958, 0]
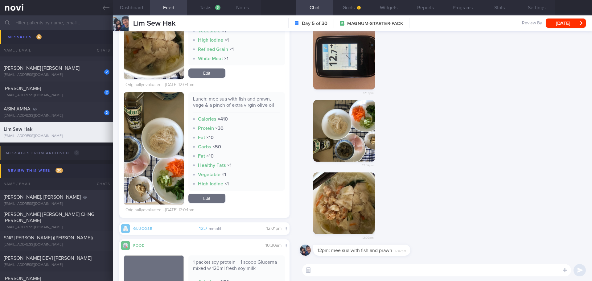
click at [163, 129] on button "button" at bounding box center [154, 148] width 60 height 112
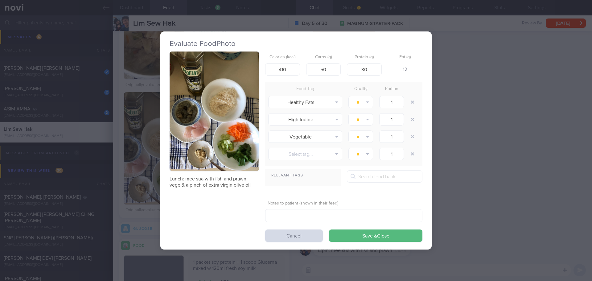
click at [193, 109] on button "button" at bounding box center [214, 111] width 89 height 119
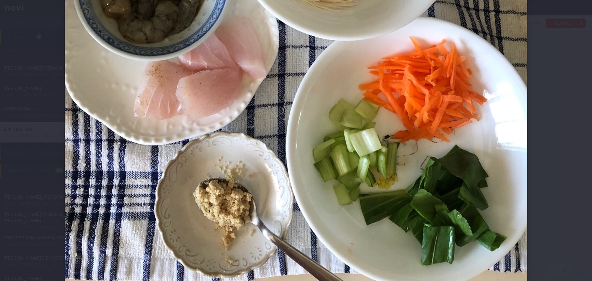
scroll to position [370, 0]
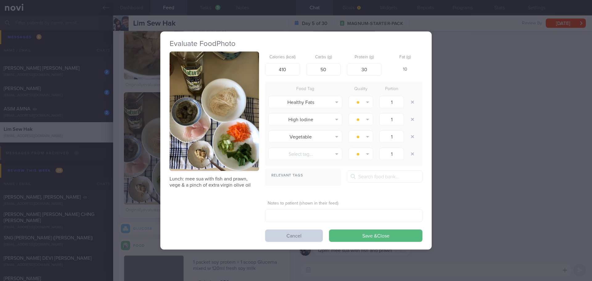
click at [296, 234] on button "Cancel" at bounding box center [294, 236] width 58 height 12
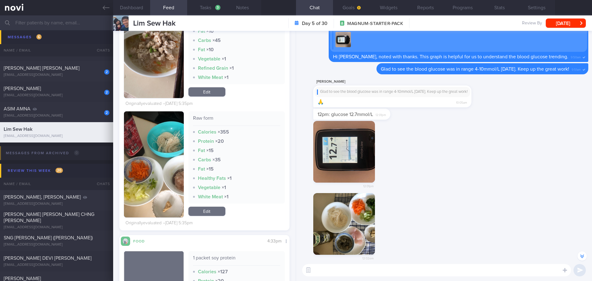
scroll to position [-123, 0]
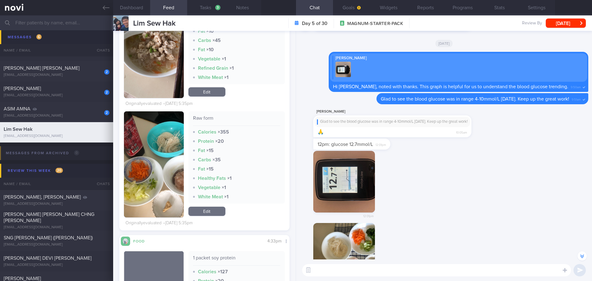
click at [347, 173] on button "button" at bounding box center [345, 182] width 62 height 62
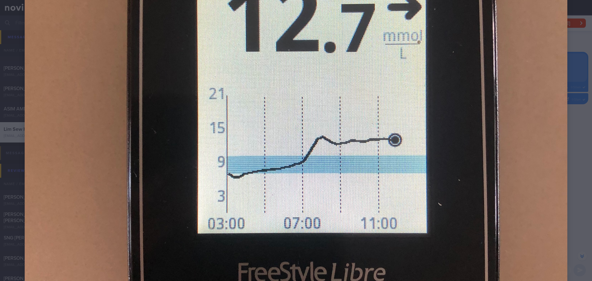
scroll to position [278, 0]
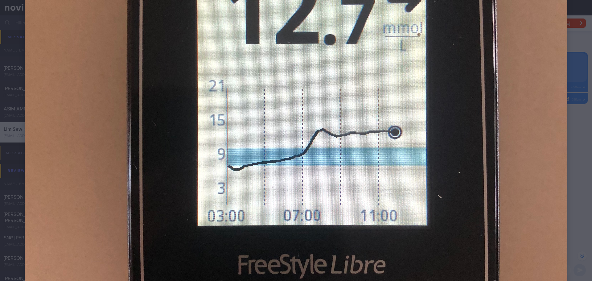
click at [507, 168] on img at bounding box center [296, 109] width 543 height 724
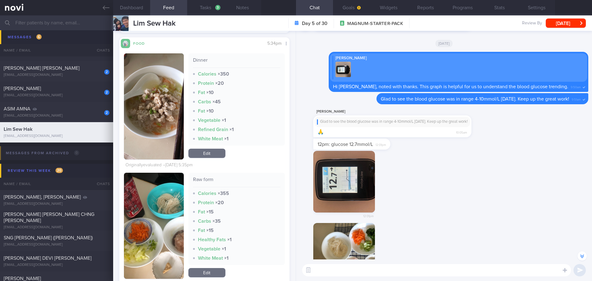
scroll to position [2094, 0]
click at [151, 98] on button "button" at bounding box center [154, 107] width 60 height 106
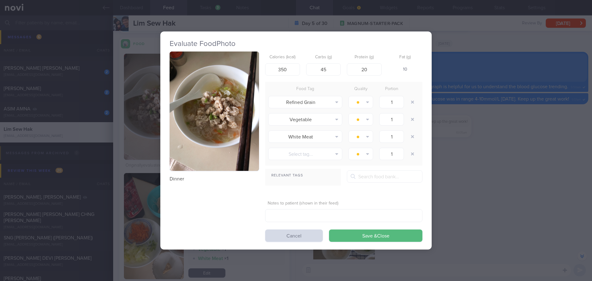
click at [209, 78] on button "button" at bounding box center [214, 111] width 89 height 119
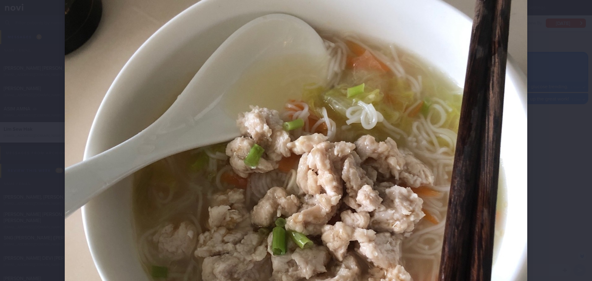
scroll to position [185, 0]
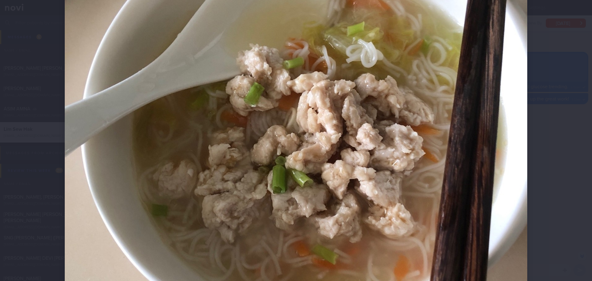
click at [520, 127] on img at bounding box center [296, 148] width 463 height 617
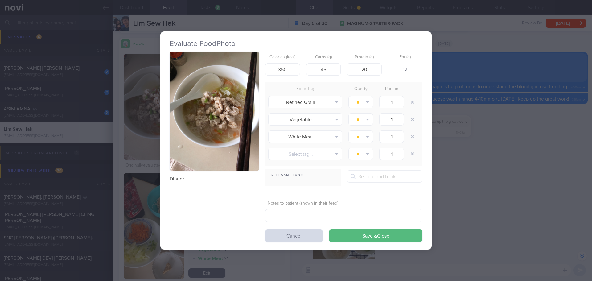
click at [301, 229] on form "Calories (kcal) 350 Carbs (g) 45 Protein (g) 20 Fat (g) 10 Food Tag Quality Por…" at bounding box center [343, 147] width 157 height 190
click at [288, 233] on button "Cancel" at bounding box center [294, 236] width 58 height 12
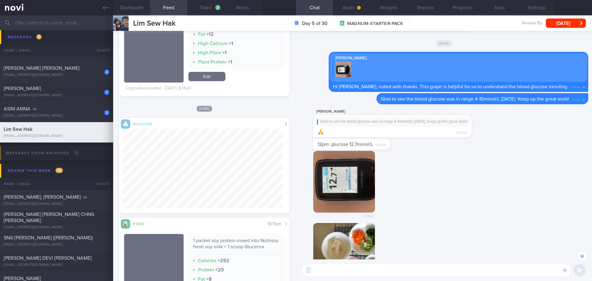
scroll to position [3499, 0]
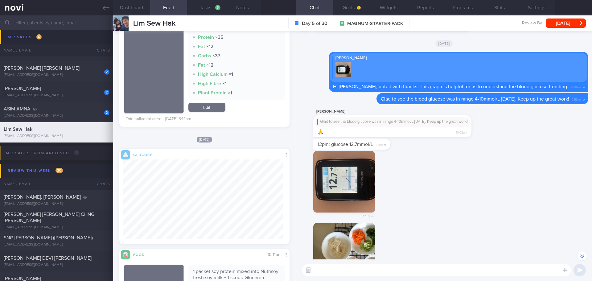
click at [338, 188] on button "button" at bounding box center [345, 182] width 62 height 62
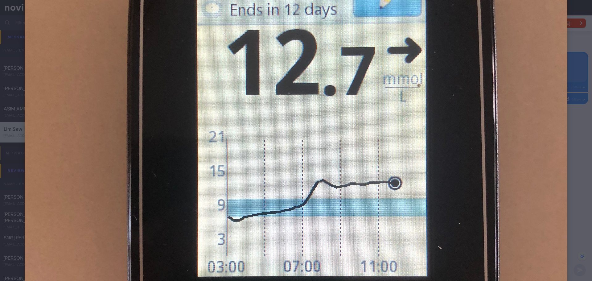
scroll to position [216, 0]
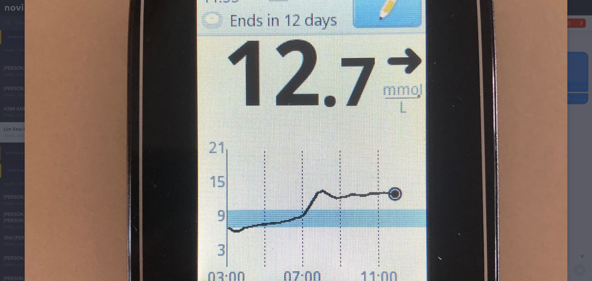
click at [510, 192] on img at bounding box center [296, 171] width 543 height 724
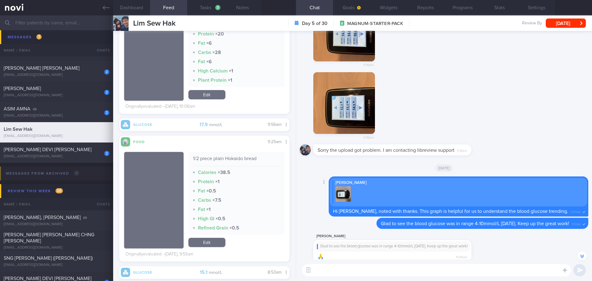
scroll to position [-217, 0]
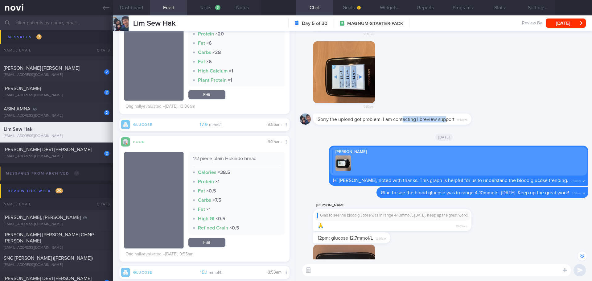
drag, startPoint x: 403, startPoint y: 124, endPoint x: 445, endPoint y: 126, distance: 42.0
click at [445, 126] on div "Sorry the upload got problem. I am contacting libreview support 9:40pm" at bounding box center [444, 121] width 289 height 15
click at [472, 125] on div "Sorry the upload got problem. I am contacting libreview support 9:40pm" at bounding box center [444, 121] width 289 height 15
drag, startPoint x: 470, startPoint y: 121, endPoint x: 511, endPoint y: 122, distance: 41.4
click at [511, 122] on div "Sorry the upload got problem. I am contacting libreview support 9:40pm" at bounding box center [444, 121] width 289 height 15
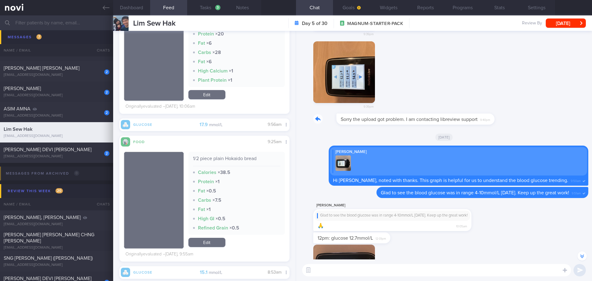
scroll to position [-232, 0]
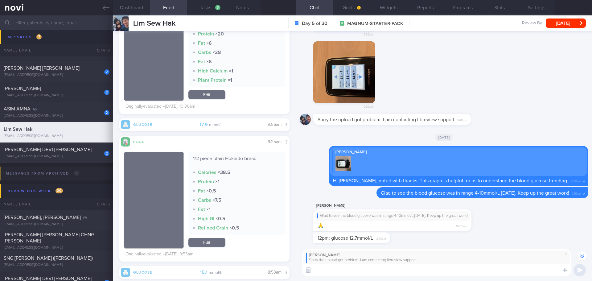
click at [453, 269] on textarea at bounding box center [436, 270] width 269 height 12
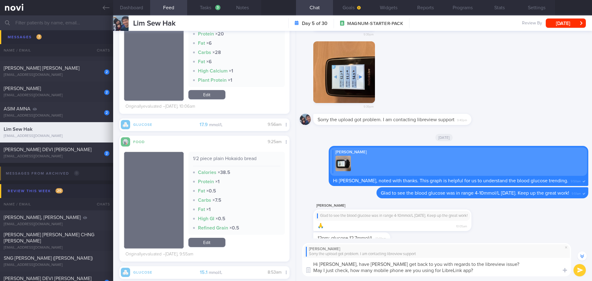
drag, startPoint x: 405, startPoint y: 271, endPoint x: 479, endPoint y: 270, distance: 73.4
click at [479, 270] on textarea "Hi [PERSON_NAME], have [PERSON_NAME] get back to you with regards to the librev…" at bounding box center [436, 267] width 269 height 19
click at [462, 268] on textarea "Hi [PERSON_NAME], have [PERSON_NAME] get back to you with regards to the librev…" at bounding box center [436, 264] width 269 height 25
click at [462, 273] on textarea "Hi [PERSON_NAME], have [PERSON_NAME] get back to you with regards to the librev…" at bounding box center [436, 264] width 269 height 25
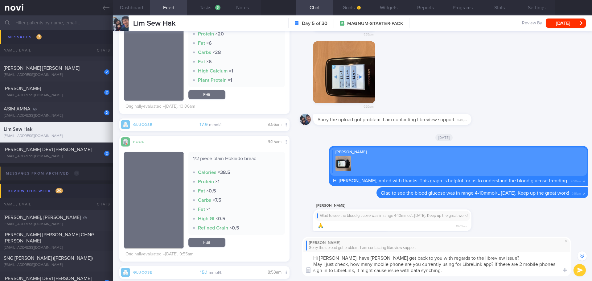
click at [462, 273] on textarea "Hi [PERSON_NAME], have [PERSON_NAME] get back to you with regards to the librev…" at bounding box center [436, 264] width 269 height 25
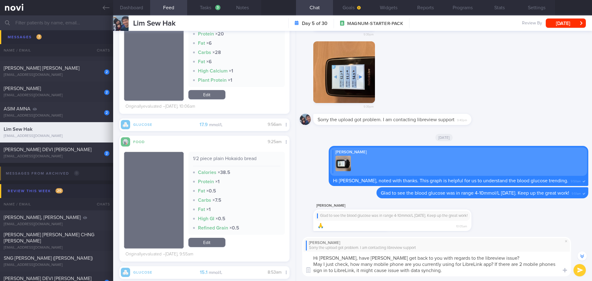
click at [462, 273] on textarea "Hi [PERSON_NAME], have [PERSON_NAME] get back to you with regards to the librev…" at bounding box center [436, 264] width 269 height 25
click at [360, 271] on textarea "Hi [PERSON_NAME], have [PERSON_NAME] get back to you with regards to the librev…" at bounding box center [436, 264] width 269 height 25
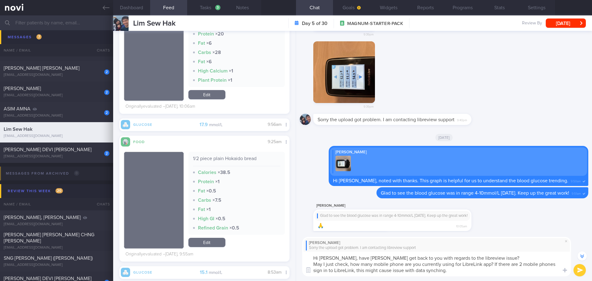
click at [460, 274] on textarea "Hi [PERSON_NAME], have [PERSON_NAME] get back to you with regards to the librev…" at bounding box center [436, 264] width 269 height 25
click at [482, 273] on textarea "Hi [PERSON_NAME], have [PERSON_NAME] get back to you with regards to the librev…" at bounding box center [436, 264] width 269 height 25
type textarea "Hi [PERSON_NAME], have [PERSON_NAME] get back to you with regards to the librev…"
click at [578, 268] on button "submit" at bounding box center [580, 270] width 12 height 12
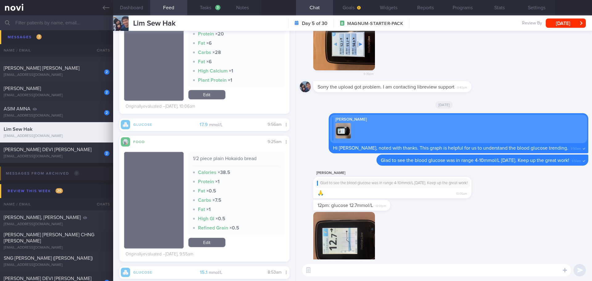
scroll to position [0, 0]
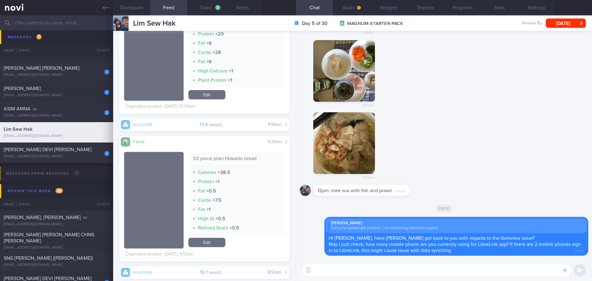
click at [520, 169] on div "12:02pm" at bounding box center [444, 148] width 289 height 73
click at [545, 161] on div "12:02pm" at bounding box center [444, 148] width 289 height 73
click at [425, 277] on div "​ ​" at bounding box center [444, 271] width 296 height 22
click at [425, 274] on textarea at bounding box center [436, 270] width 269 height 12
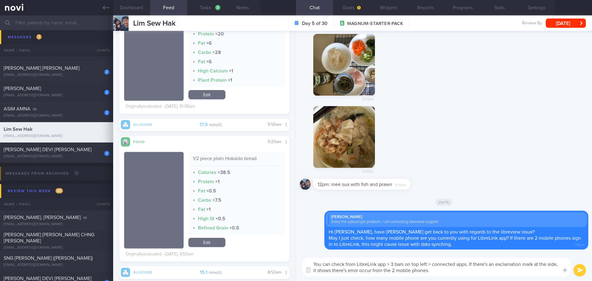
click at [348, 270] on textarea "You can check from LibreLink app > 3 bars on top left > connected apps. If ther…" at bounding box center [436, 267] width 269 height 19
click at [384, 275] on textarea "You can check from LibreLink app > 3 bars on top left > connected apps. If ther…" at bounding box center [436, 267] width 269 height 19
click at [396, 273] on textarea "You can check from LibreLink app > 3 bars on top left > connected apps. If ther…" at bounding box center [436, 267] width 269 height 19
click at [413, 273] on textarea "You can check from LibreLink app > 3 bars on top left > connected apps. If ther…" at bounding box center [436, 267] width 269 height 19
click at [436, 270] on textarea "You can check from LibreLink app > 3 bars on top left > connected apps. If ther…" at bounding box center [436, 267] width 269 height 19
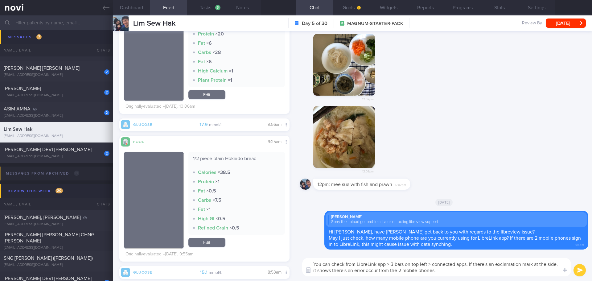
click at [443, 271] on textarea "You can check from LibreLink app > 3 bars on top left > connected apps. If ther…" at bounding box center [436, 267] width 269 height 19
click at [399, 271] on textarea "You can check from LibreLink app > 3 bars on top left > connected apps. If ther…" at bounding box center [436, 267] width 269 height 19
click at [441, 274] on textarea "You can check from LibreLink app > 3 bars on top left > connected apps. If ther…" at bounding box center [436, 267] width 269 height 19
click at [444, 273] on textarea "You can check from LibreLink app > 3 bars on top left > connected apps. If ther…" at bounding box center [436, 267] width 269 height 19
click at [445, 272] on textarea "You can check from LibreLink app > 3 bars on top left > connected apps. If ther…" at bounding box center [436, 267] width 269 height 19
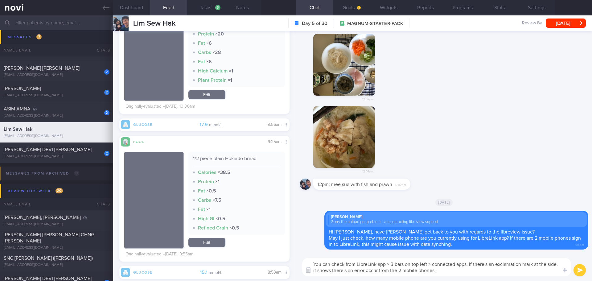
click at [445, 272] on textarea "You can check from LibreLink app > 3 bars on top left > connected apps. If ther…" at bounding box center [436, 267] width 269 height 19
click at [444, 272] on textarea "You can check from LibreLink app > 3 bars on top left > connected apps. If ther…" at bounding box center [436, 267] width 269 height 19
type textarea "You can check from LibreLink app > 3 bars on top left > connected apps. If ther…"
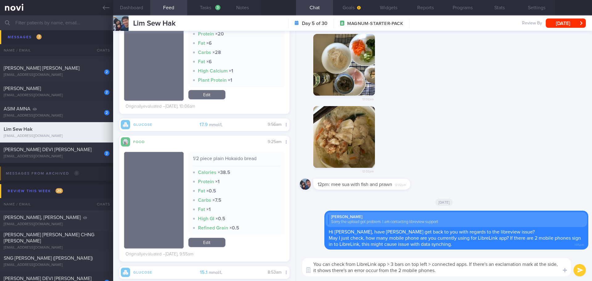
click at [576, 271] on button "submit" at bounding box center [580, 270] width 12 height 12
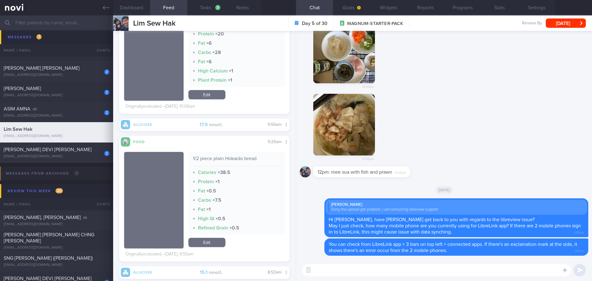
click at [464, 172] on div "12pm: mee sua with fish and prawn 12:02pm" at bounding box center [444, 173] width 289 height 15
click at [62, 150] on div "[PERSON_NAME] DEVI [PERSON_NAME]" at bounding box center [56, 150] width 104 height 6
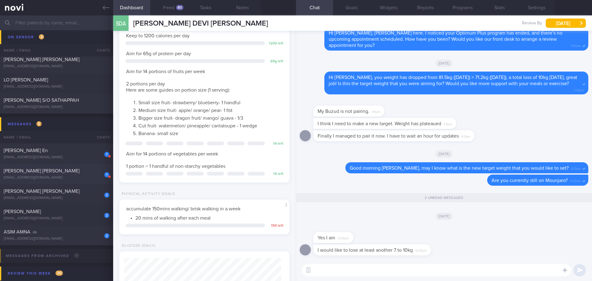
scroll to position [43, 0]
click at [408, 268] on textarea at bounding box center [436, 270] width 269 height 12
click at [407, 268] on textarea at bounding box center [436, 270] width 269 height 12
